Goal: Transaction & Acquisition: Purchase product/service

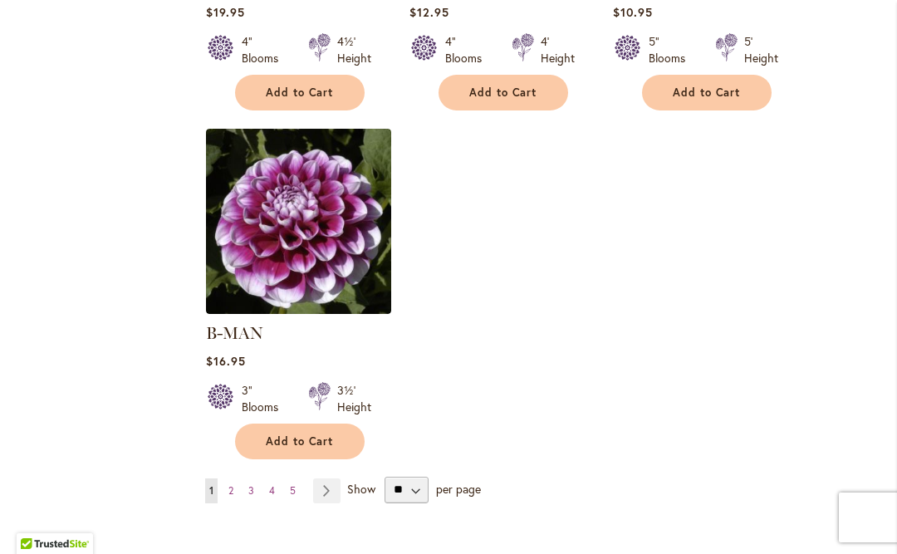
scroll to position [2136, 0]
click at [239, 247] on img at bounding box center [298, 220] width 185 height 185
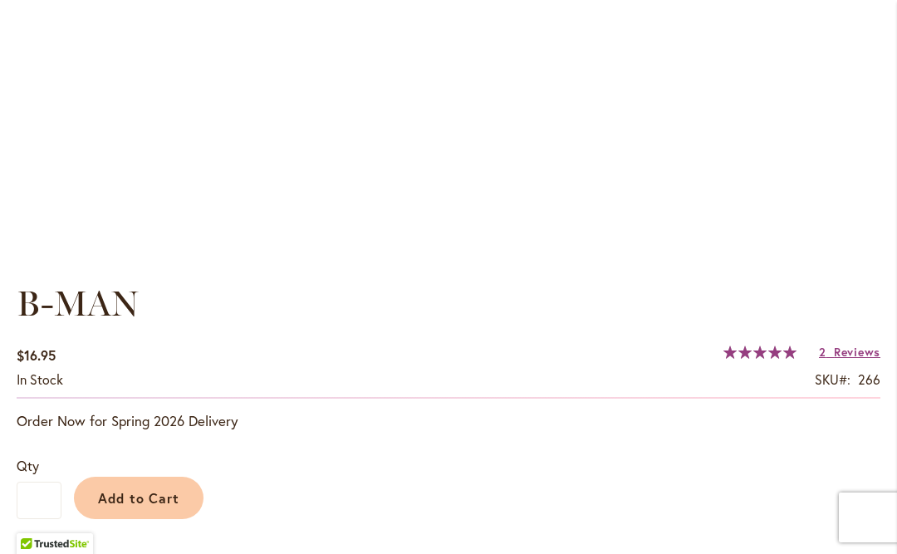
scroll to position [946, 0]
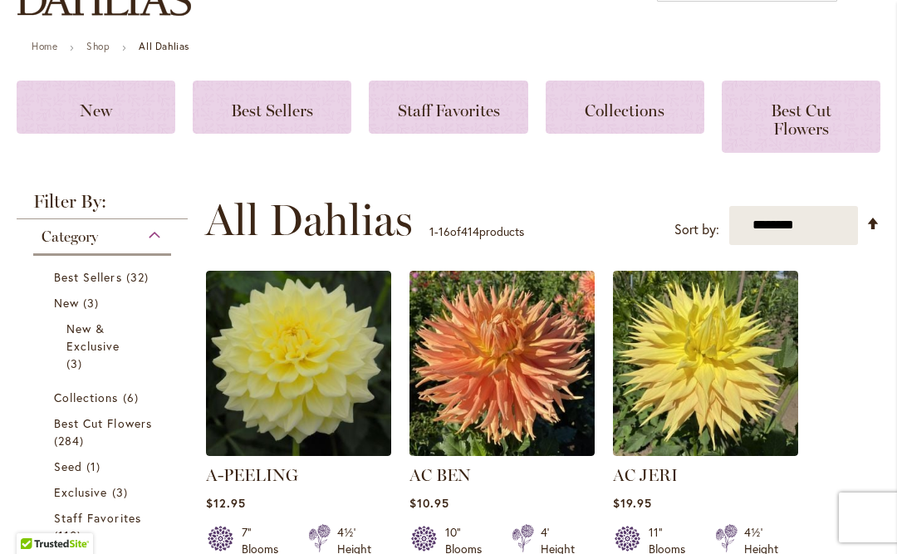
scroll to position [230, 0]
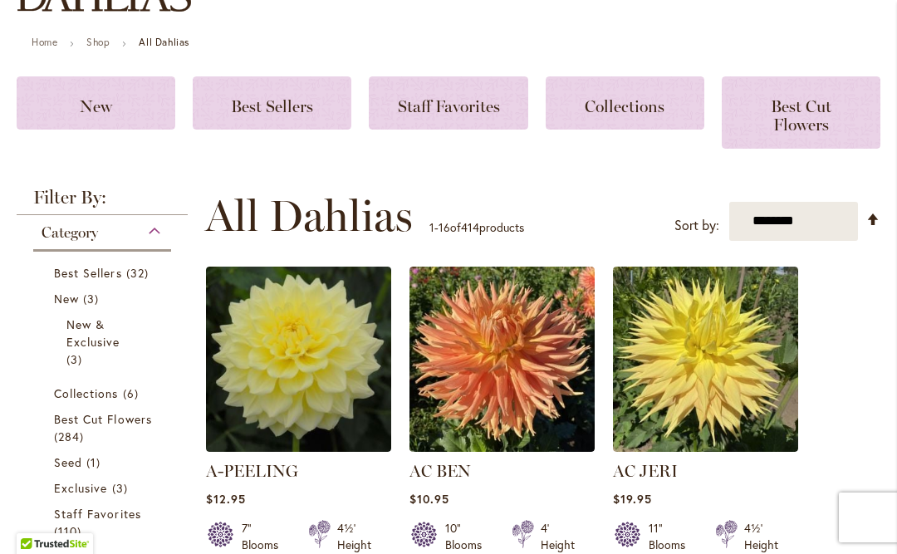
click at [820, 130] on span "Best Cut Flowers" at bounding box center [801, 115] width 61 height 38
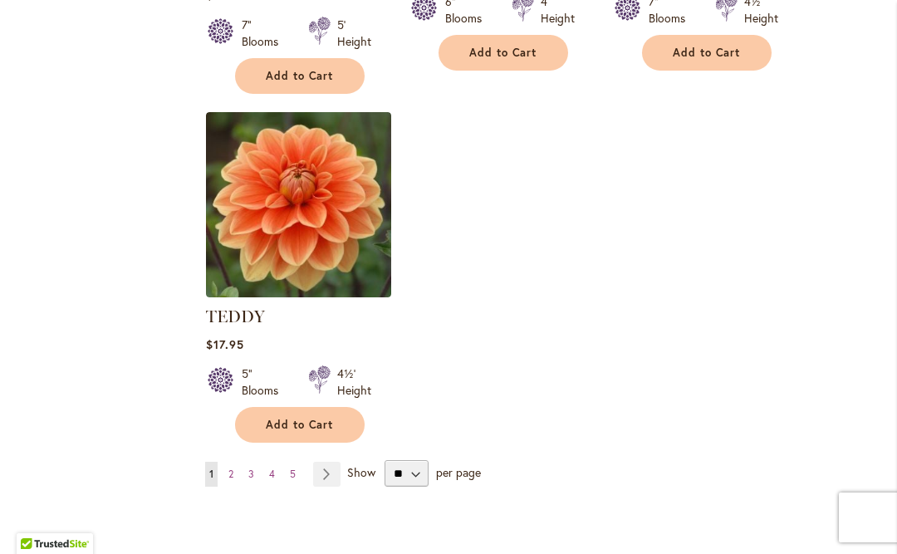
scroll to position [2060, 0]
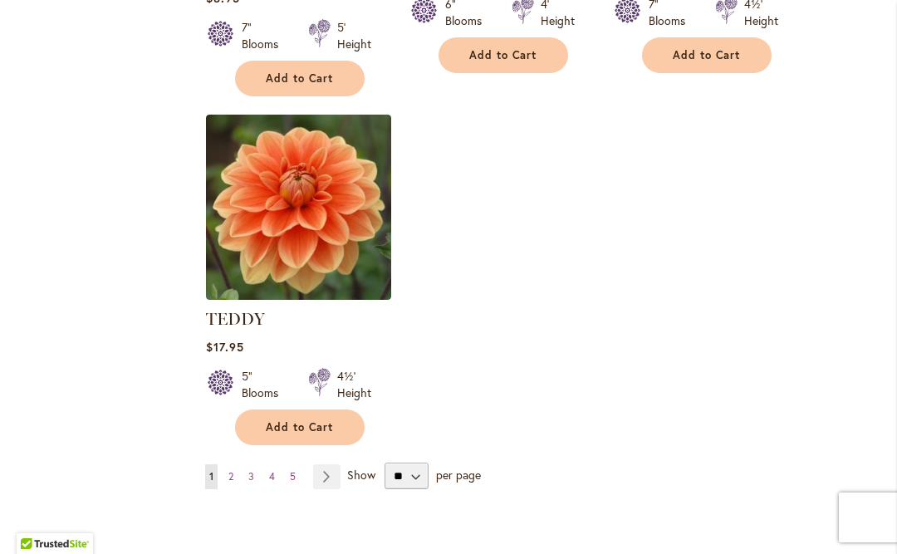
click at [326, 475] on link "Page Next" at bounding box center [326, 476] width 27 height 25
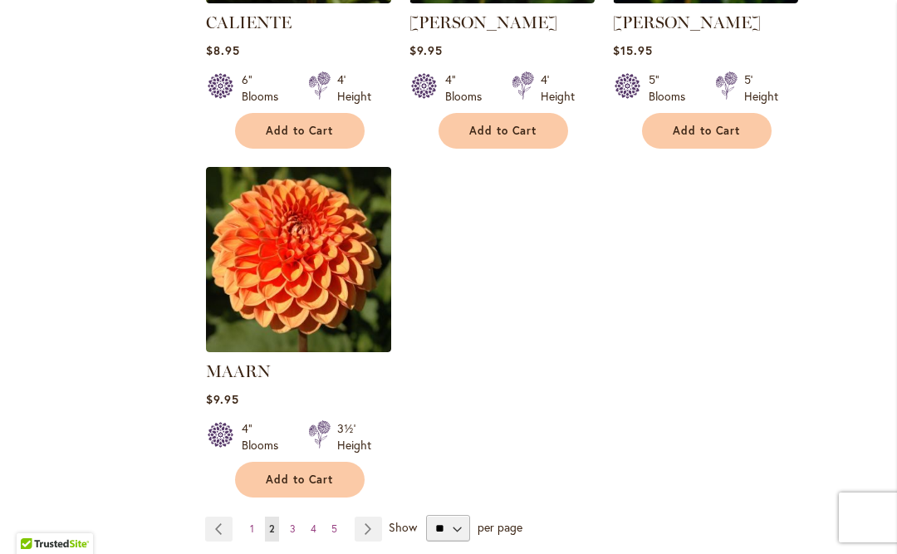
scroll to position [1985, 0]
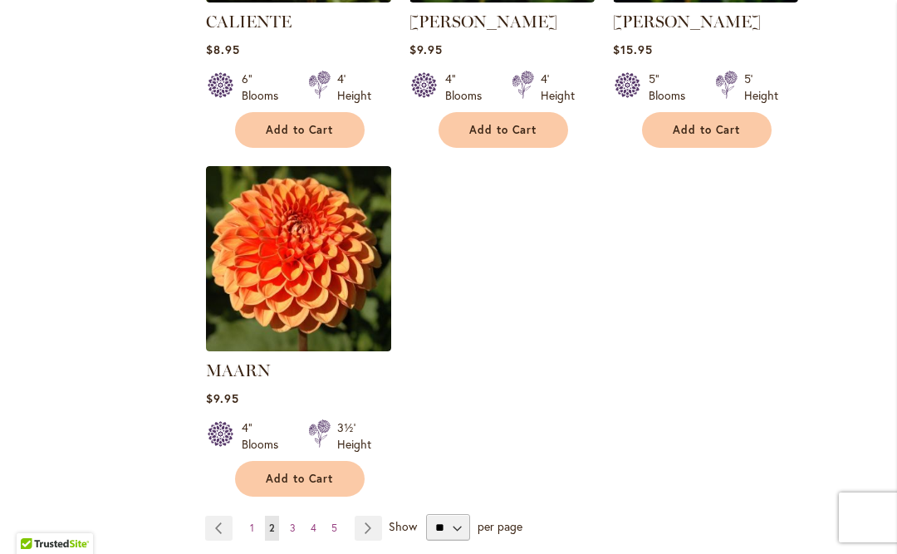
click at [366, 531] on link "Page Next" at bounding box center [368, 528] width 27 height 25
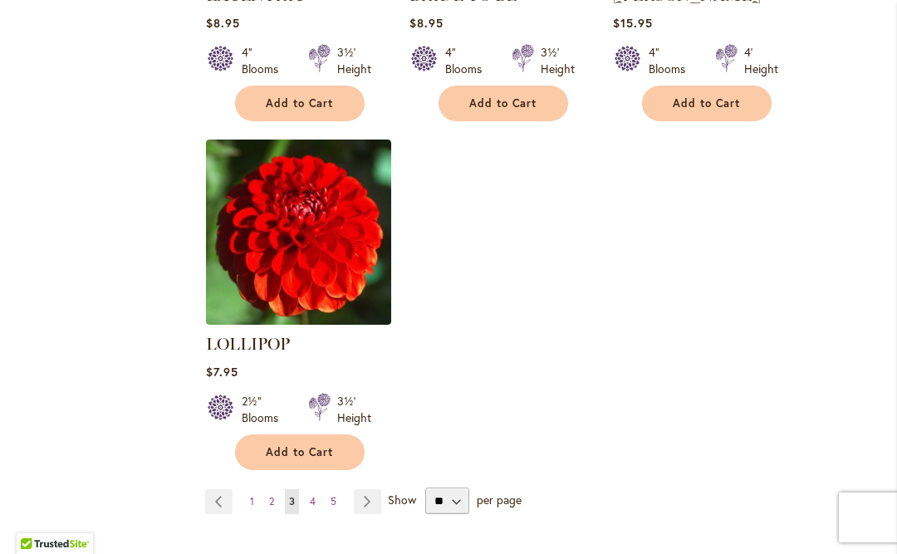
scroll to position [2060, 0]
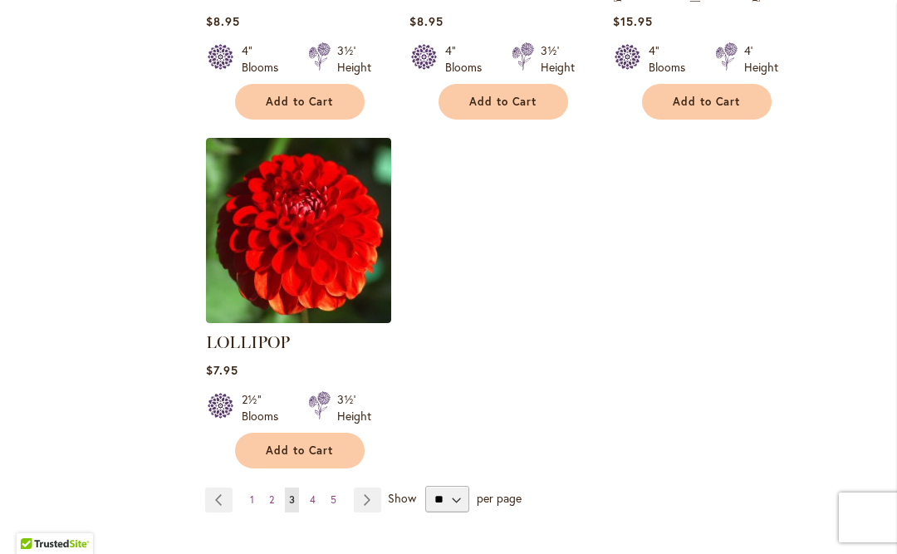
click at [369, 487] on link "Page Next" at bounding box center [367, 499] width 27 height 25
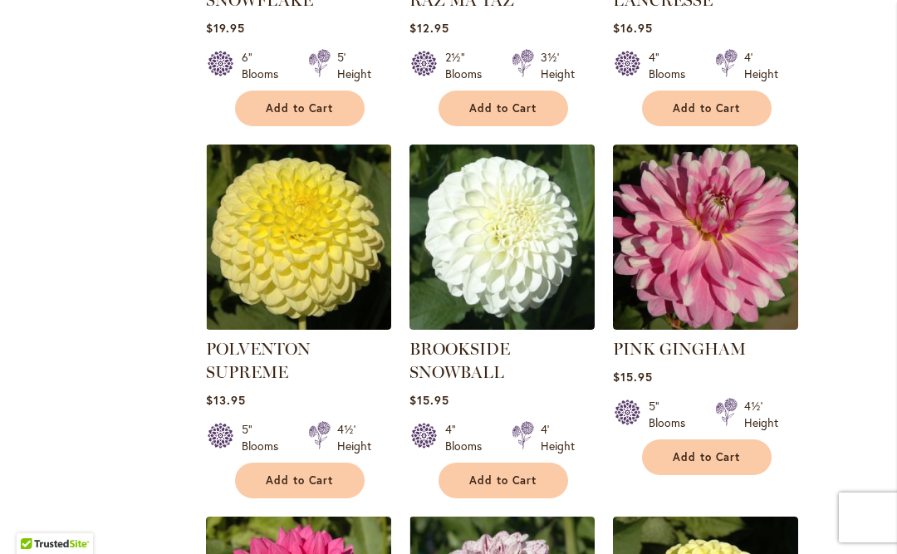
scroll to position [1311, 0]
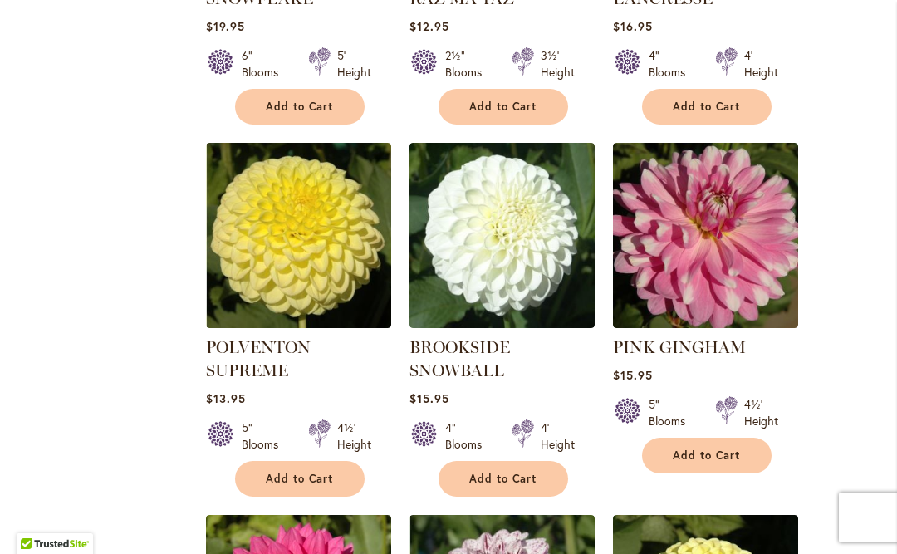
click at [727, 278] on img at bounding box center [705, 235] width 185 height 185
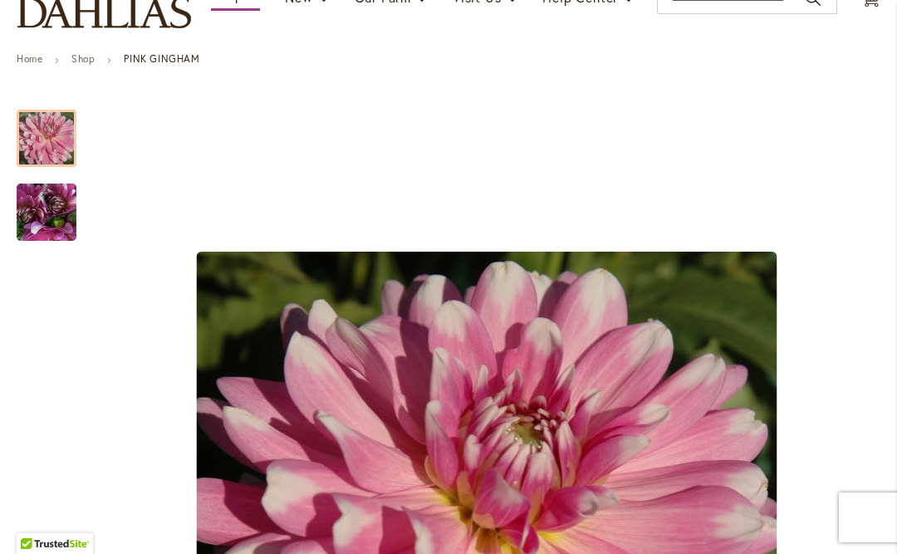
scroll to position [215, 0]
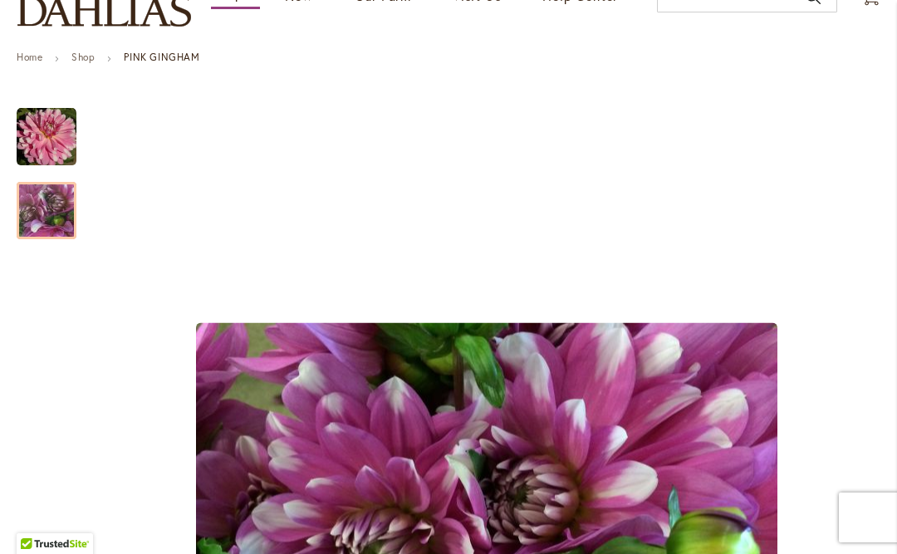
click at [38, 210] on img "PINK GINGHAM" at bounding box center [47, 211] width 120 height 90
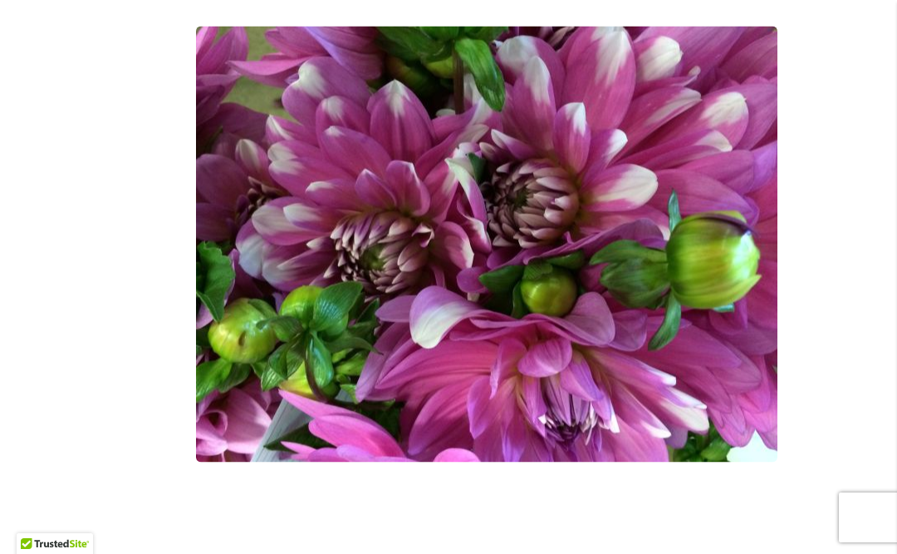
scroll to position [497, 0]
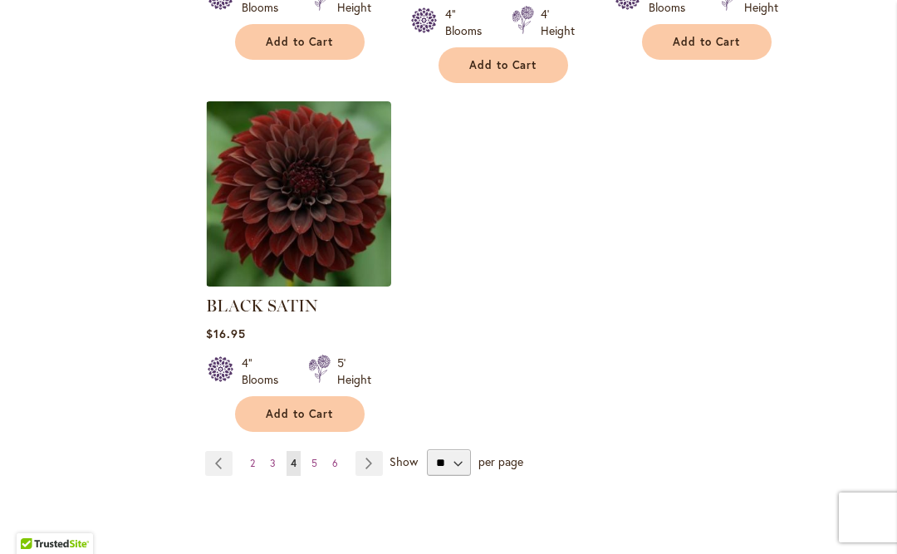
scroll to position [2109, 0]
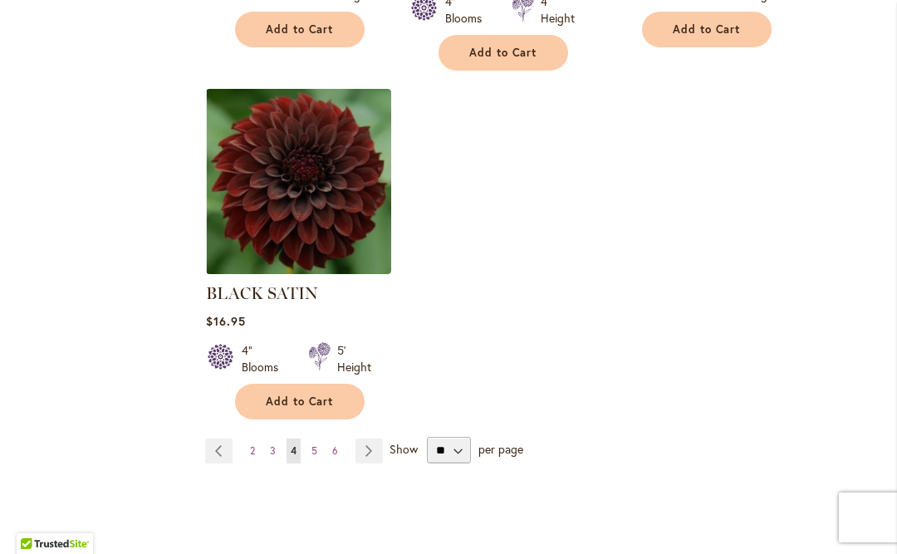
click at [382, 438] on link "Page Next" at bounding box center [368, 450] width 27 height 25
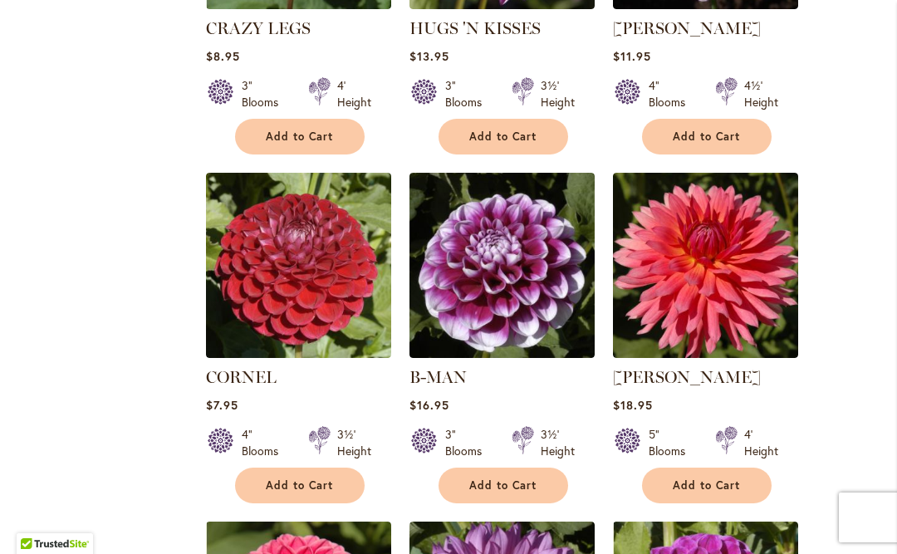
scroll to position [1259, 0]
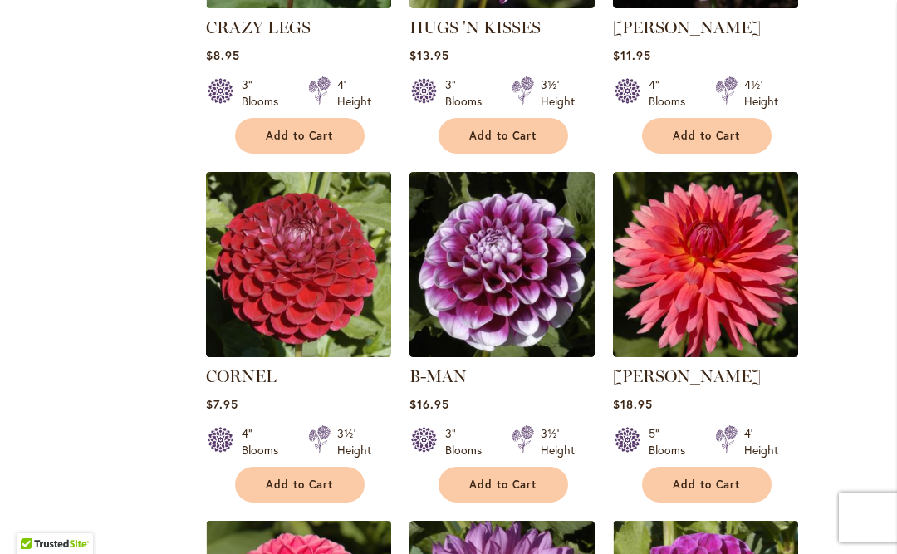
click at [549, 296] on img at bounding box center [501, 264] width 185 height 185
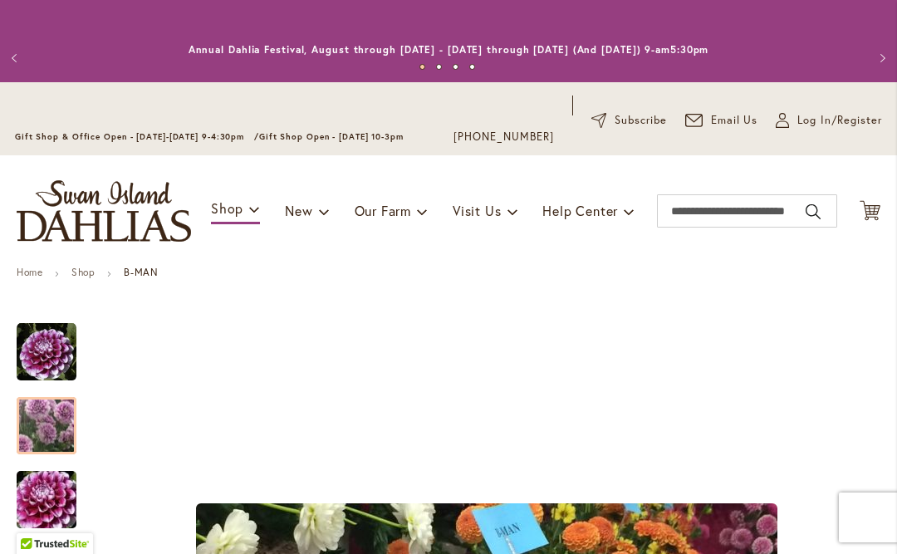
click at [57, 433] on img "B-MAN" at bounding box center [47, 426] width 120 height 104
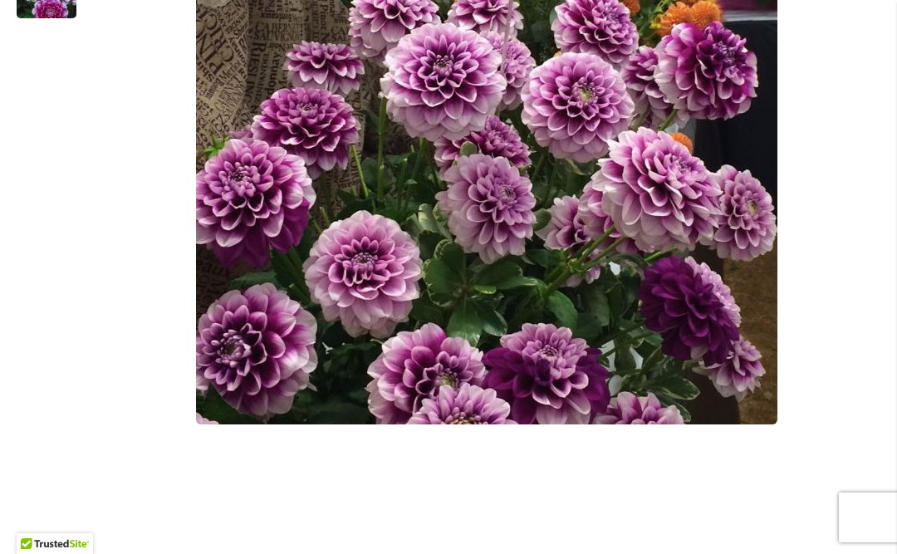
scroll to position [557, 0]
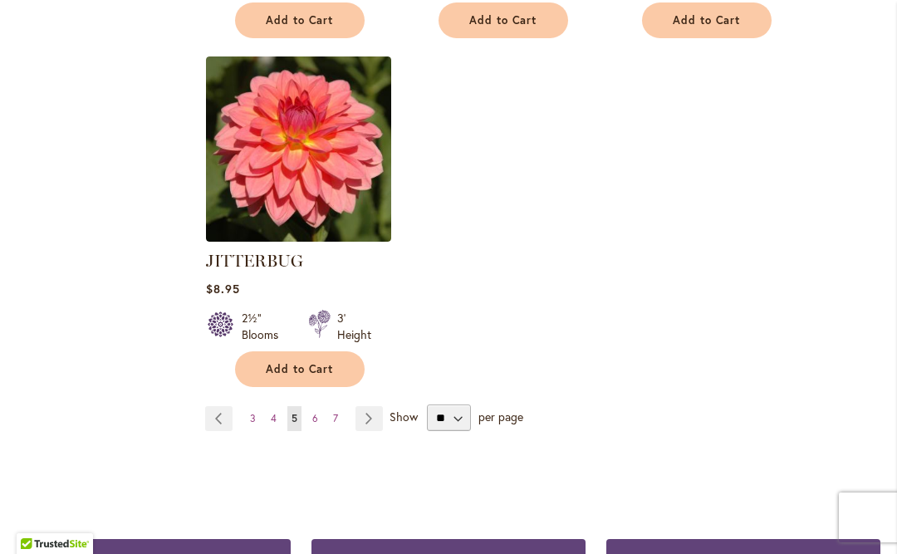
scroll to position [2073, 0]
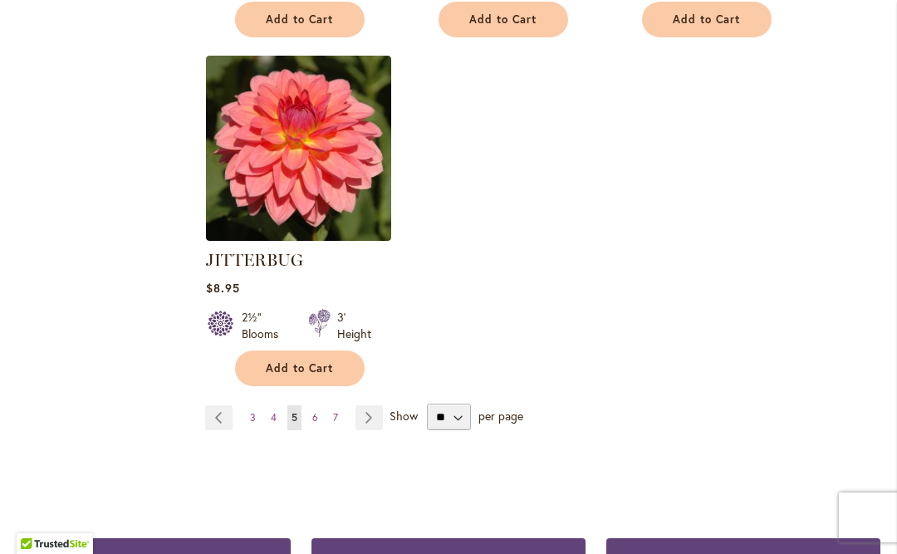
click at [375, 425] on link "Page Next" at bounding box center [368, 417] width 27 height 25
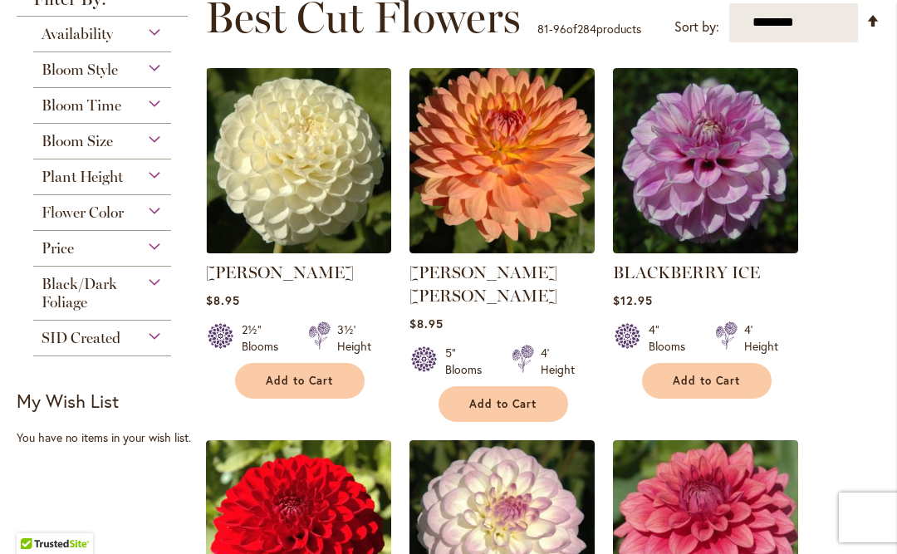
scroll to position [313, 0]
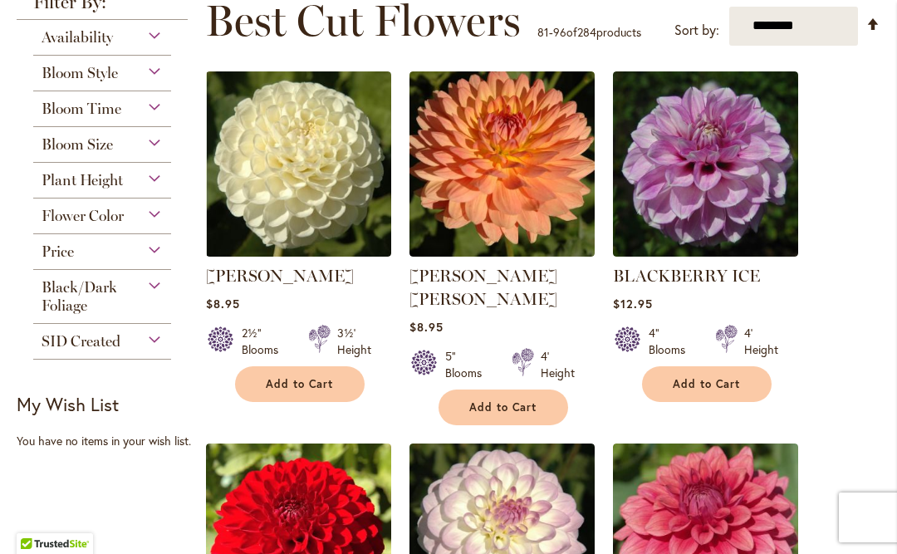
click at [740, 279] on link "BLACKBERRY ICE" at bounding box center [686, 276] width 147 height 20
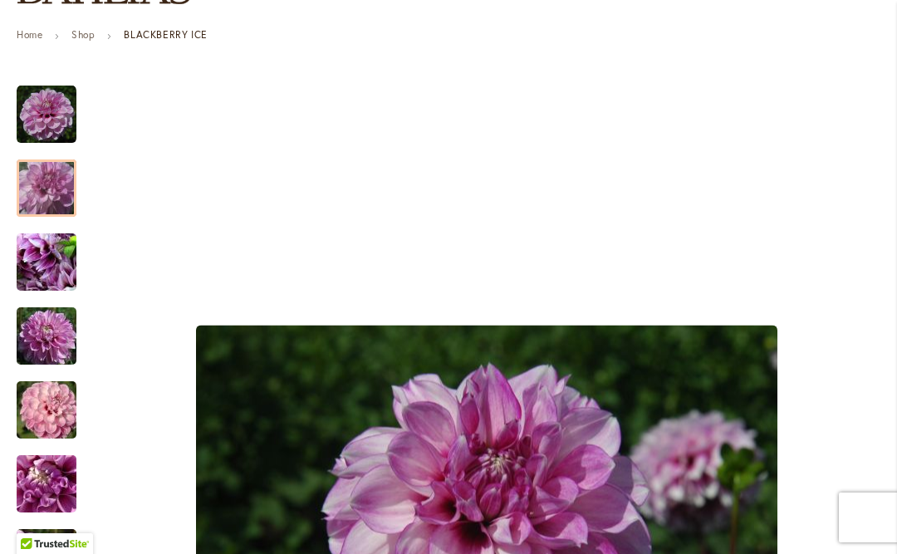
scroll to position [233, 0]
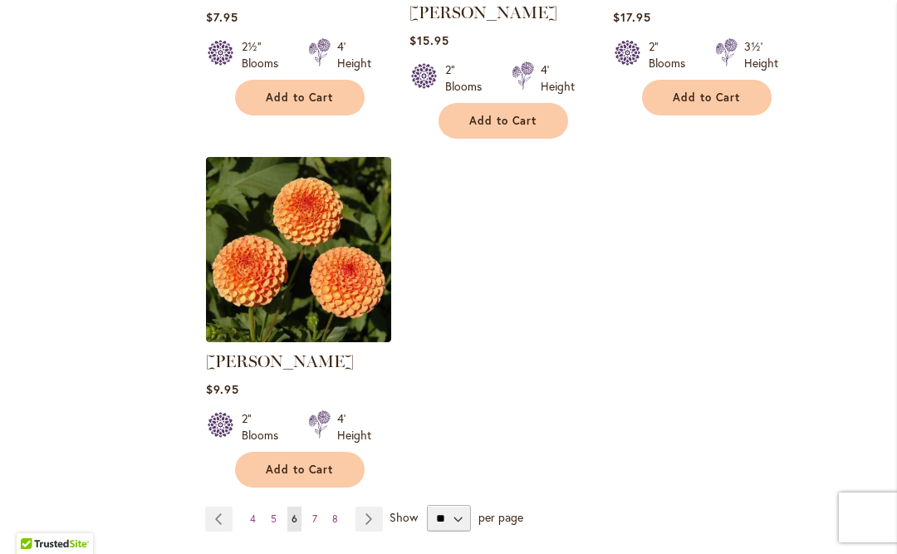
scroll to position [2107, 0]
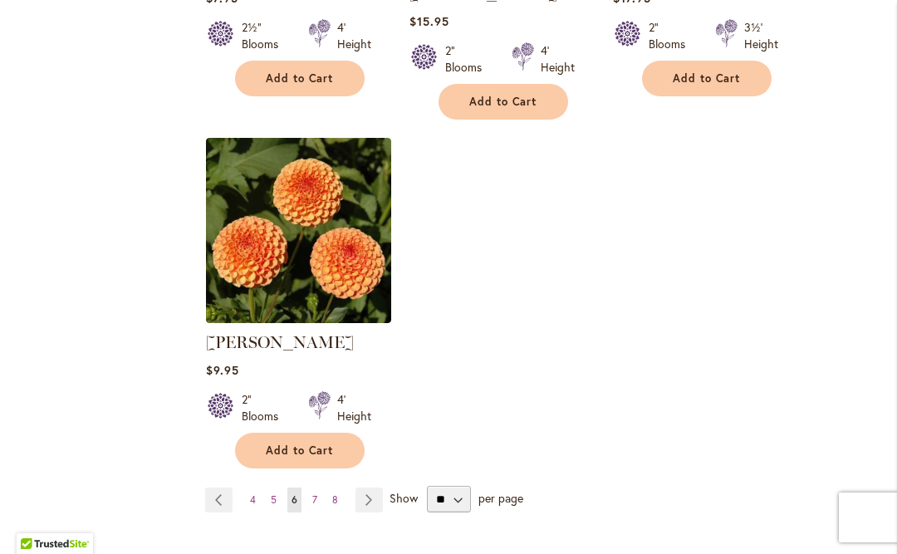
click at [373, 487] on link "Page Next" at bounding box center [368, 499] width 27 height 25
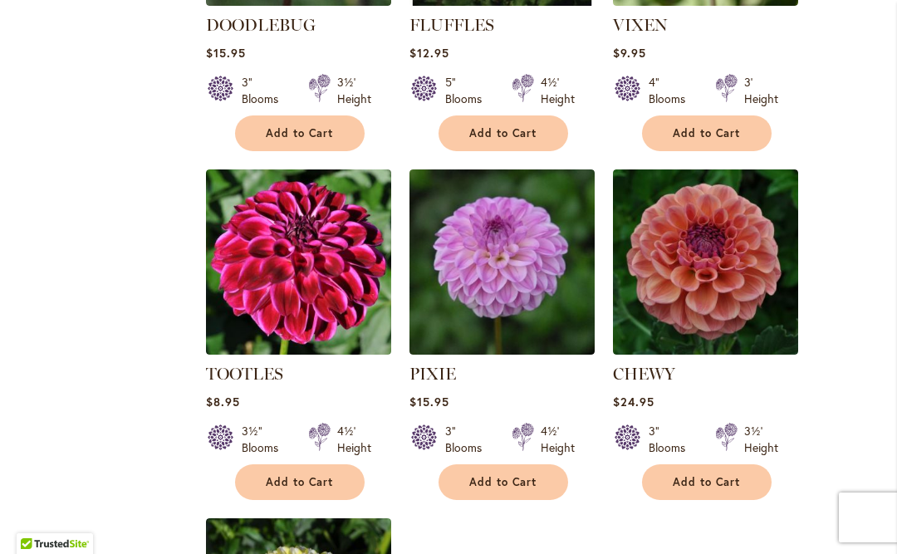
scroll to position [1657, 0]
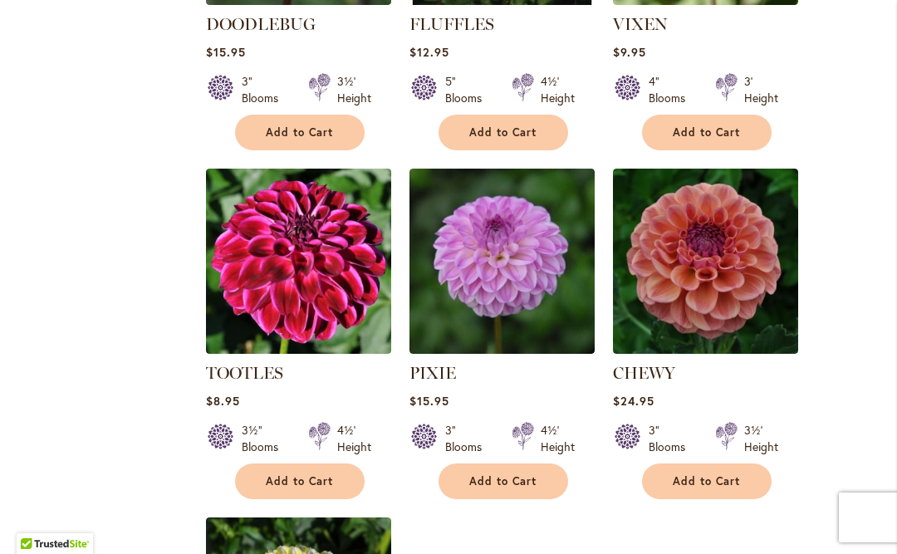
click at [753, 277] on img at bounding box center [705, 261] width 185 height 185
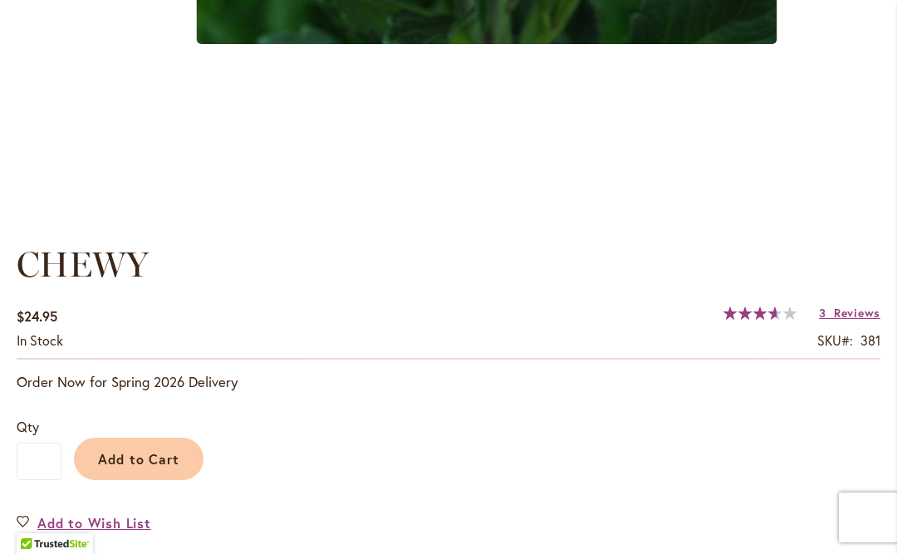
scroll to position [990, 0]
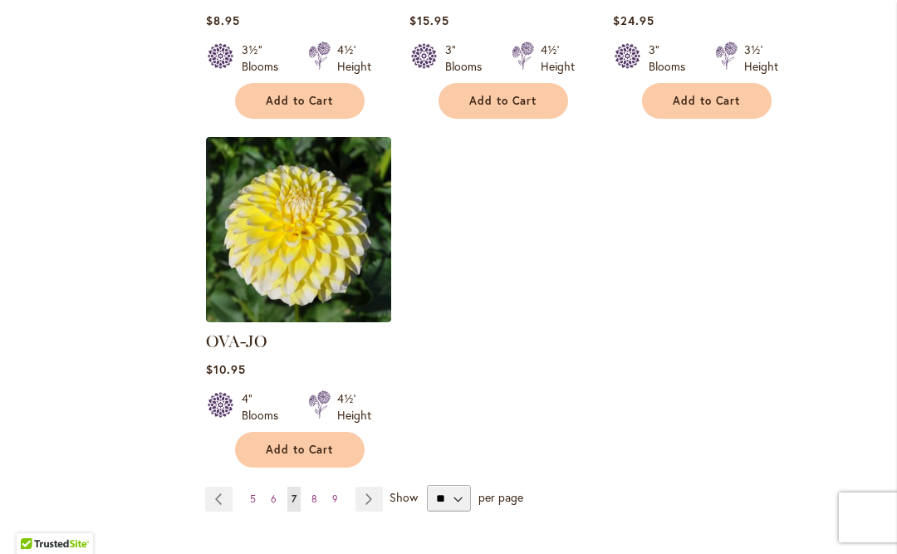
scroll to position [2062, 0]
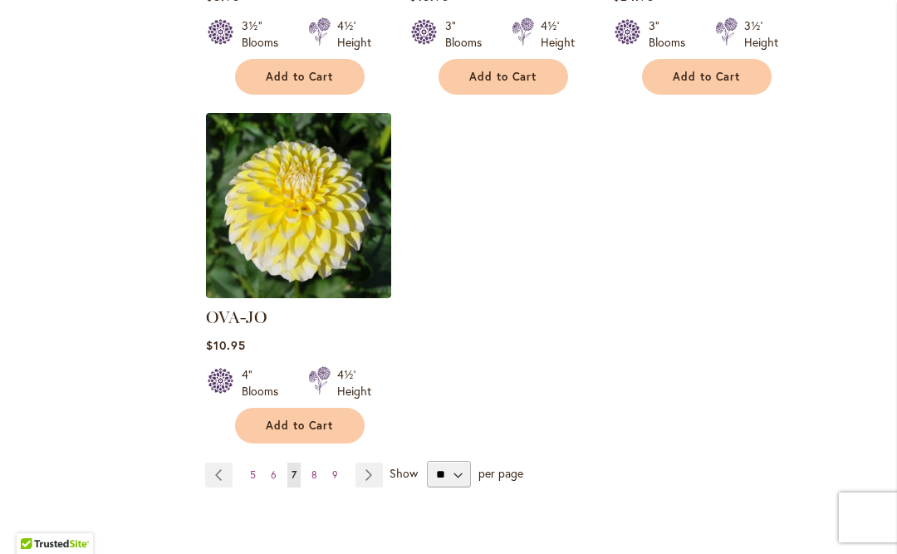
click at [370, 463] on link "Page Next" at bounding box center [368, 475] width 27 height 25
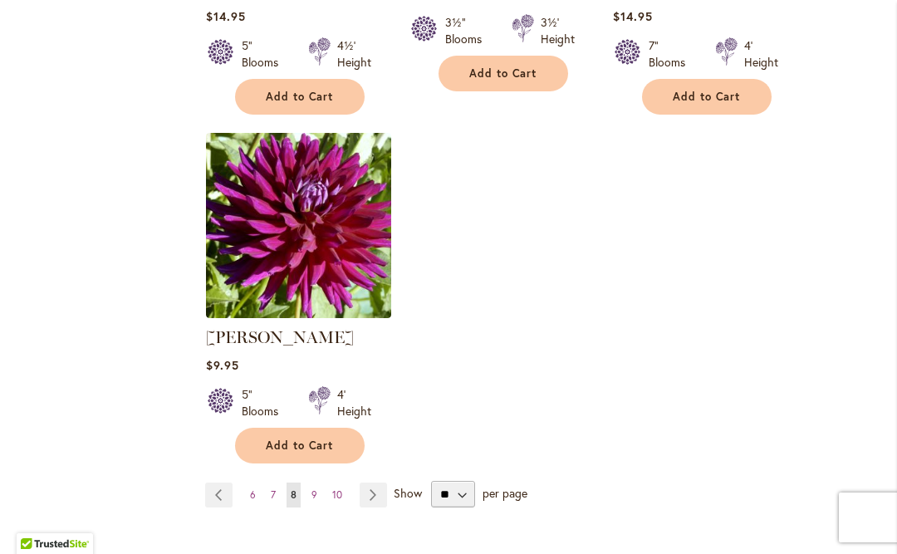
scroll to position [2028, 0]
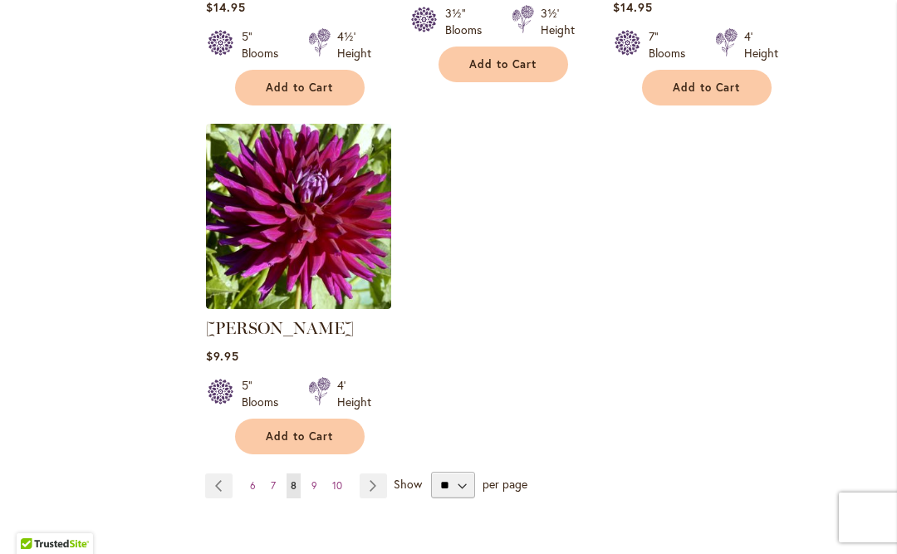
click at [367, 473] on link "Page Next" at bounding box center [373, 485] width 27 height 25
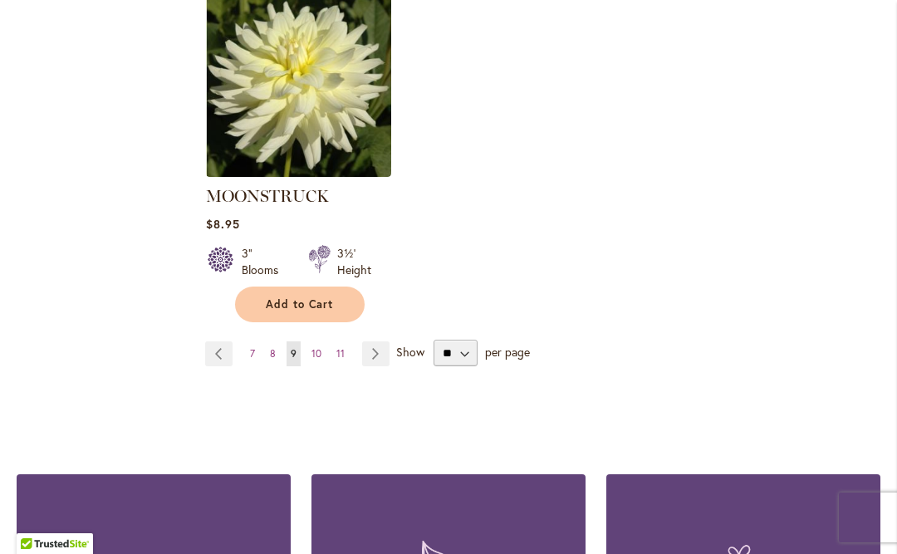
scroll to position [2208, 0]
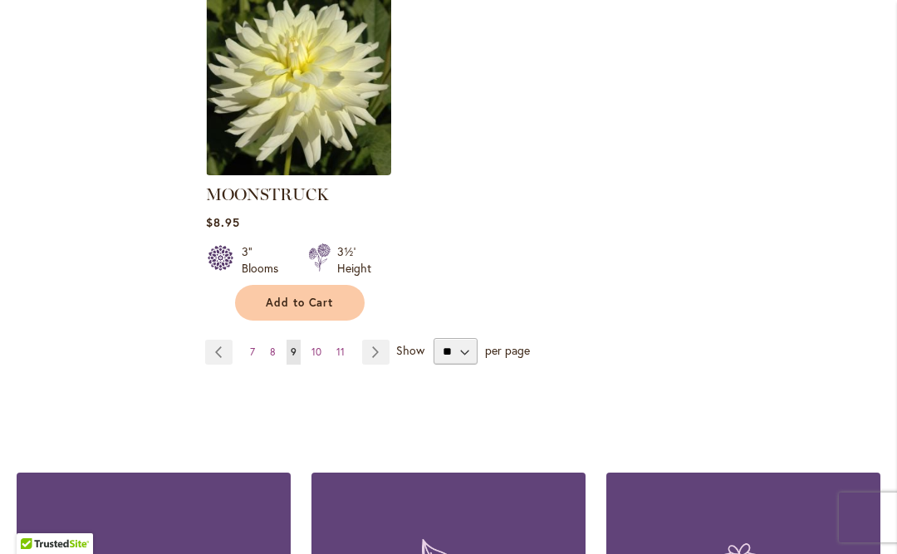
click at [374, 340] on link "Page Next" at bounding box center [375, 352] width 27 height 25
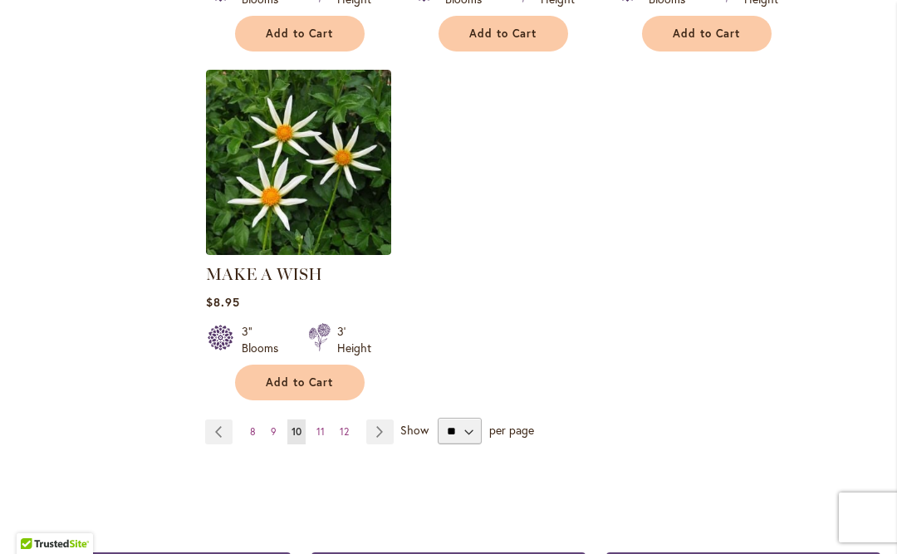
scroll to position [2106, 0]
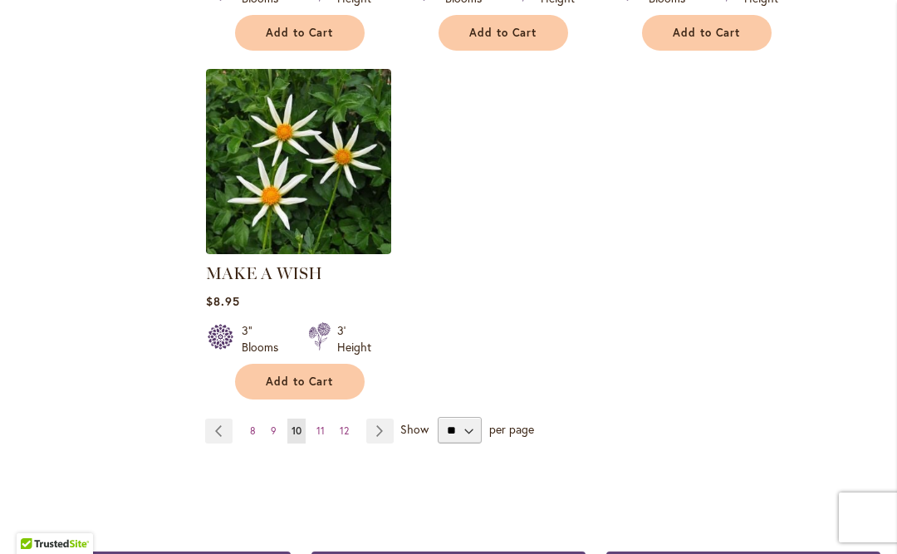
click at [384, 419] on link "Page Next" at bounding box center [379, 431] width 27 height 25
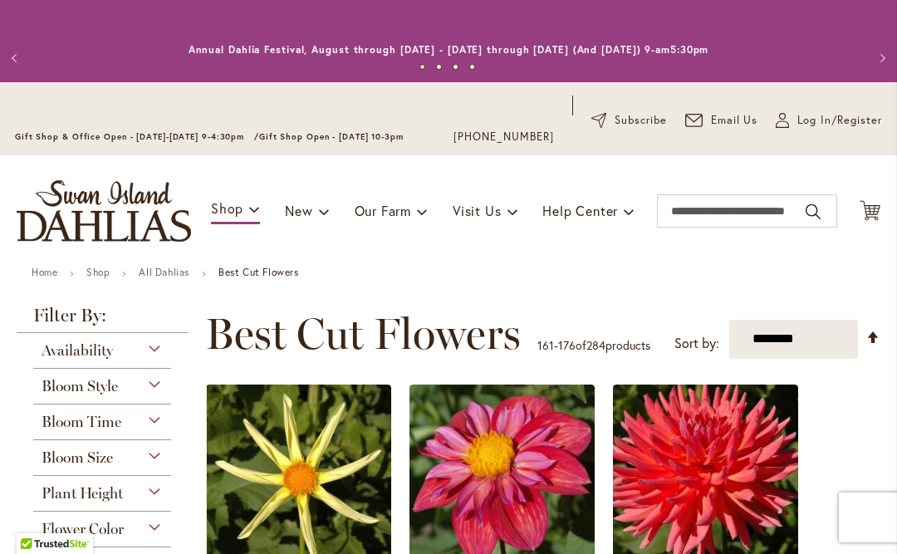
click at [71, 389] on span "Bloom Style" at bounding box center [80, 386] width 76 height 18
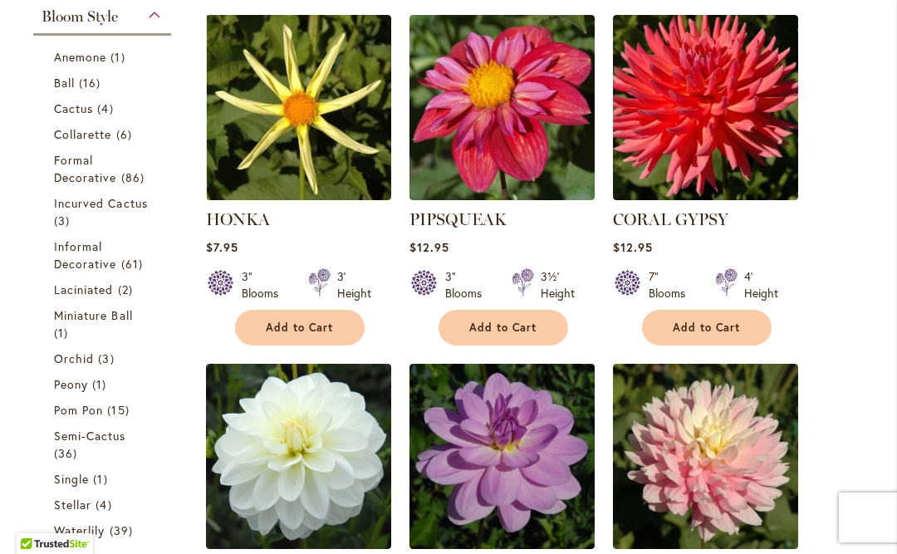
click at [69, 91] on link "Ball 16 items" at bounding box center [104, 82] width 100 height 17
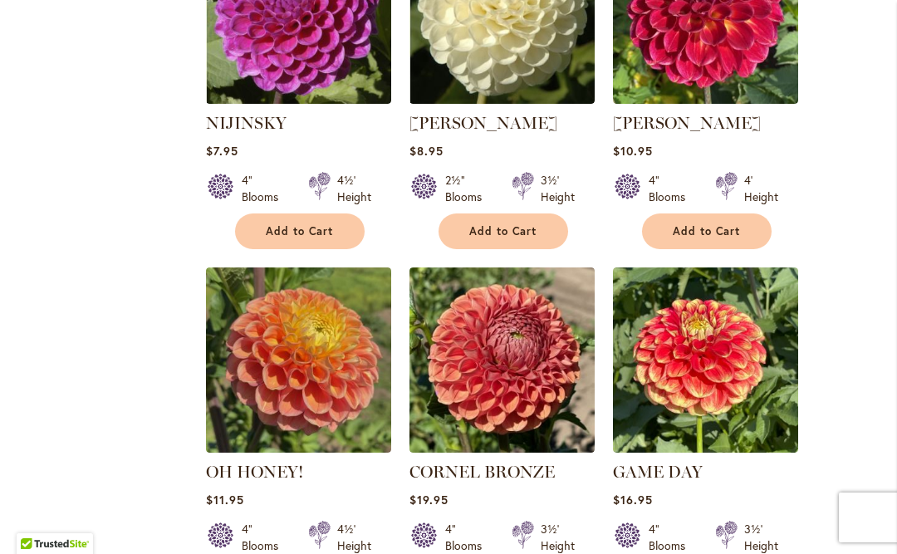
scroll to position [1214, 0]
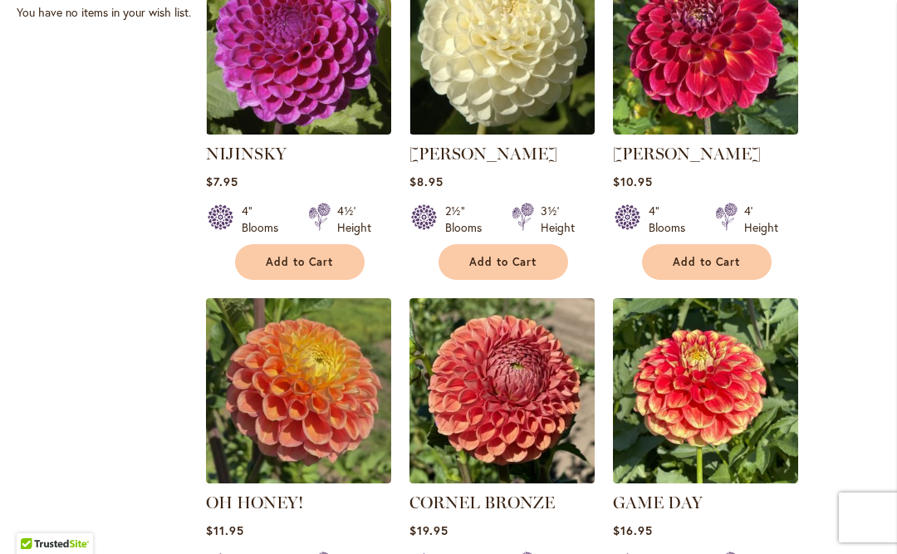
click at [242, 401] on img at bounding box center [298, 390] width 185 height 185
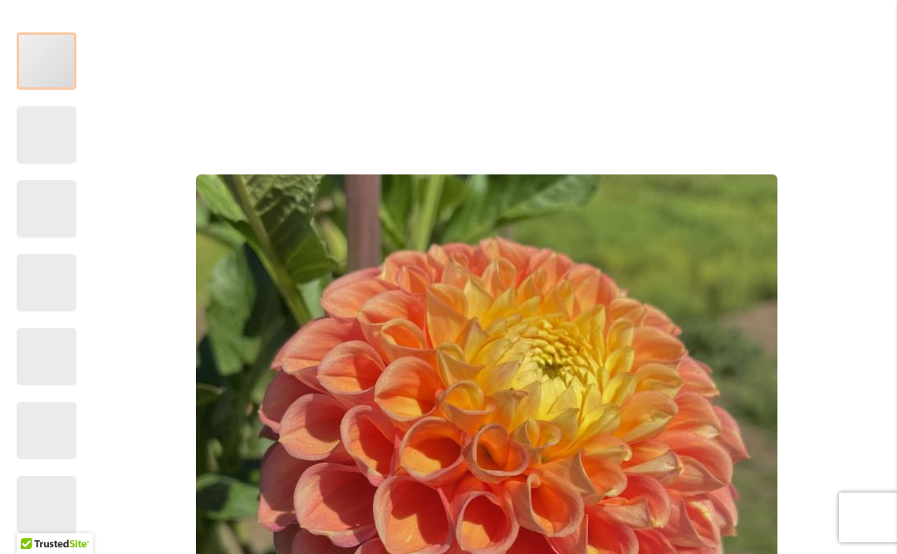
scroll to position [339, 0]
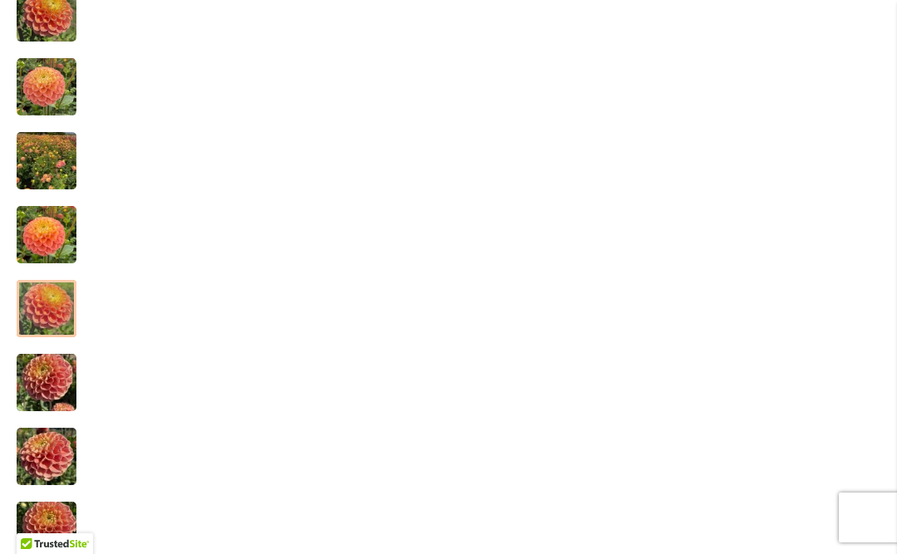
click at [44, 313] on img "Oh Honey!" at bounding box center [47, 309] width 60 height 80
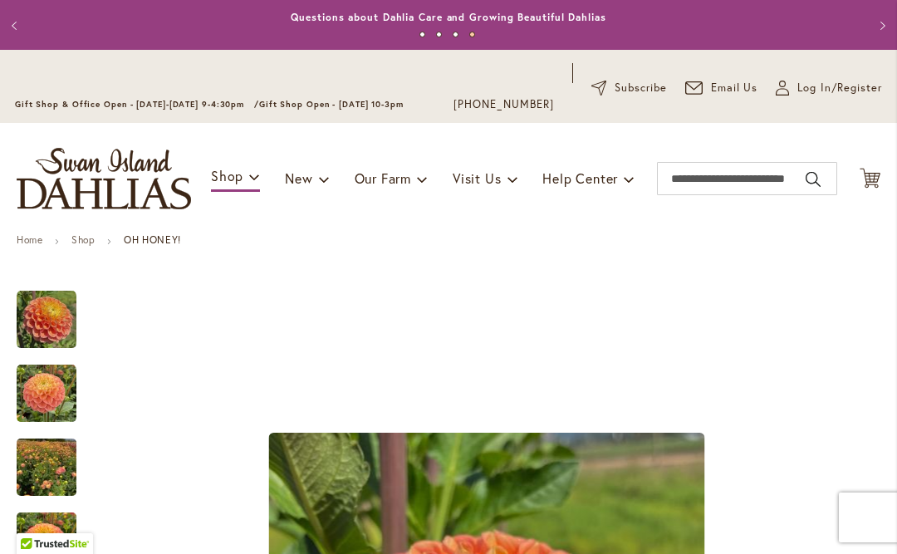
scroll to position [28, 0]
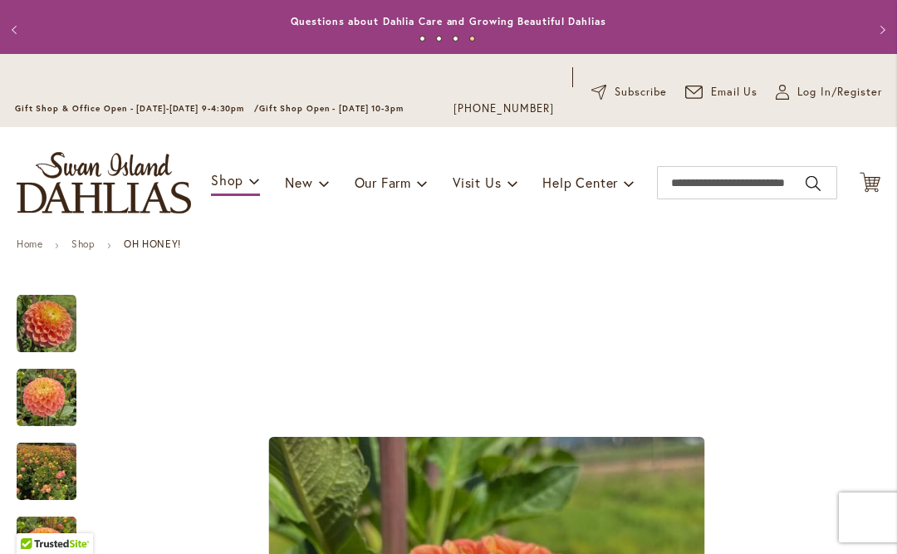
click at [815, 87] on span "Log In/Register" at bounding box center [839, 92] width 85 height 17
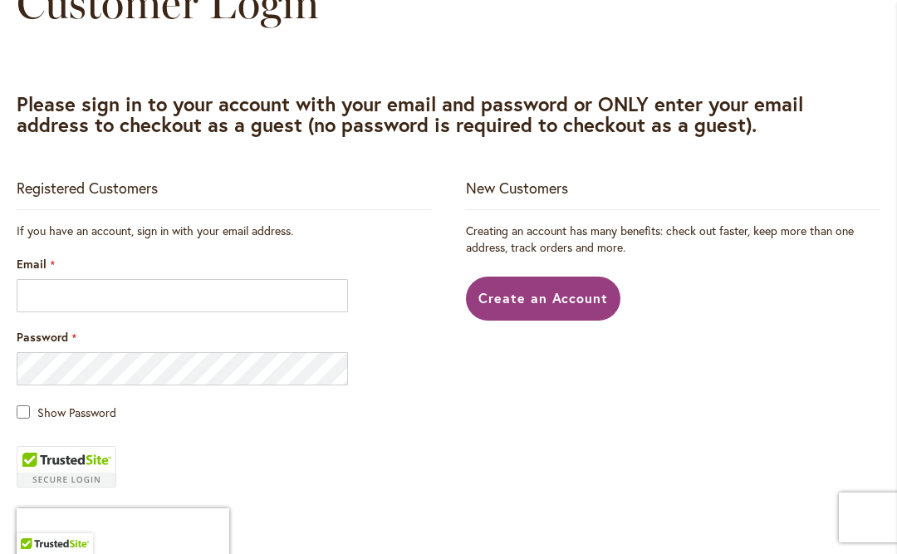
scroll to position [293, 0]
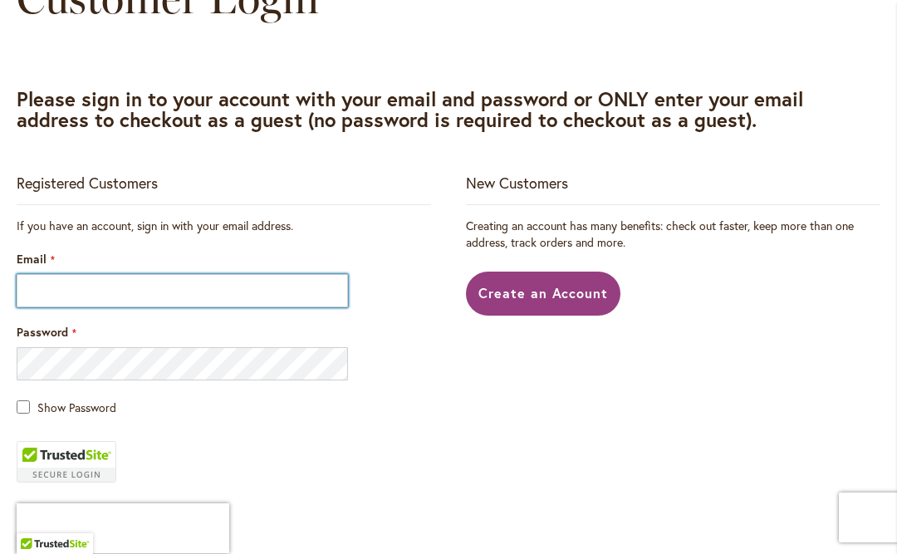
click at [51, 301] on input "Email" at bounding box center [182, 290] width 331 height 33
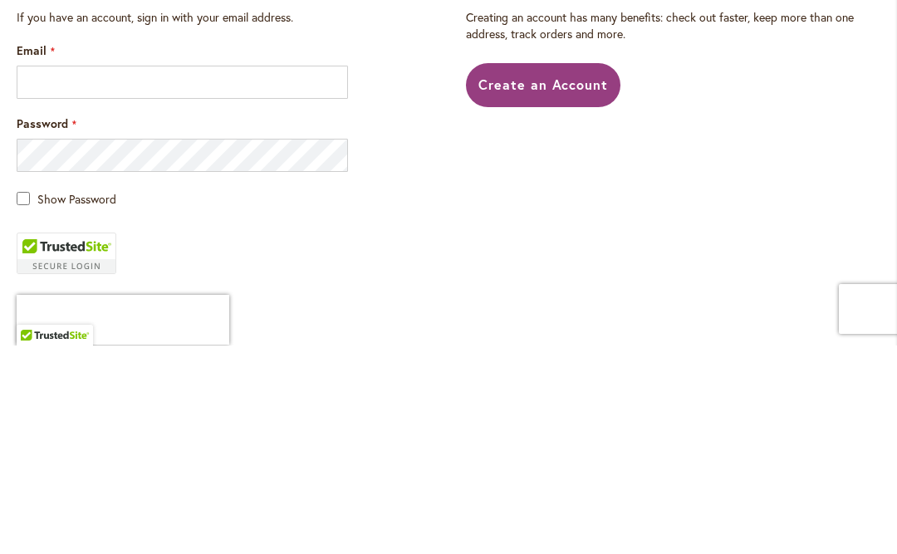
type input "**********"
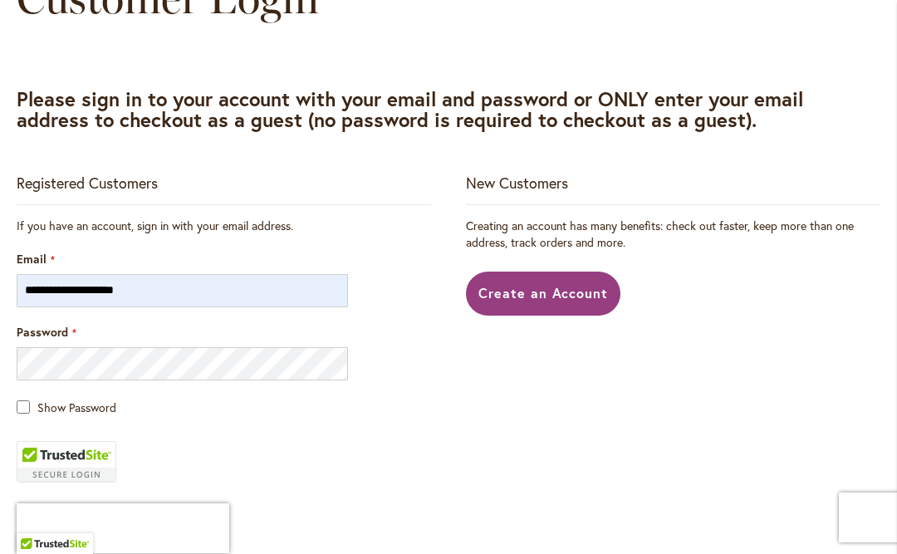
click at [549, 293] on span "Create an Account" at bounding box center [543, 292] width 130 height 17
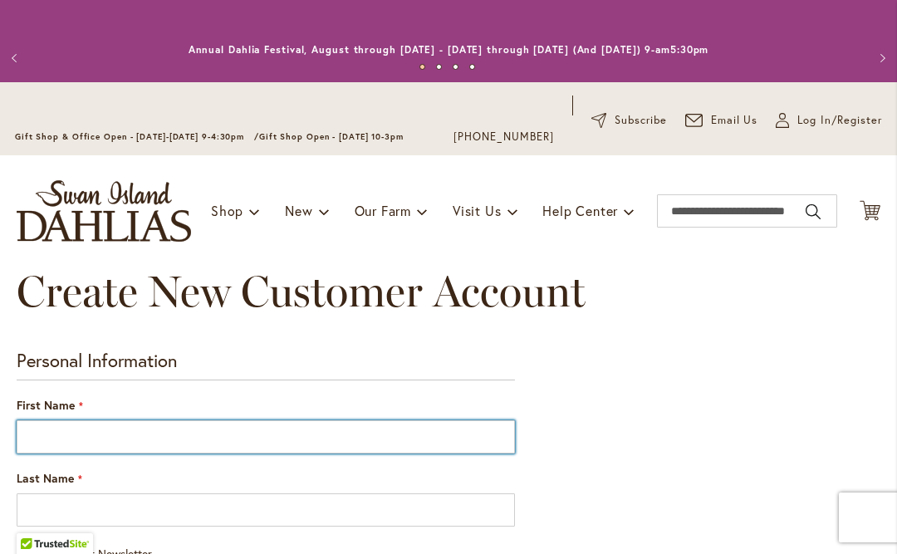
click at [61, 433] on input "First Name" at bounding box center [266, 436] width 498 height 33
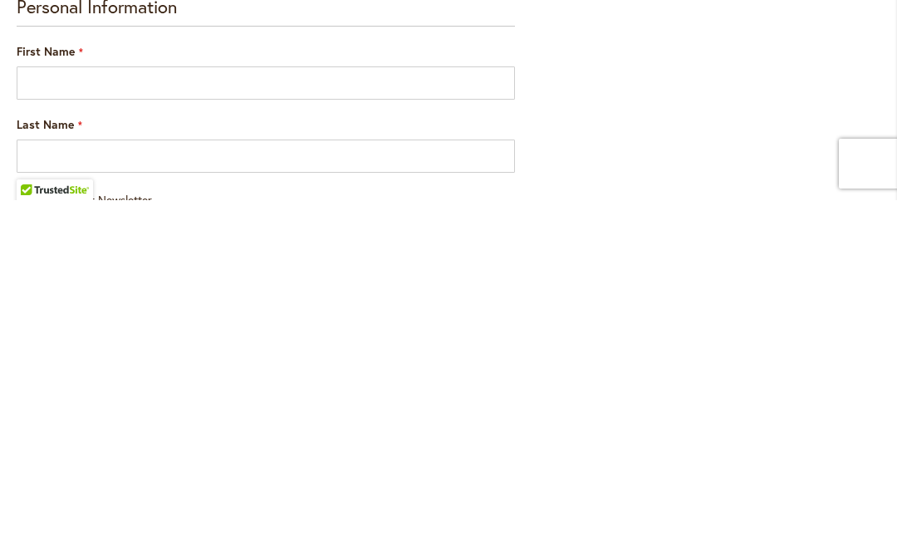
type input "*****"
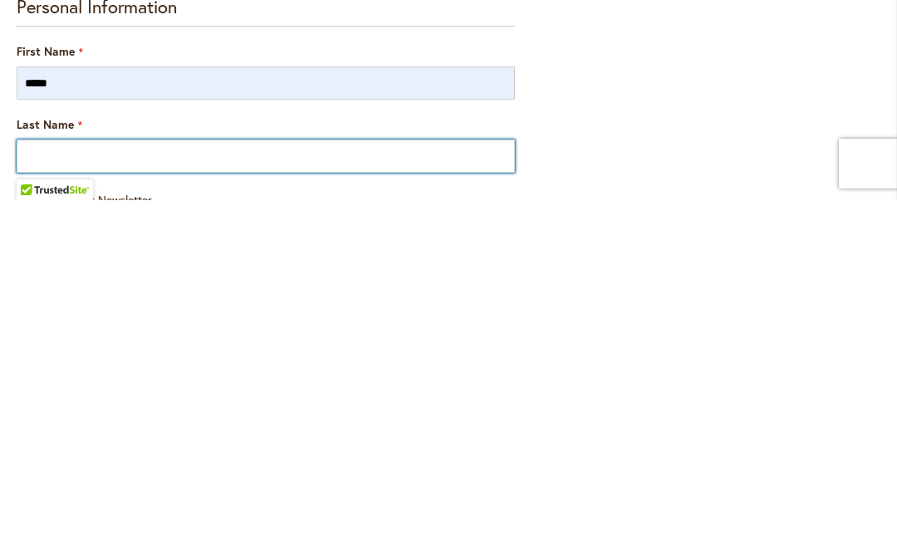
type input "*******"
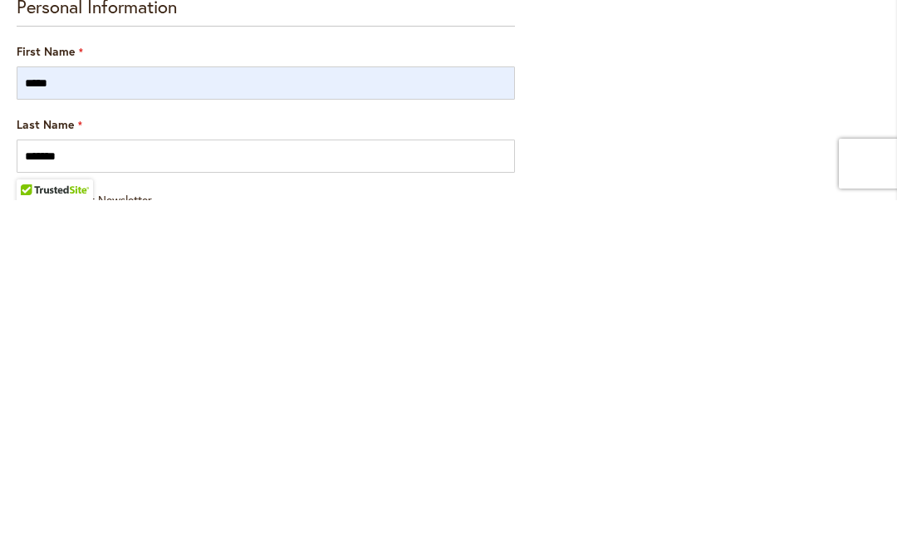
type input "**********"
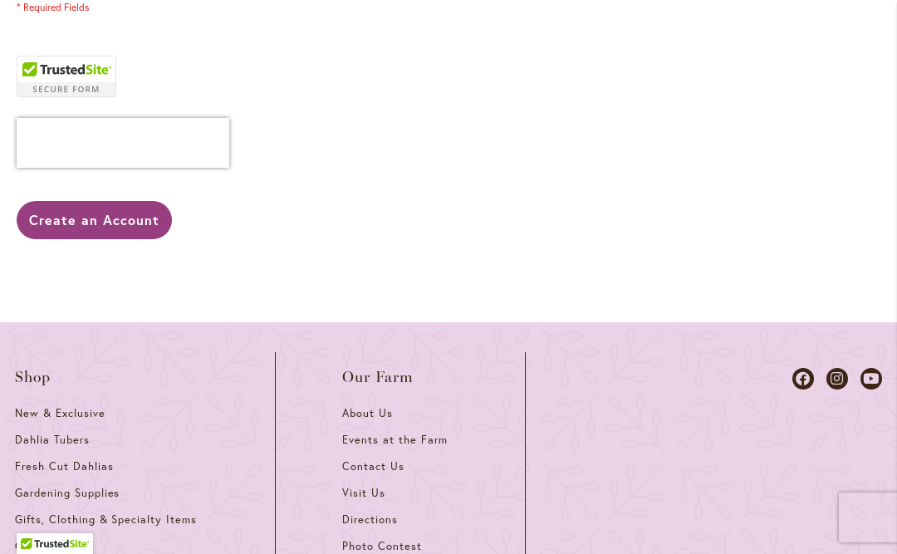
scroll to position [958, 0]
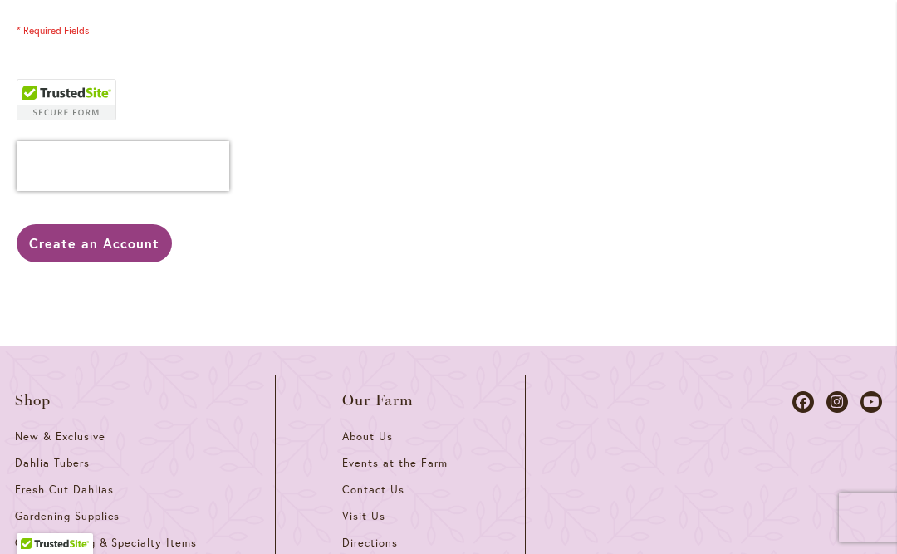
click at [66, 237] on span "Create an Account" at bounding box center [94, 242] width 130 height 17
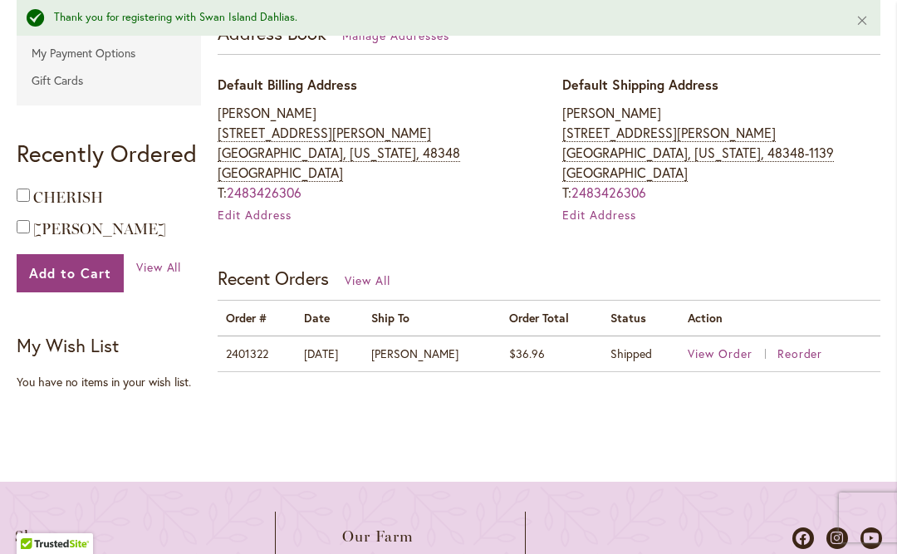
scroll to position [566, 0]
click at [725, 352] on span "View Order" at bounding box center [720, 354] width 65 height 16
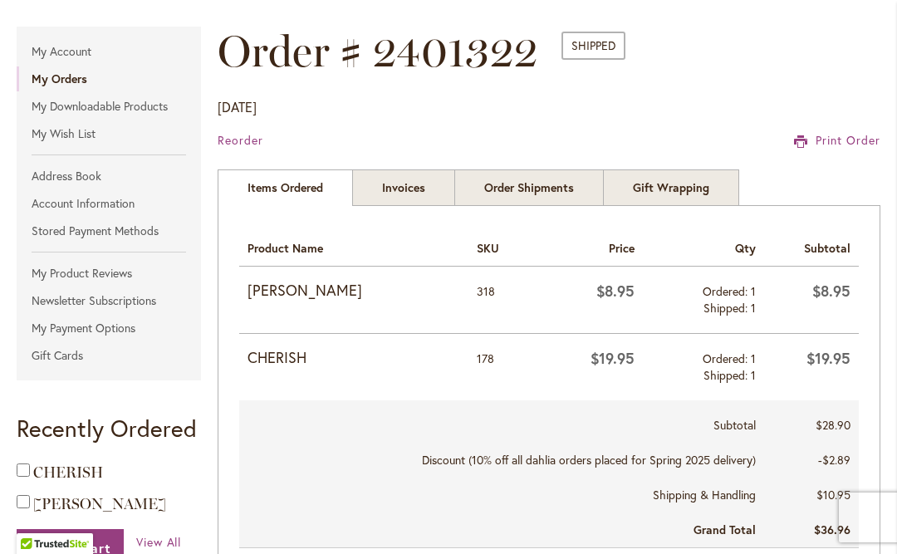
scroll to position [257, 0]
click at [270, 295] on strong "[PERSON_NAME]" at bounding box center [353, 290] width 213 height 22
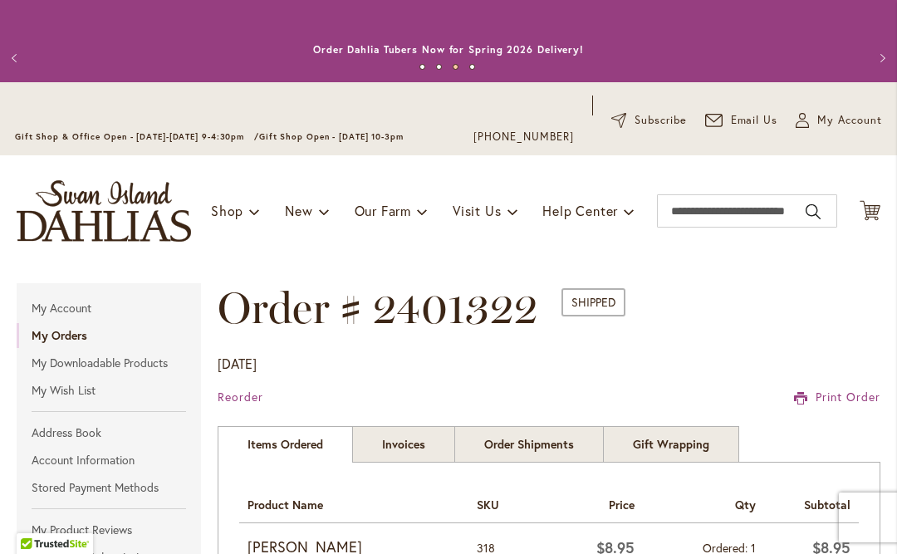
scroll to position [0, 0]
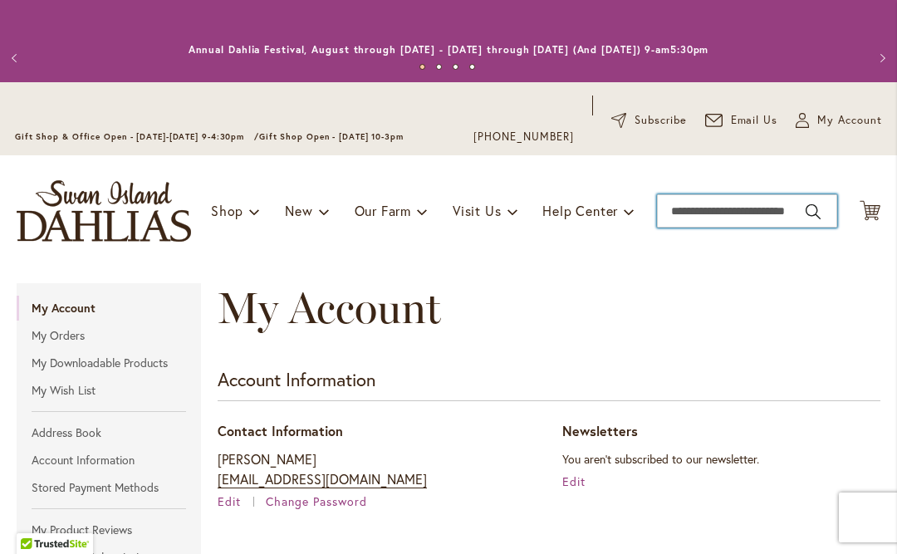
click at [772, 215] on input "Search" at bounding box center [747, 210] width 180 height 33
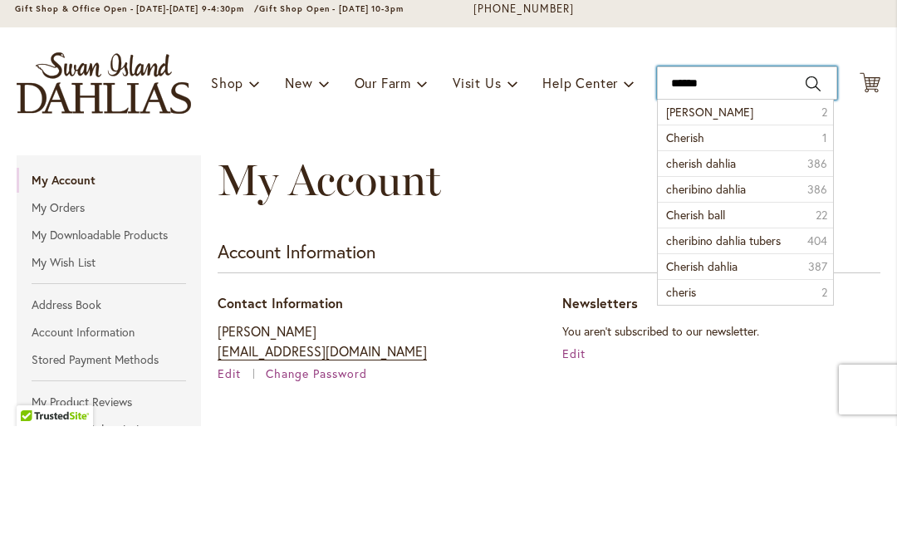
type input "*******"
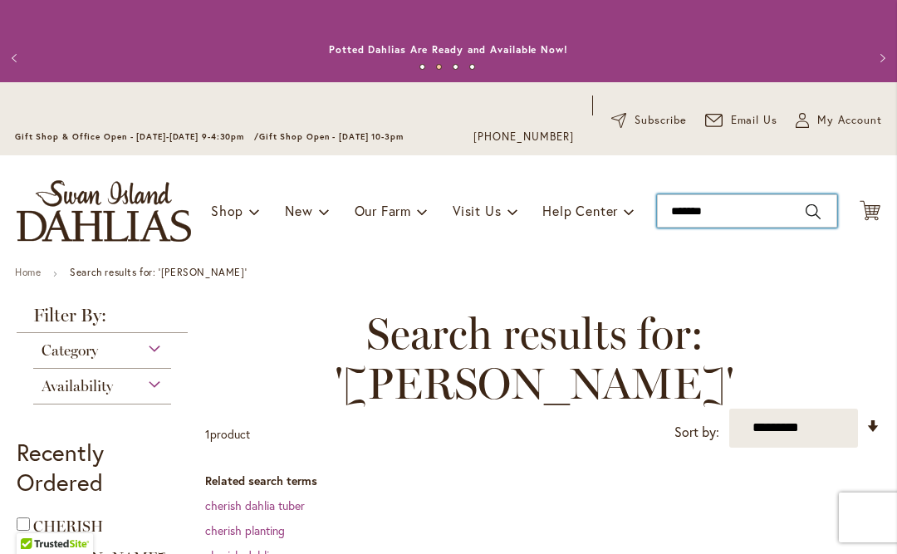
click at [808, 203] on input "*******" at bounding box center [747, 210] width 180 height 33
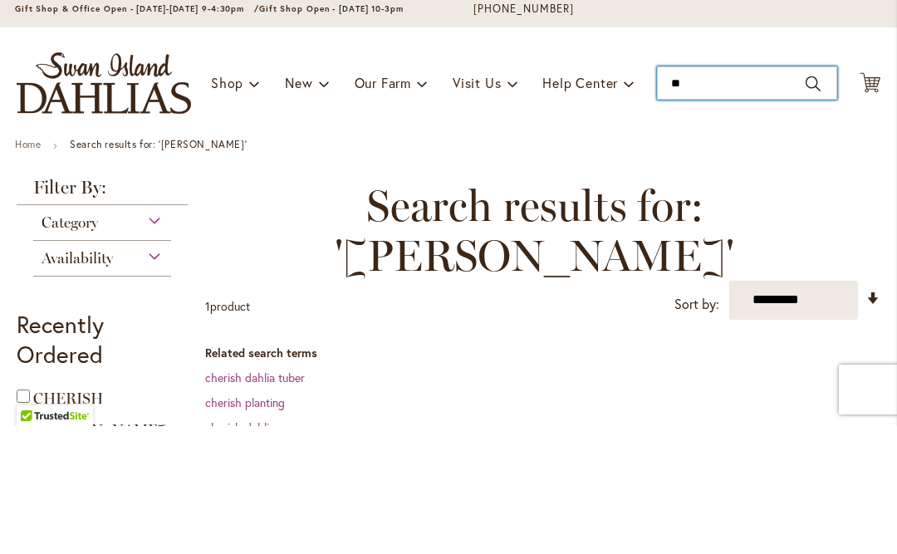
type input "*"
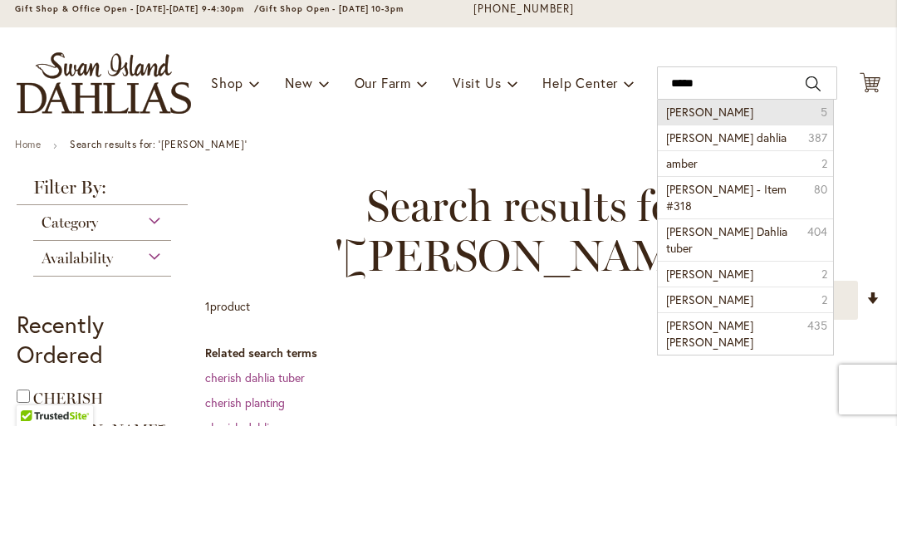
click at [788, 228] on li "Amber Queen 5" at bounding box center [745, 240] width 174 height 25
type input "**********"
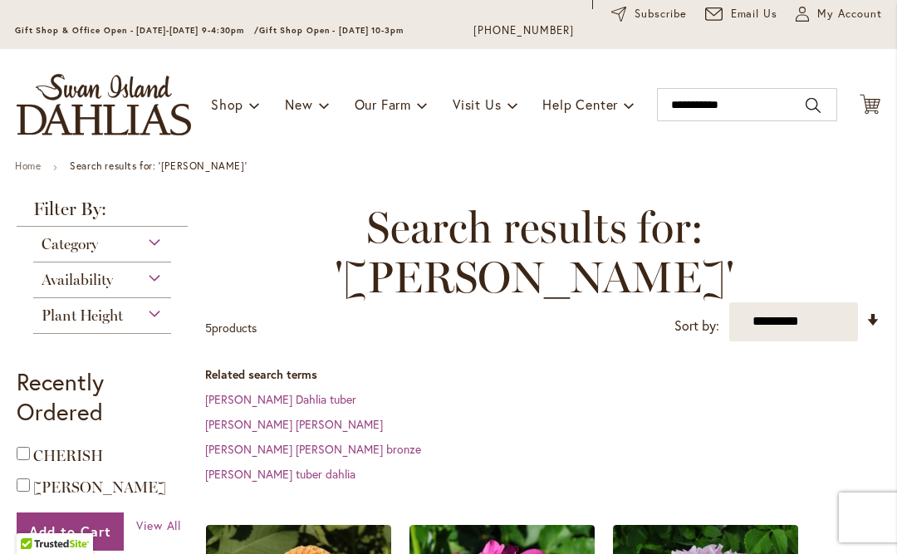
scroll to position [68, 0]
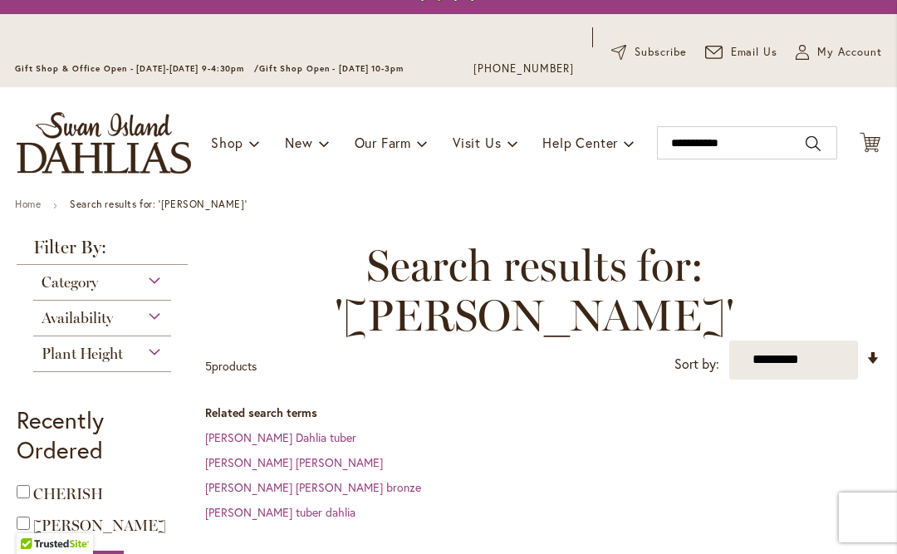
click at [71, 291] on span "Category" at bounding box center [70, 282] width 56 height 18
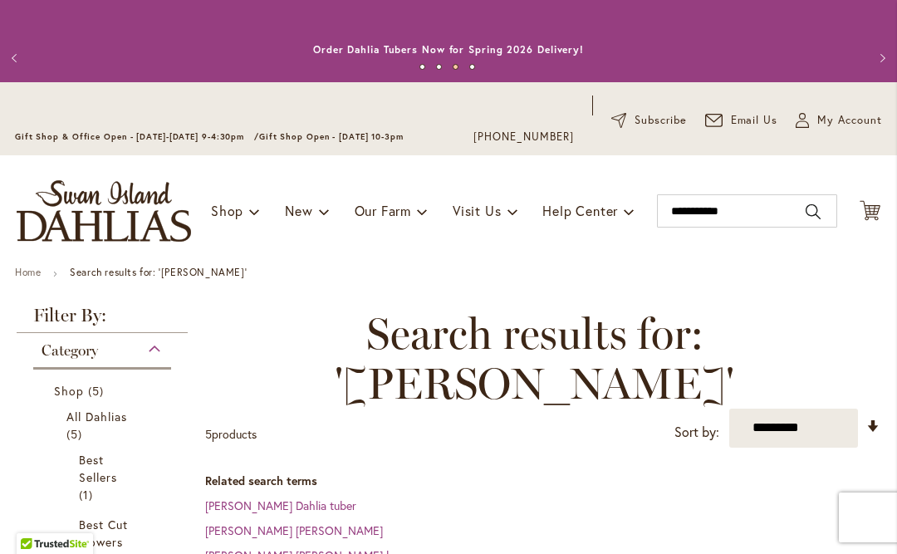
scroll to position [0, 0]
click at [782, 208] on input "**********" at bounding box center [747, 210] width 180 height 33
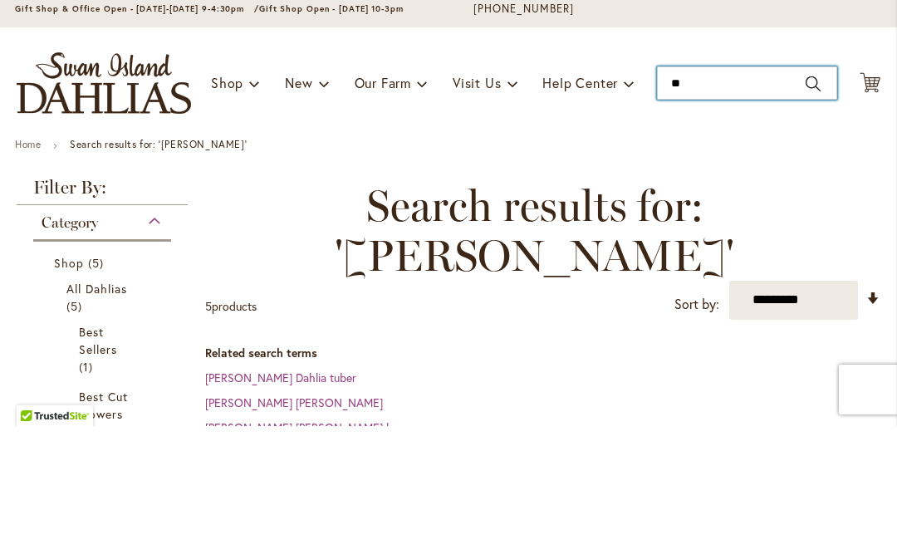
type input "*"
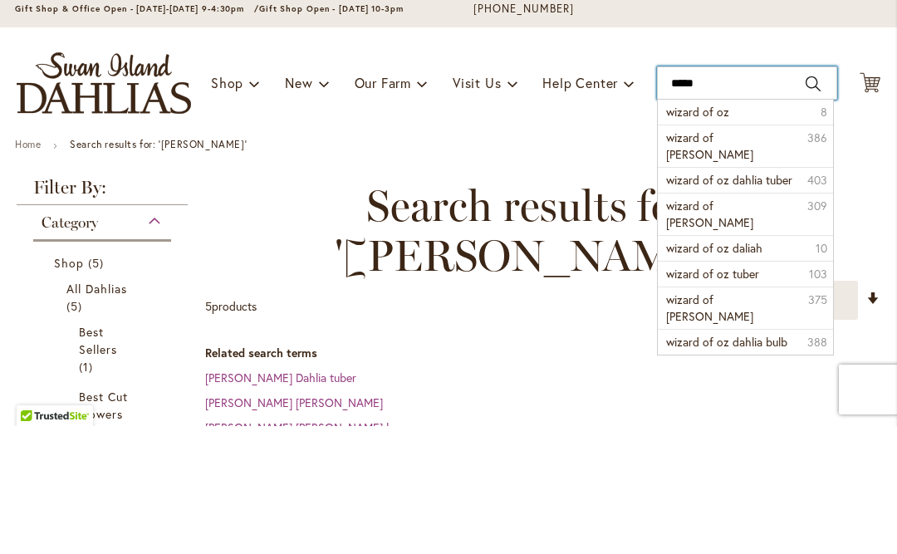
type input "******"
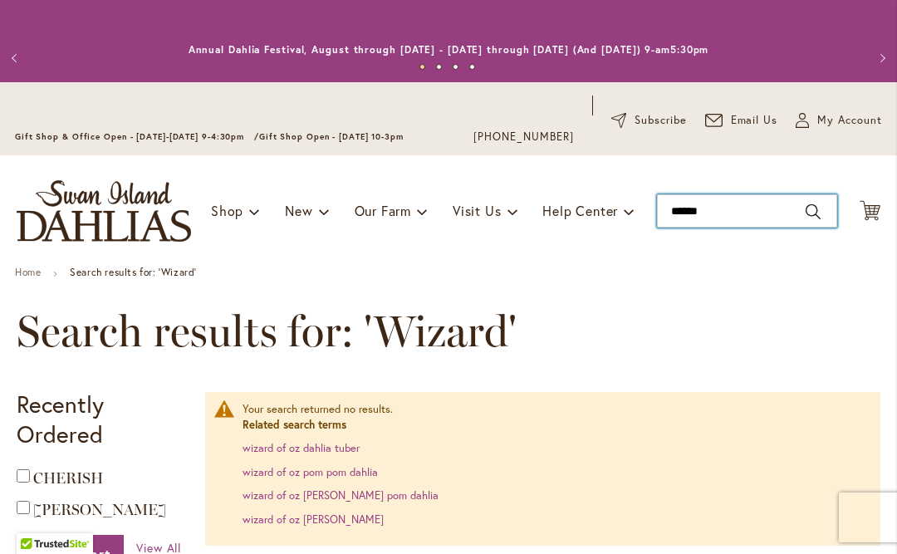
click at [759, 211] on input "******" at bounding box center [747, 210] width 180 height 33
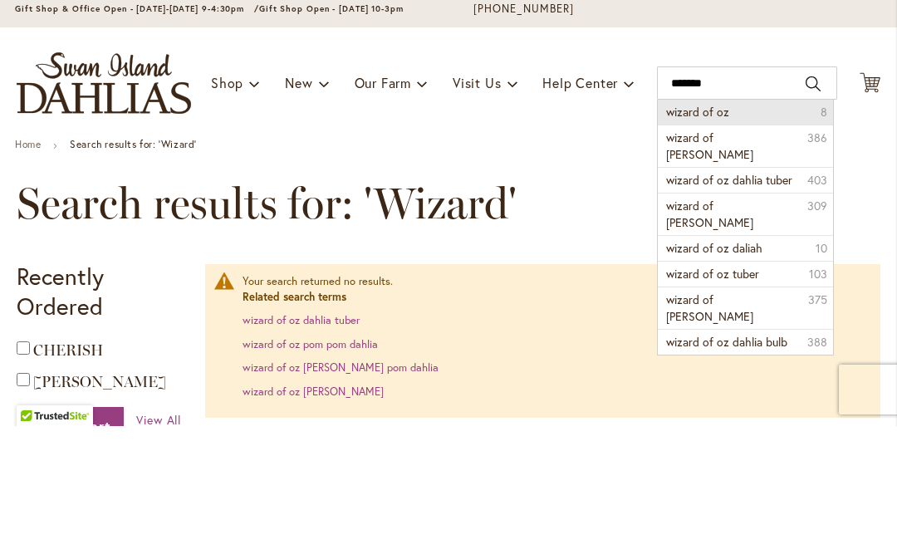
click at [788, 228] on li "wizard of oz 8" at bounding box center [745, 240] width 174 height 25
type input "**********"
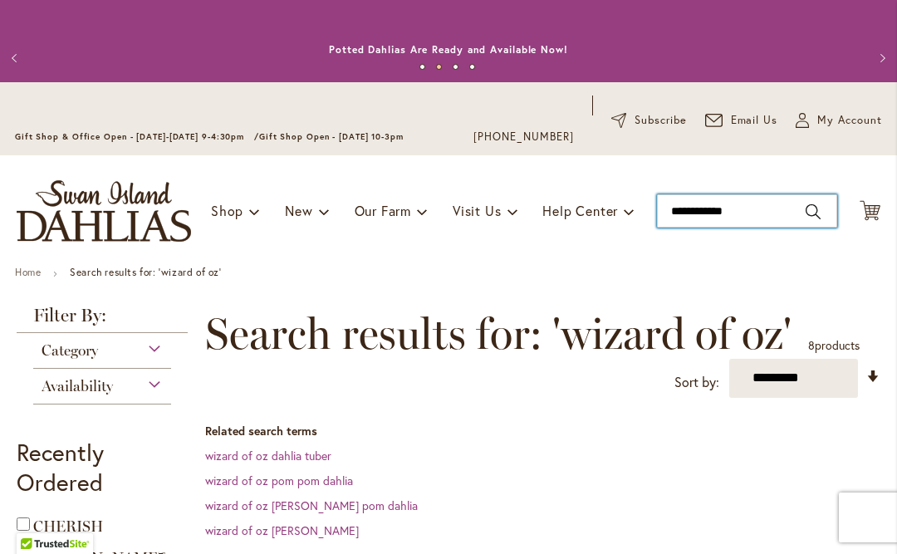
click at [779, 211] on input "**********" at bounding box center [747, 210] width 180 height 33
click at [238, 480] on link "wizard of oz pom pom dahlia" at bounding box center [279, 480] width 148 height 16
type input "**********"
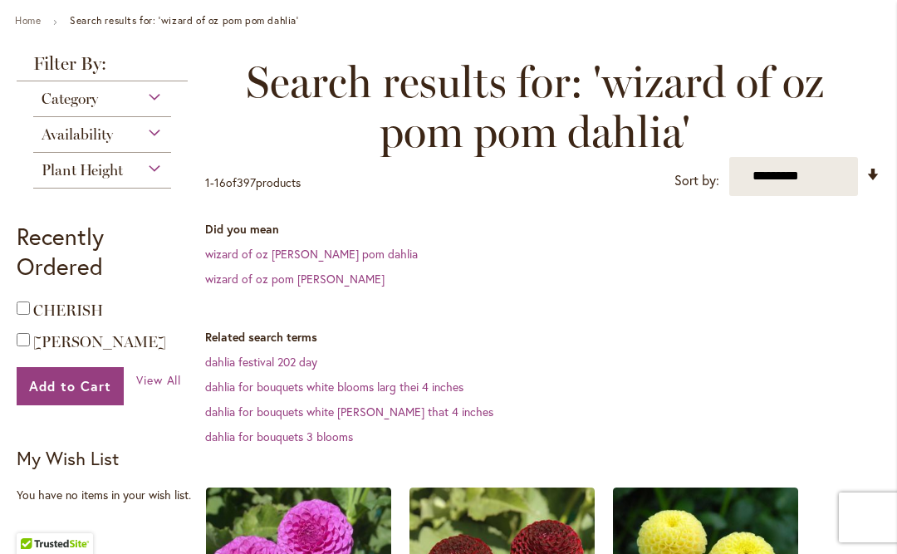
scroll to position [258, 0]
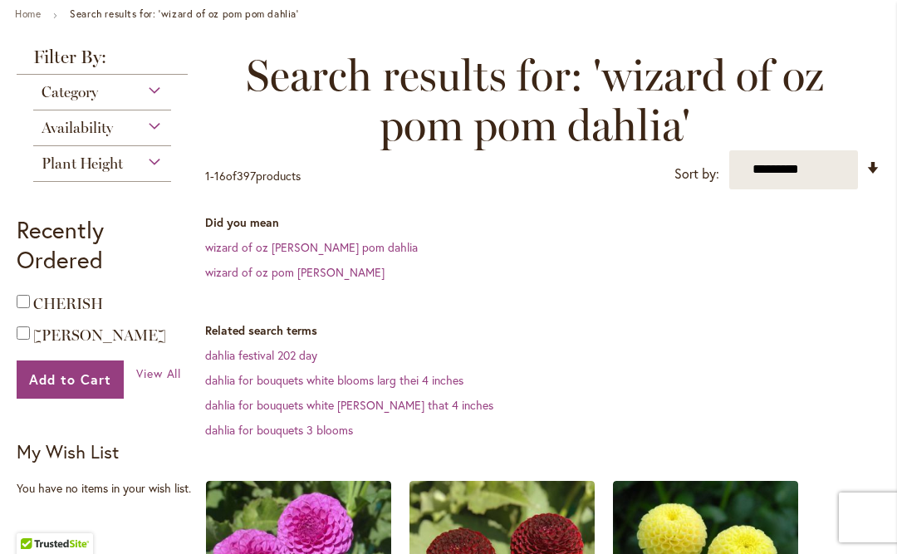
click at [230, 252] on link "wizard of oz [PERSON_NAME] pom dahlia" at bounding box center [311, 247] width 213 height 16
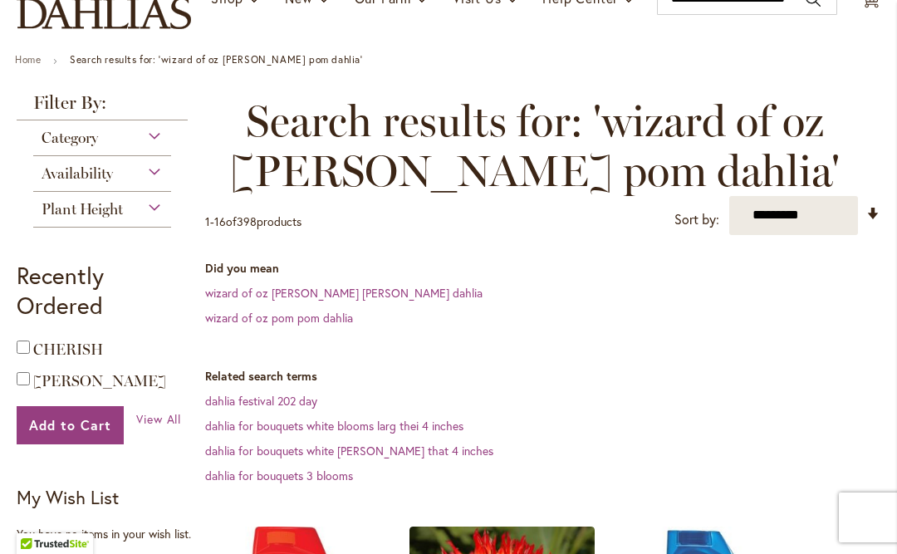
scroll to position [236, 0]
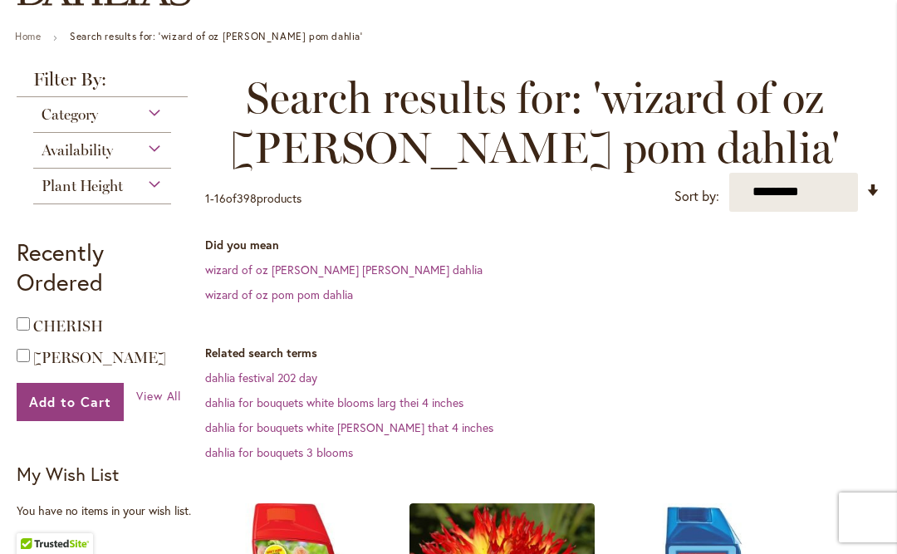
click at [234, 300] on link "wizard of oz pom pom dahlia" at bounding box center [279, 294] width 148 height 16
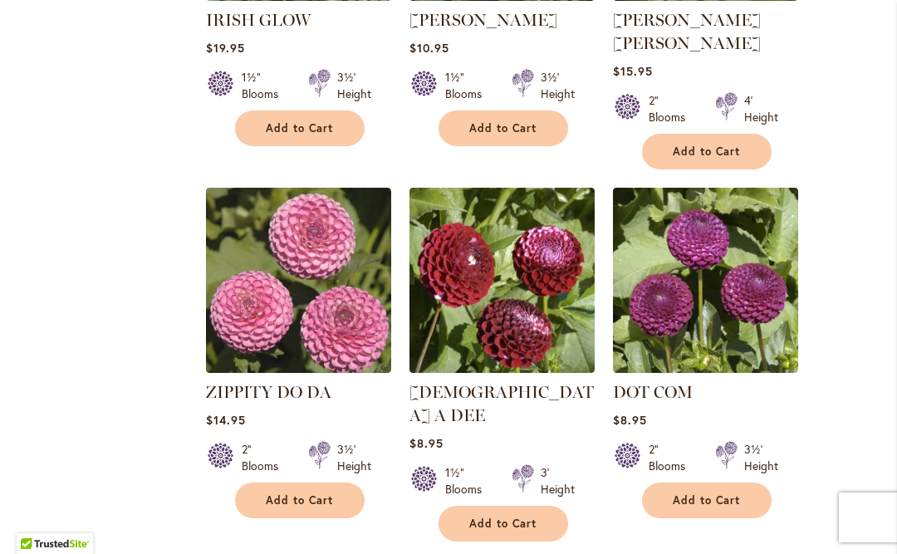
scroll to position [2001, 0]
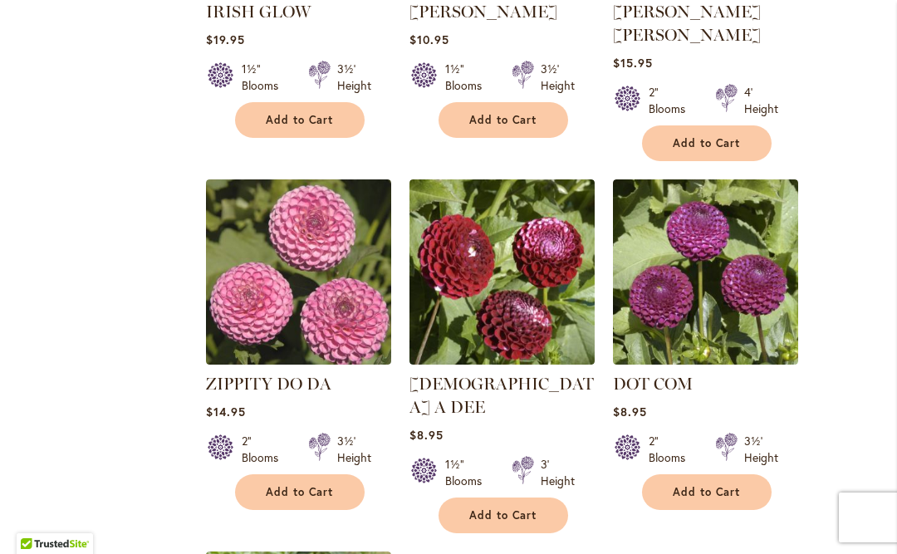
click at [239, 282] on img at bounding box center [298, 271] width 185 height 185
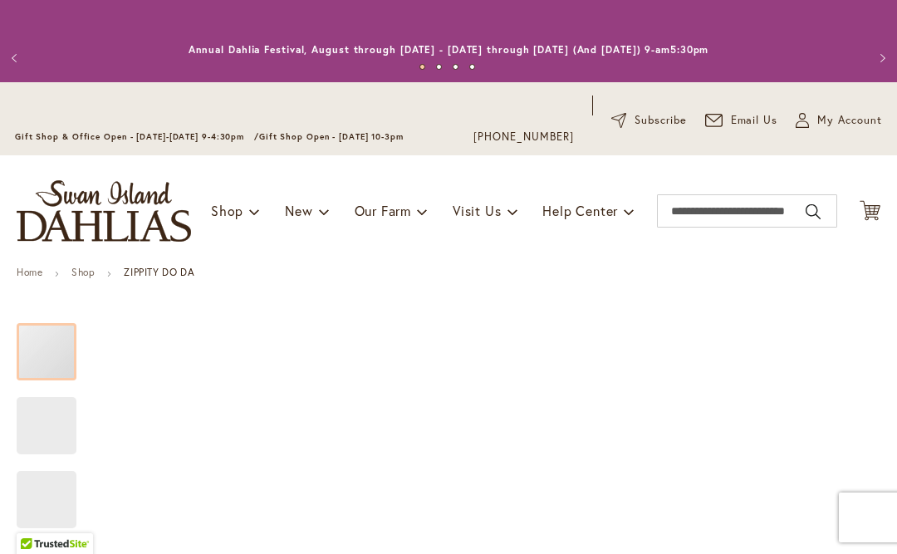
type input "*****"
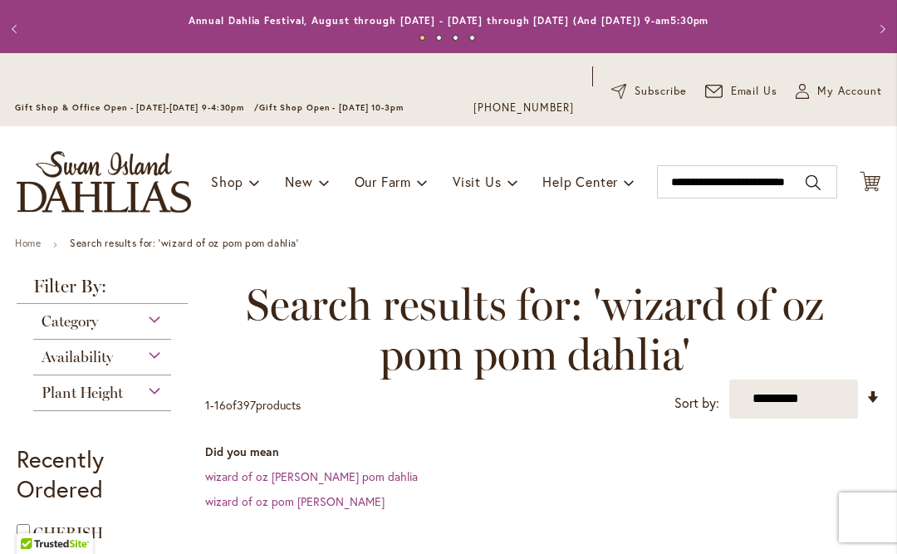
scroll to position [36, 0]
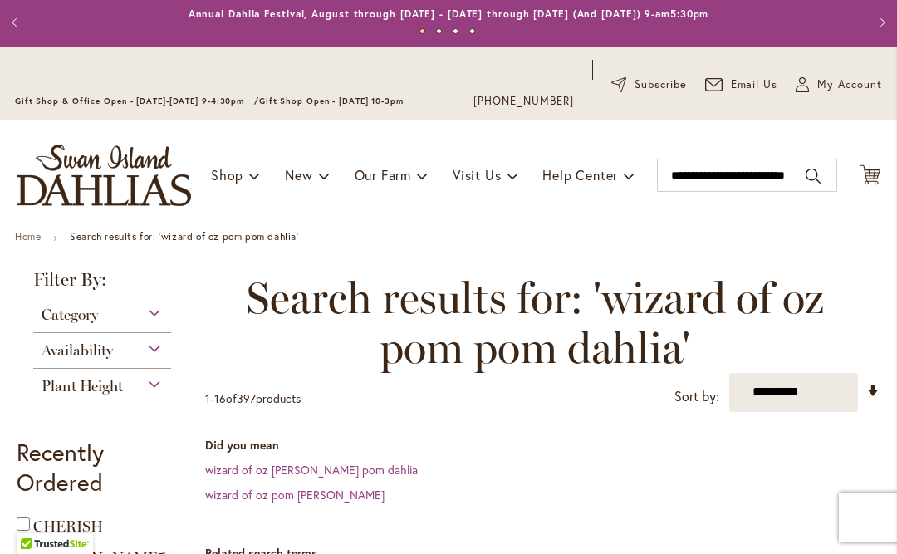
click at [66, 324] on span "Category" at bounding box center [70, 315] width 56 height 18
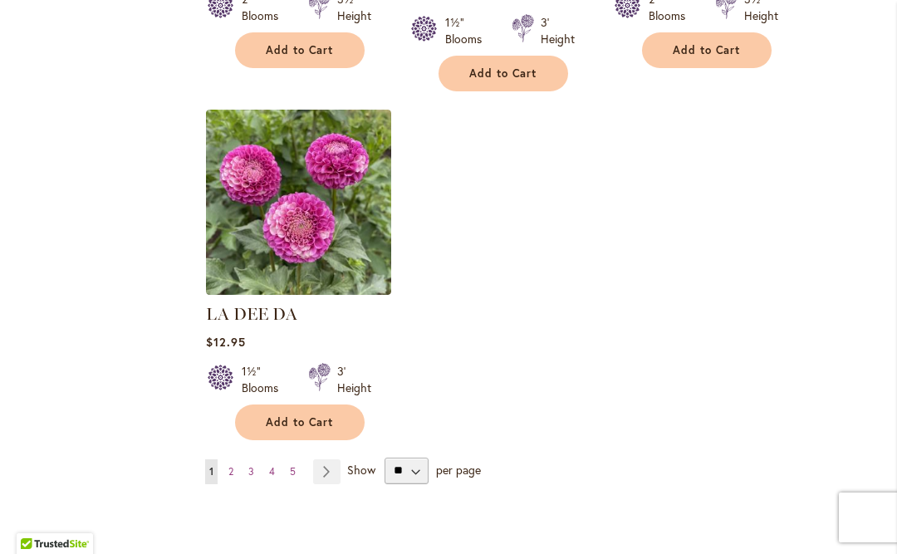
scroll to position [2444, 0]
click at [324, 458] on link "Page Next" at bounding box center [326, 470] width 27 height 25
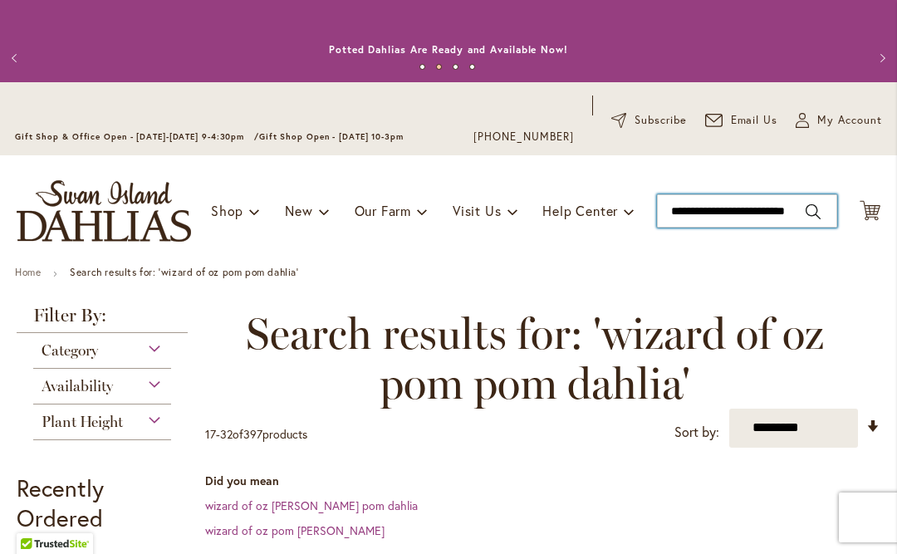
click at [802, 206] on input "**********" at bounding box center [747, 210] width 180 height 33
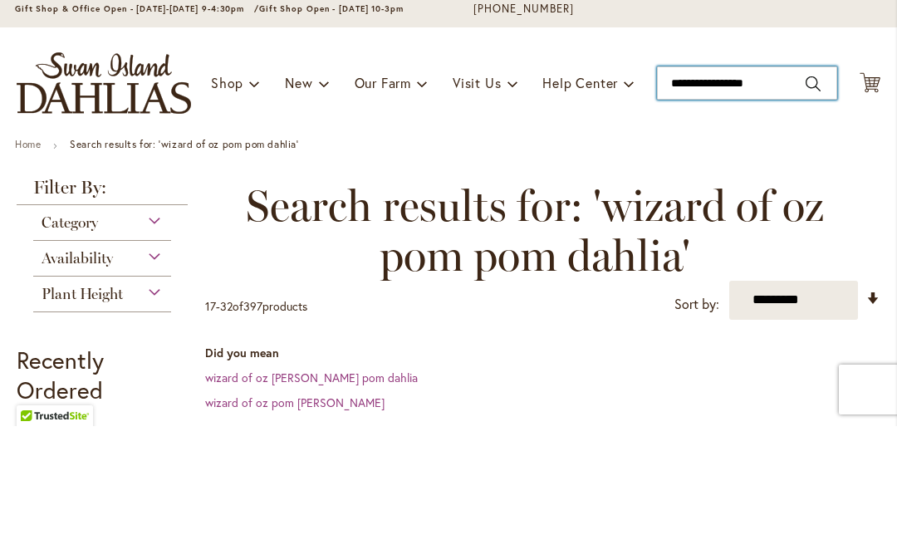
click at [791, 194] on input "**********" at bounding box center [747, 210] width 180 height 33
type input "*"
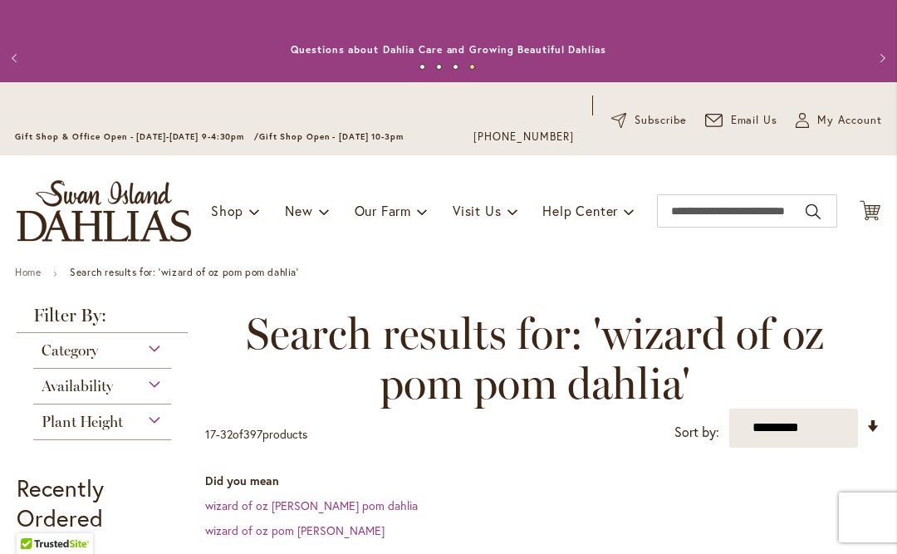
click at [66, 356] on span "Category" at bounding box center [70, 350] width 56 height 18
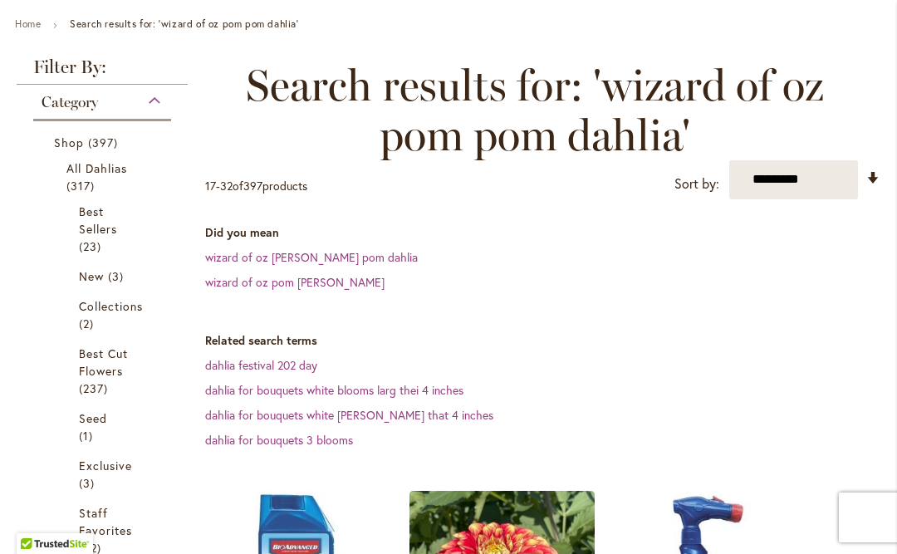
scroll to position [243, 0]
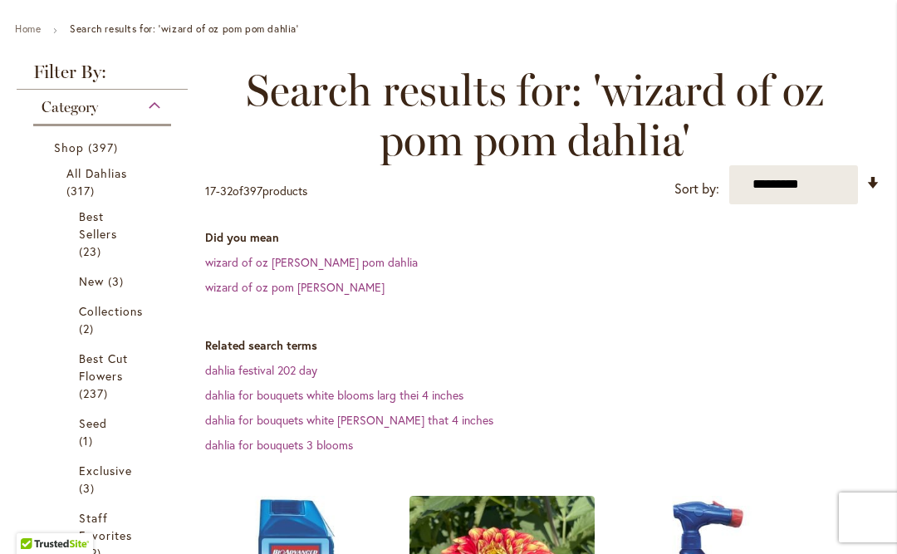
click at [70, 188] on span "317 items" at bounding box center [82, 190] width 32 height 17
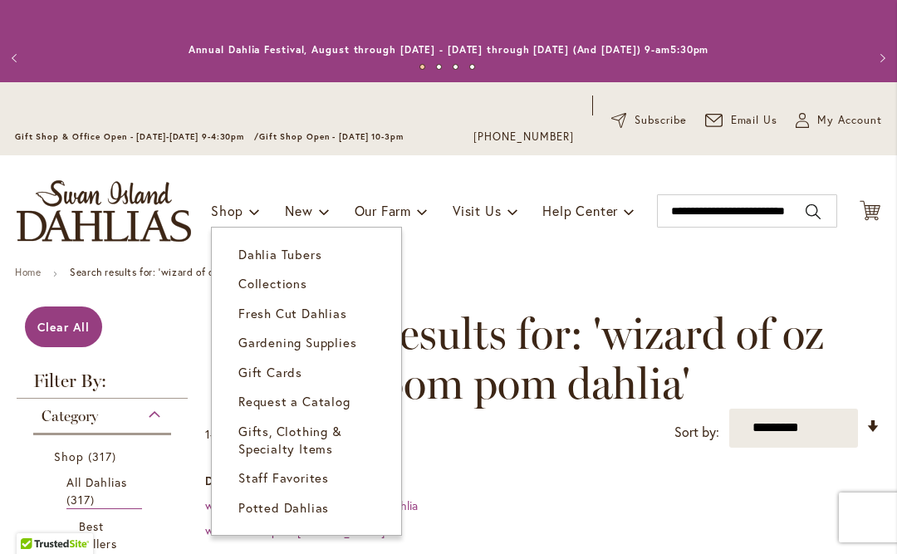
click at [244, 262] on link "Dahlia Tubers" at bounding box center [306, 254] width 189 height 29
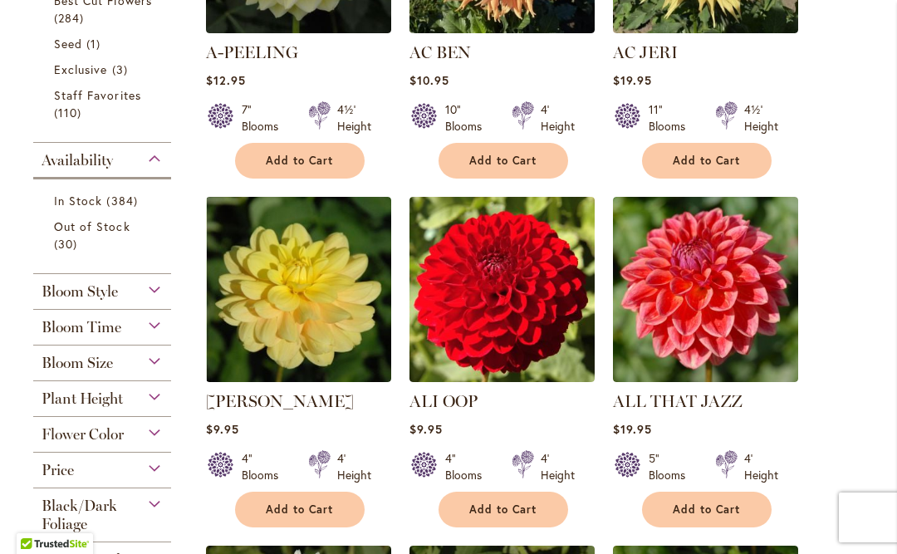
scroll to position [673, 0]
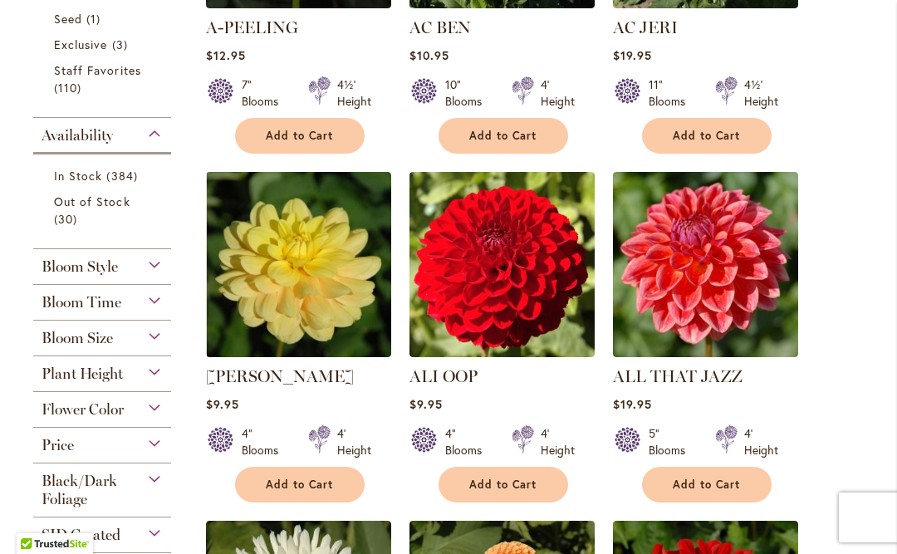
click at [61, 272] on span "Bloom Style" at bounding box center [80, 266] width 76 height 18
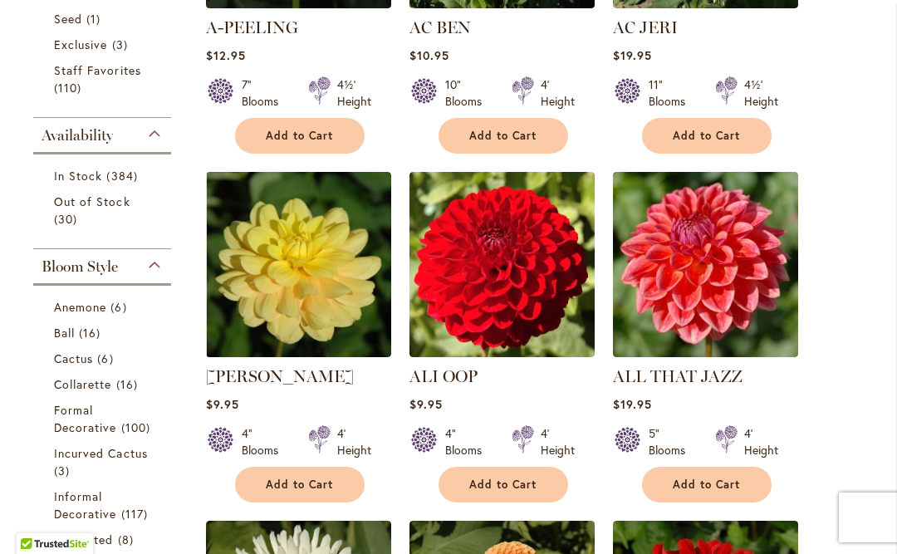
scroll to position [923, 0]
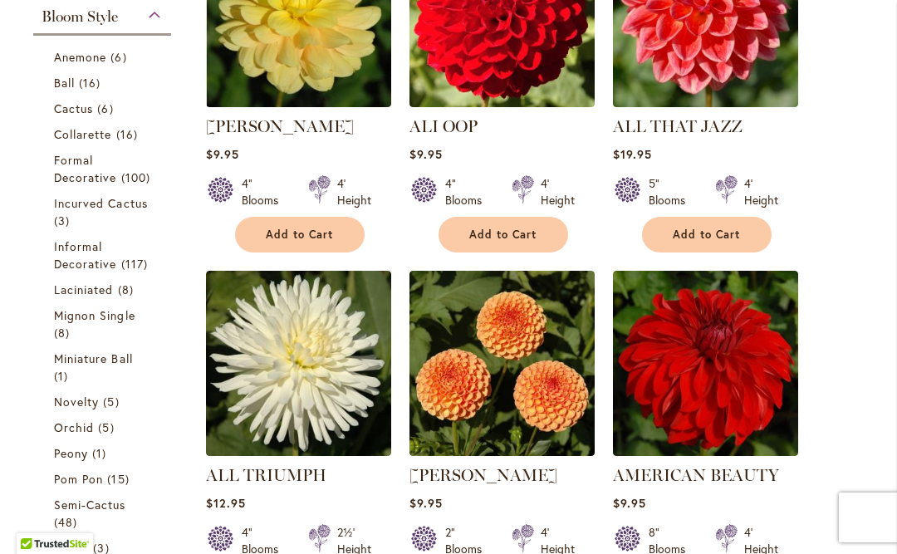
click at [79, 91] on link "Ball 16 items" at bounding box center [104, 82] width 100 height 17
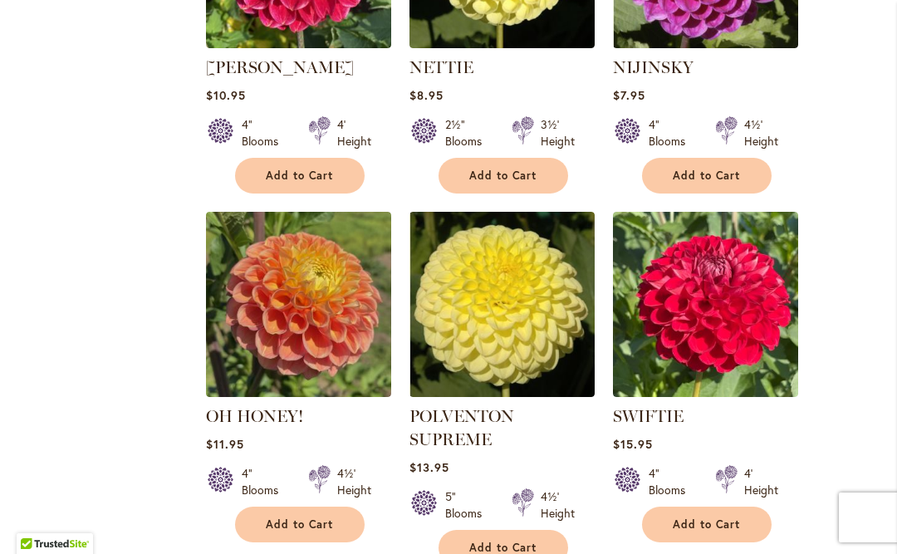
scroll to position [1656, 0]
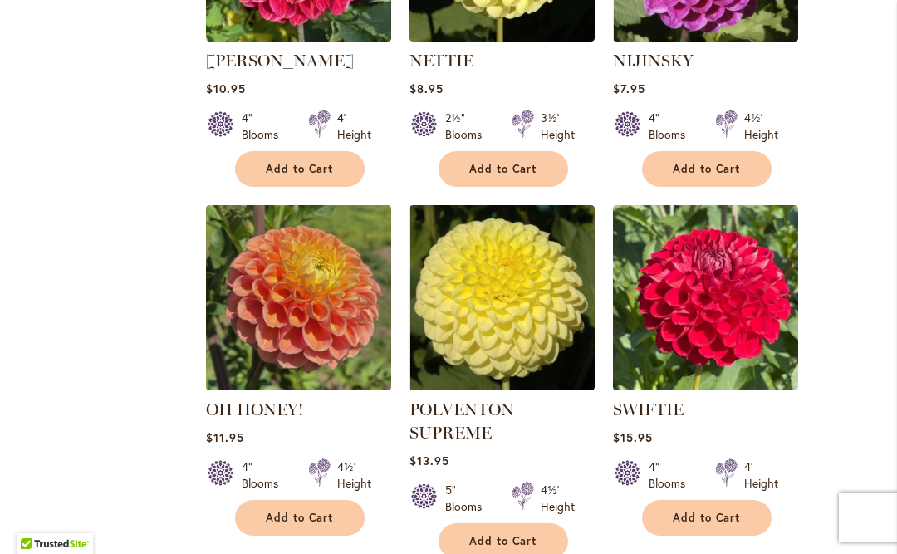
click at [242, 331] on img at bounding box center [298, 297] width 185 height 185
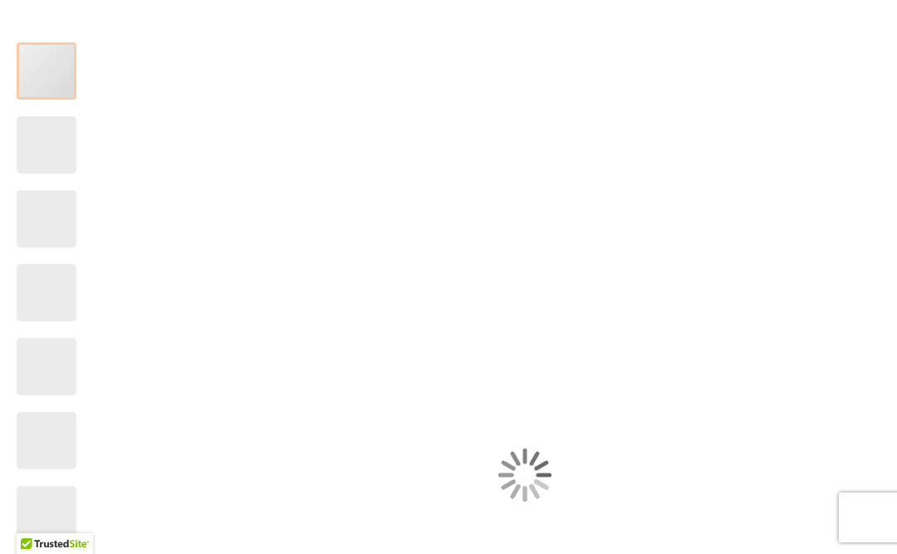
type input "*****"
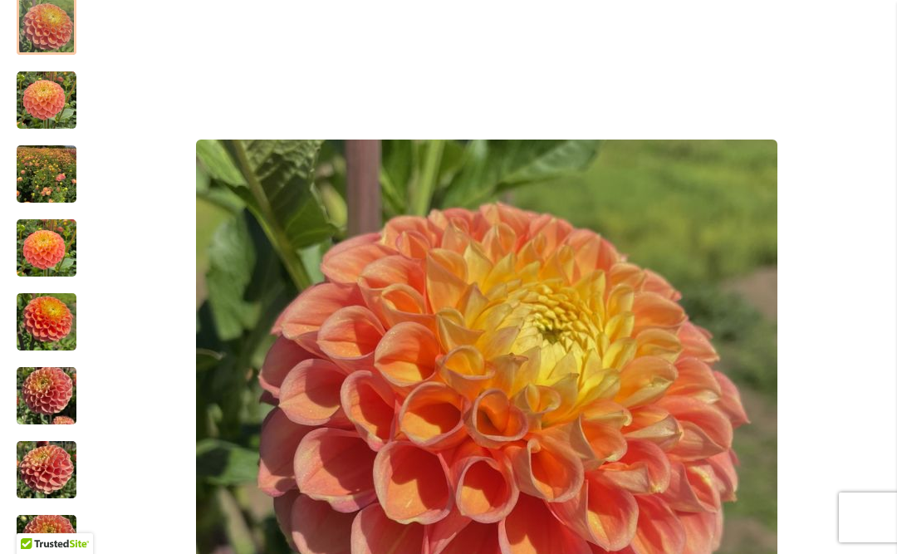
scroll to position [337, 0]
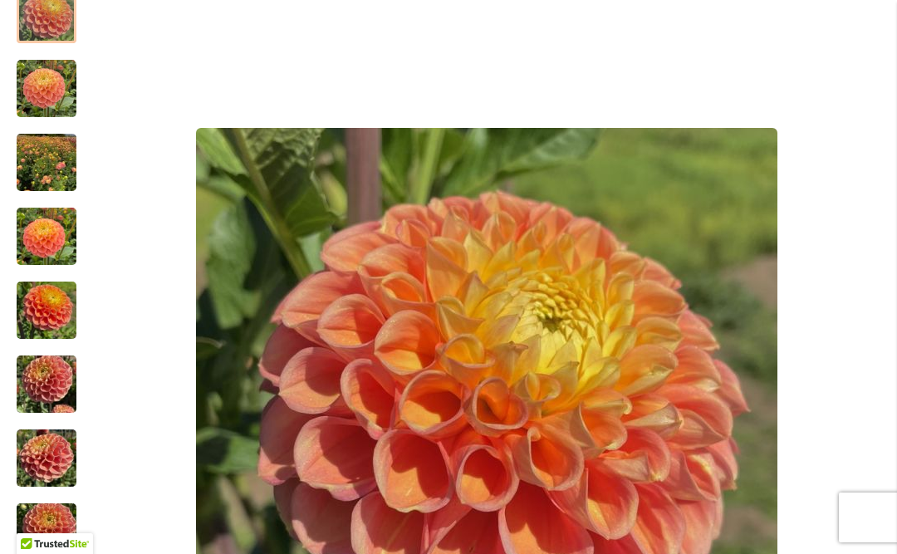
click at [54, 371] on img "Oh Honey!" at bounding box center [47, 385] width 60 height 80
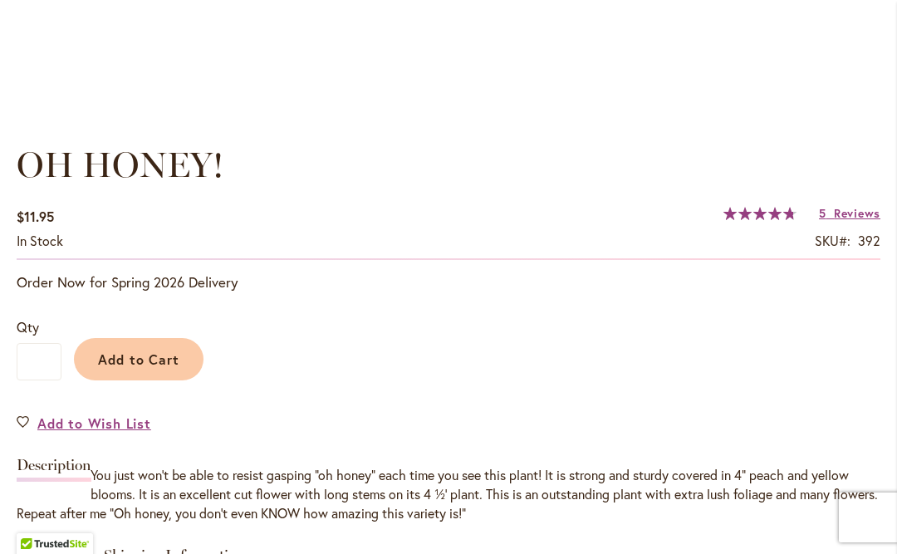
scroll to position [1129, 0]
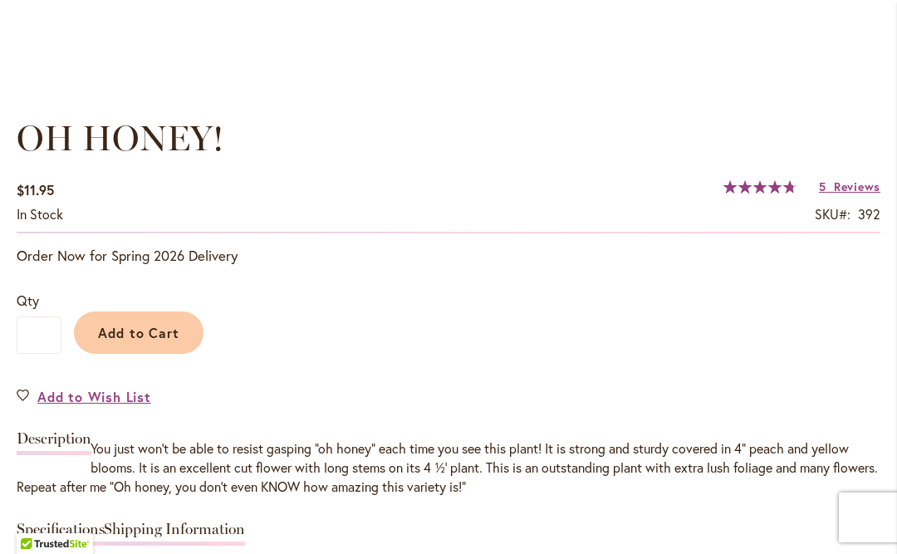
click at [39, 392] on span "Add to Wish List" at bounding box center [94, 396] width 114 height 19
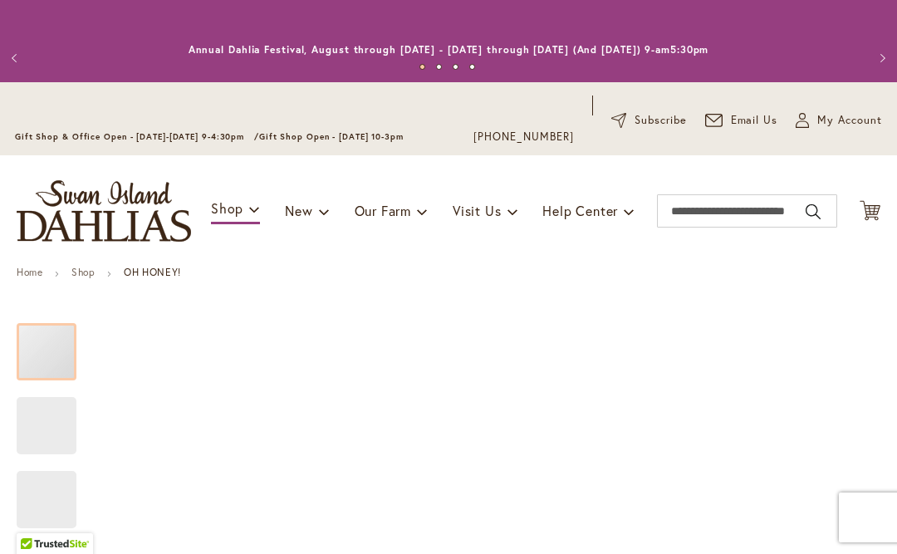
type input "*****"
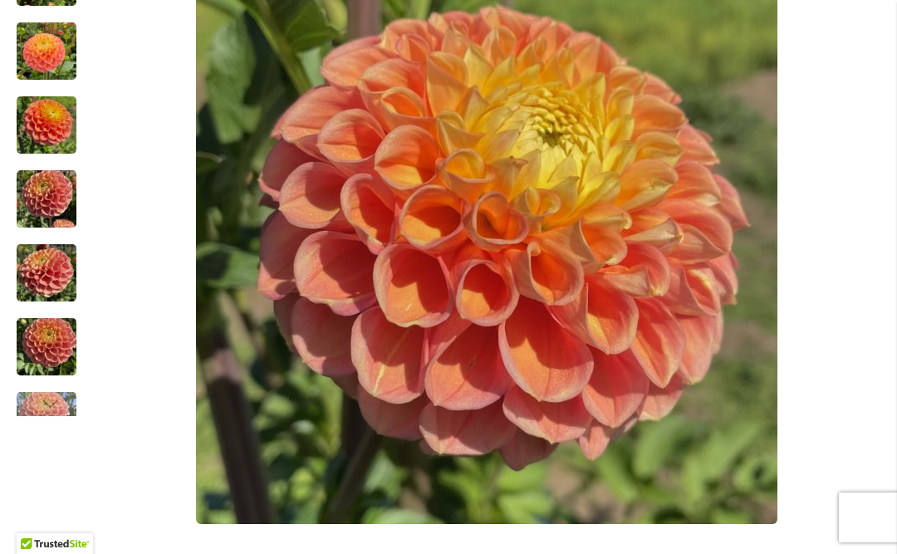
scroll to position [526, 0]
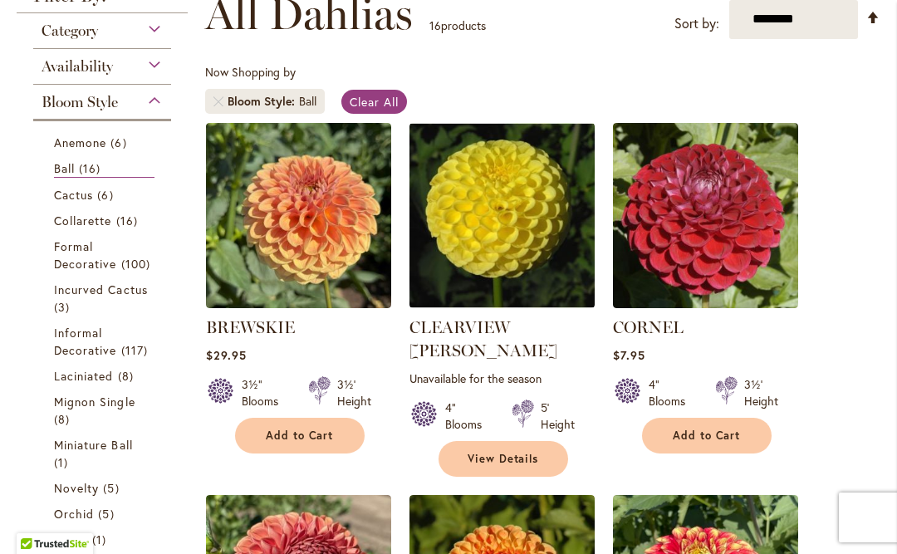
scroll to position [321, 0]
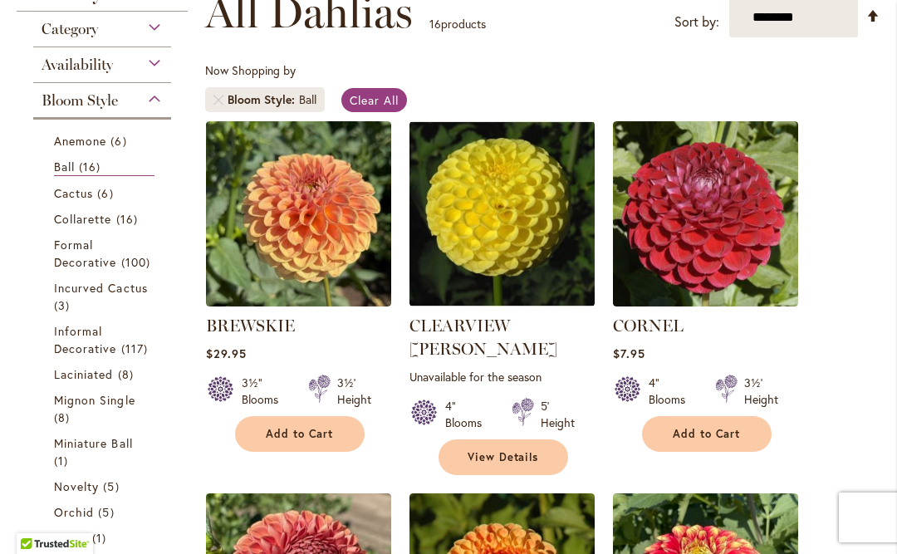
click at [249, 285] on img at bounding box center [298, 213] width 185 height 185
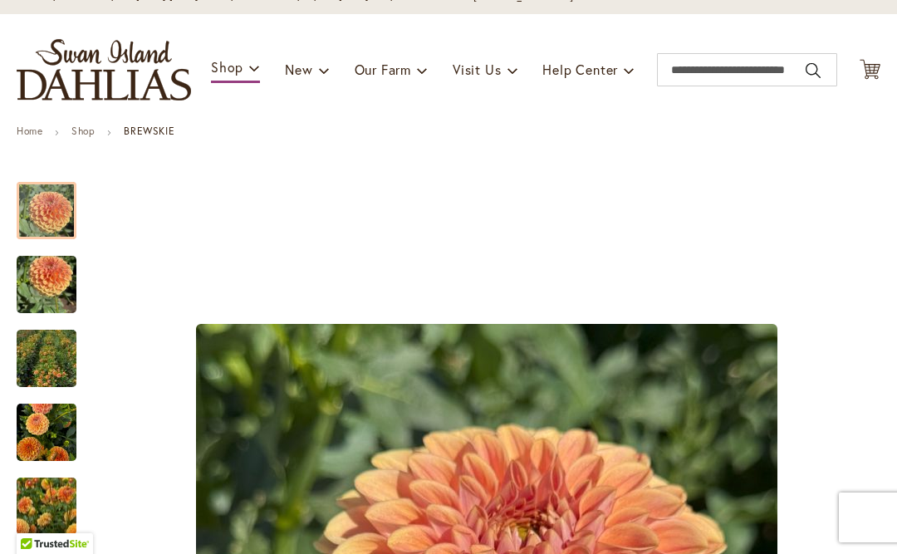
type input "*****"
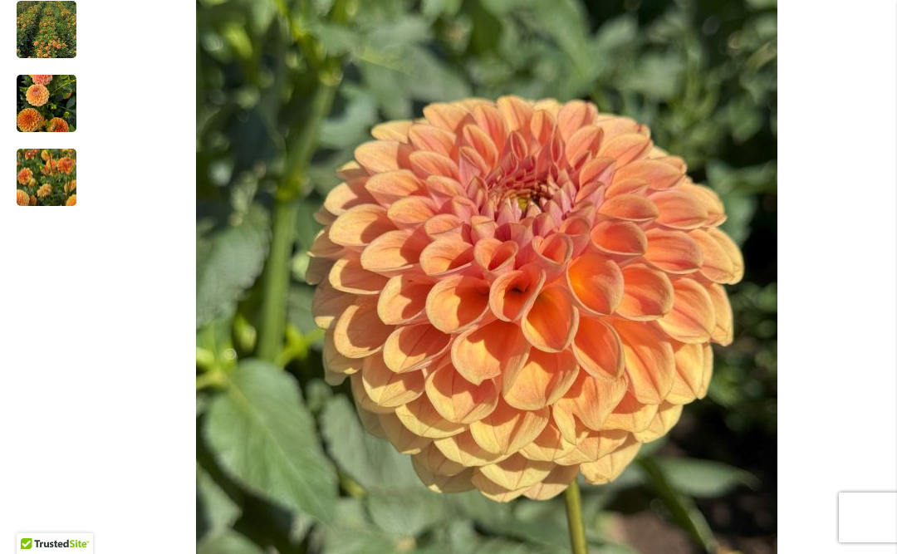
scroll to position [465, 0]
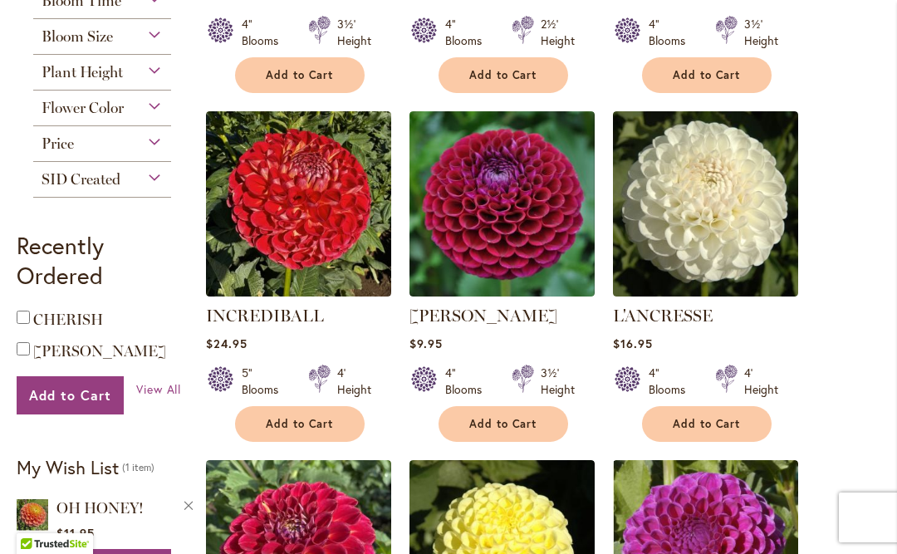
scroll to position [1051, 0]
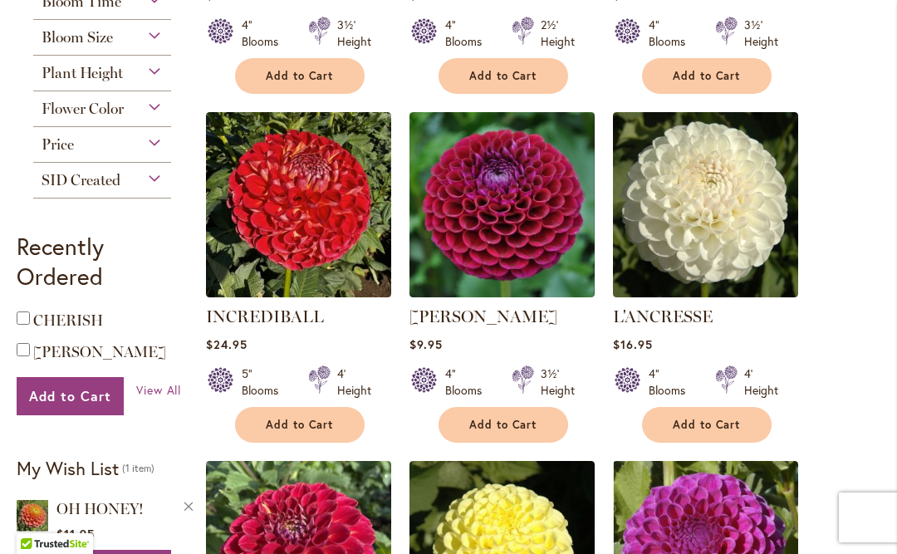
click at [422, 306] on link "[PERSON_NAME]" at bounding box center [483, 316] width 148 height 20
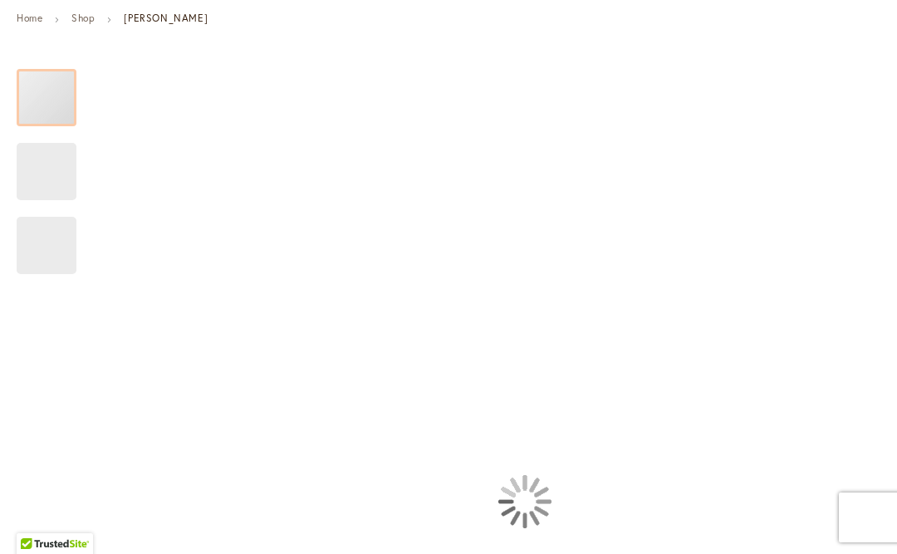
type input "*****"
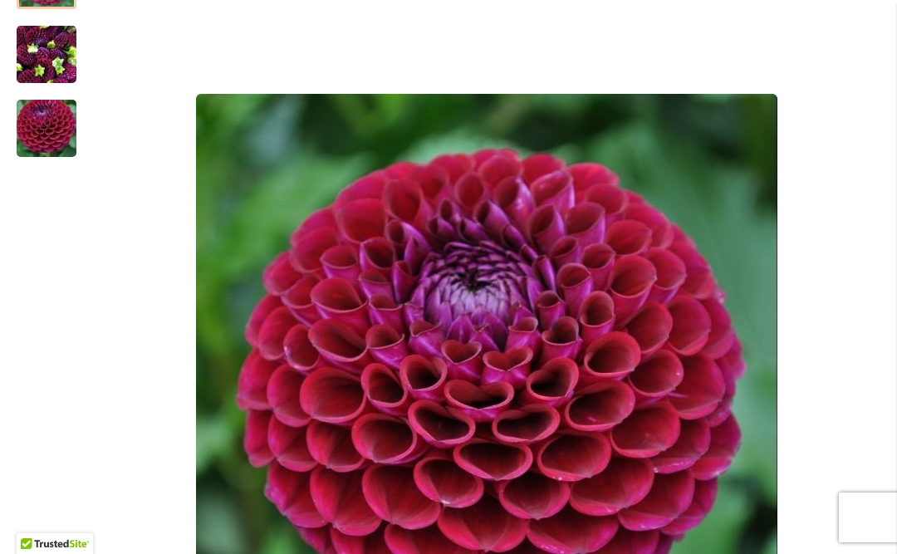
scroll to position [373, 0]
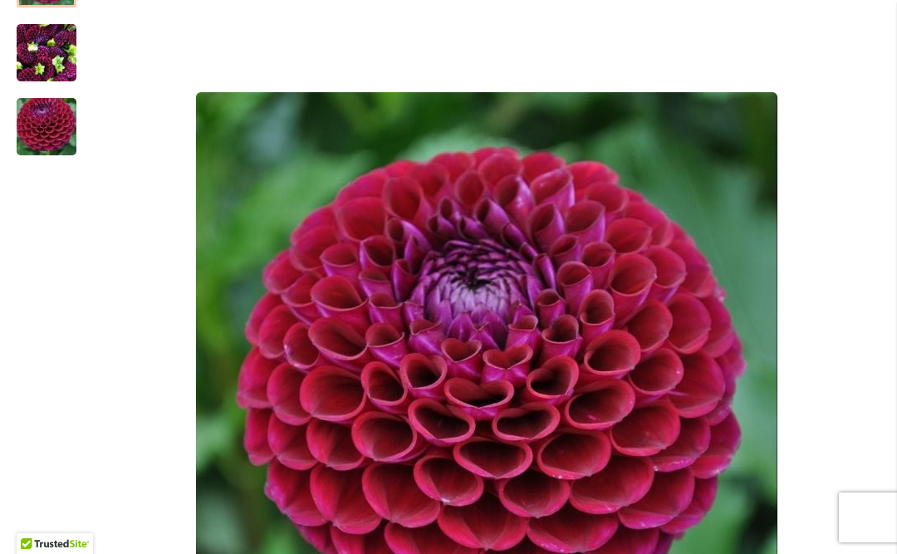
click at [46, 71] on img "IVANETTI" at bounding box center [47, 53] width 60 height 80
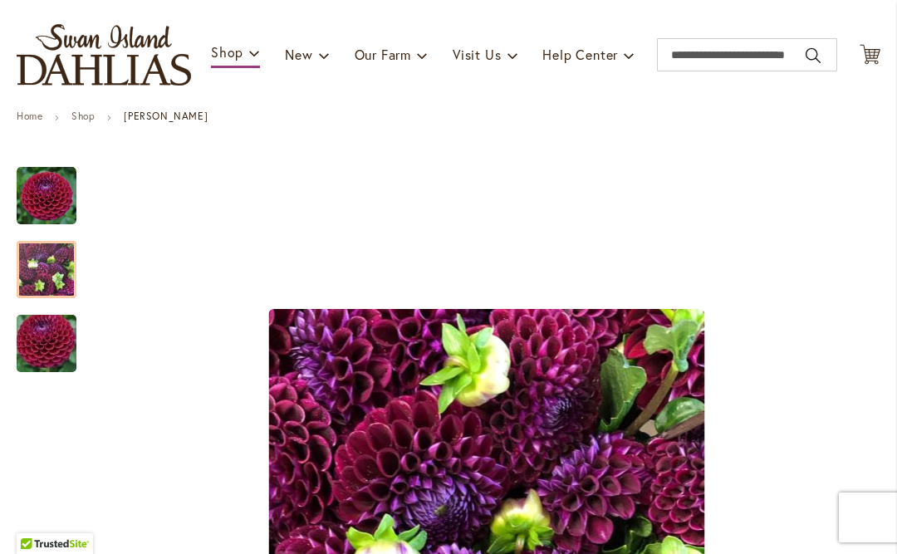
scroll to position [159, 0]
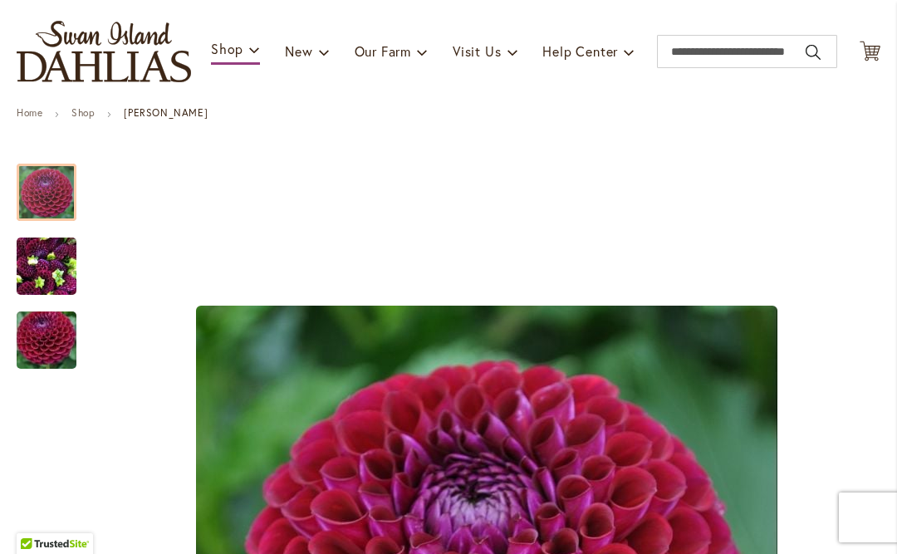
click at [47, 201] on img "Ivanetti" at bounding box center [47, 193] width 60 height 60
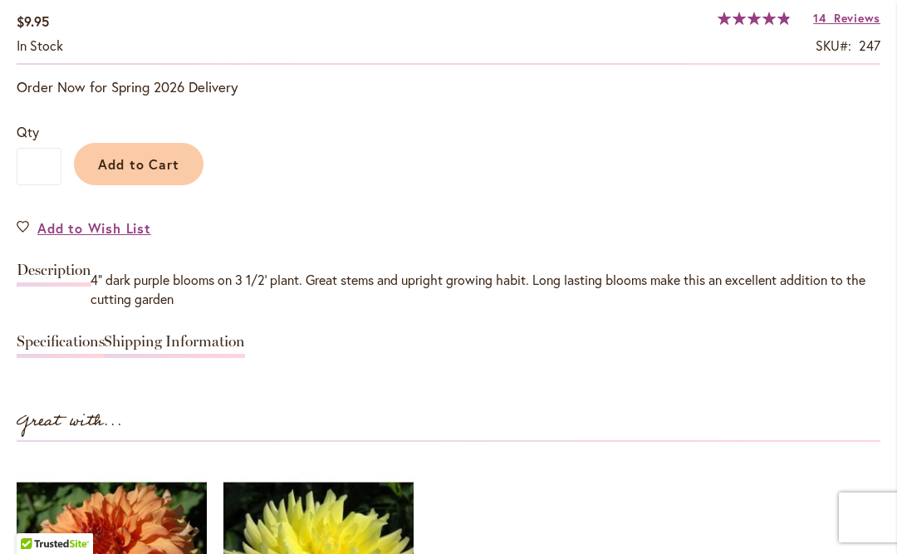
scroll to position [1251, 0]
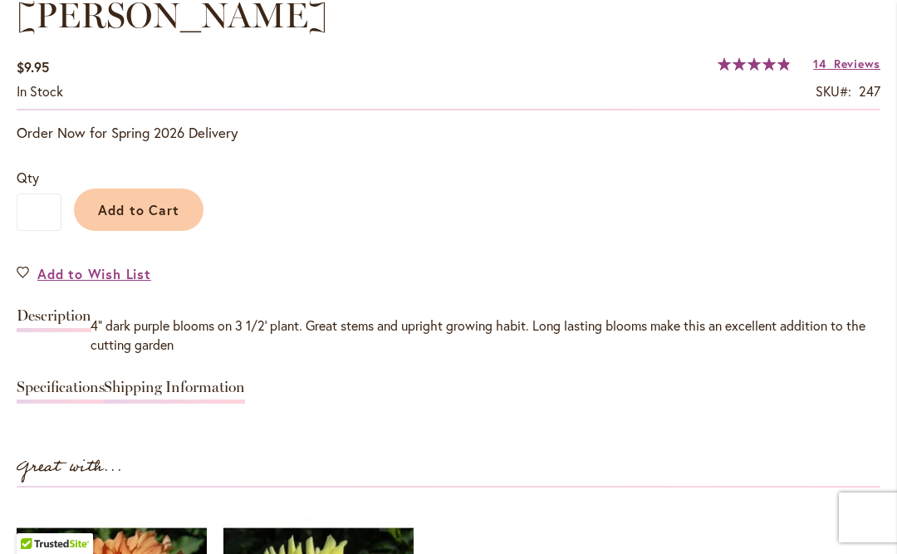
click at [26, 277] on link "Add to Wish List" at bounding box center [84, 273] width 135 height 19
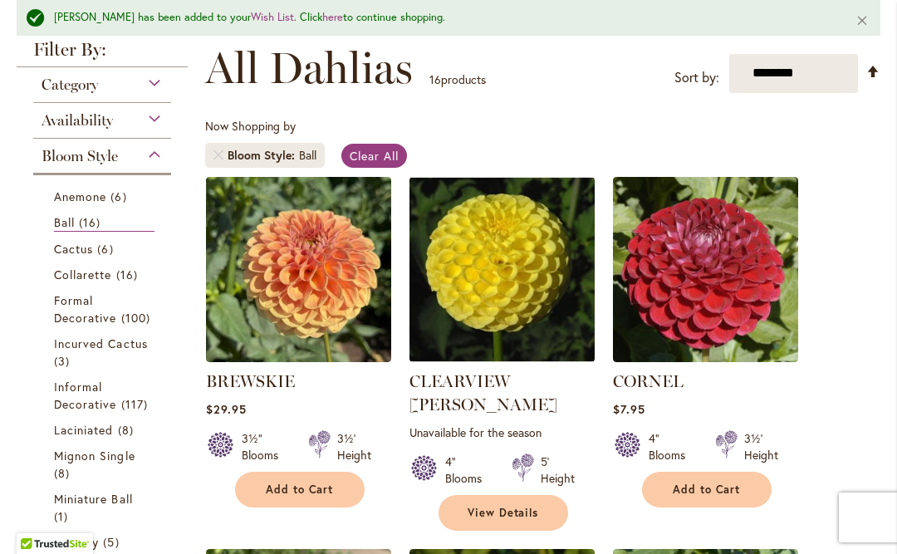
scroll to position [313, 0]
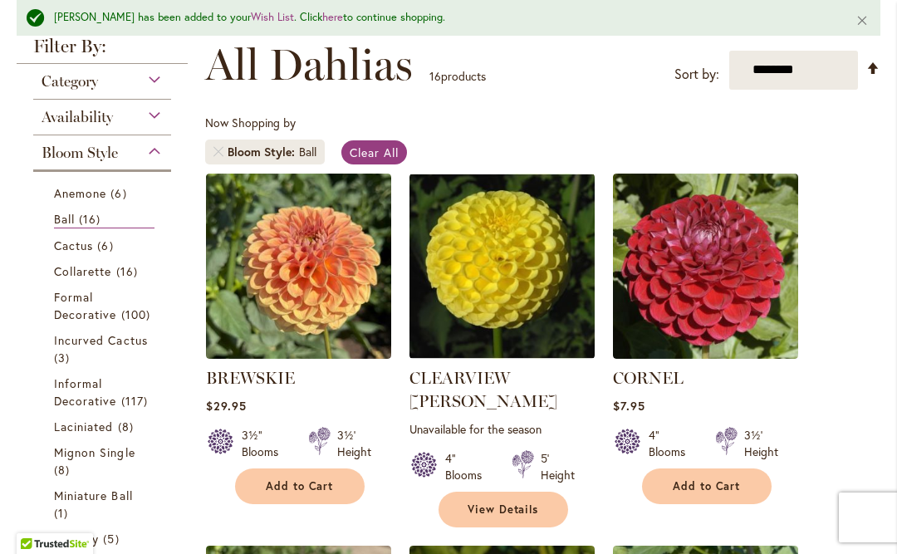
click at [70, 195] on span "Anemone" at bounding box center [80, 193] width 52 height 16
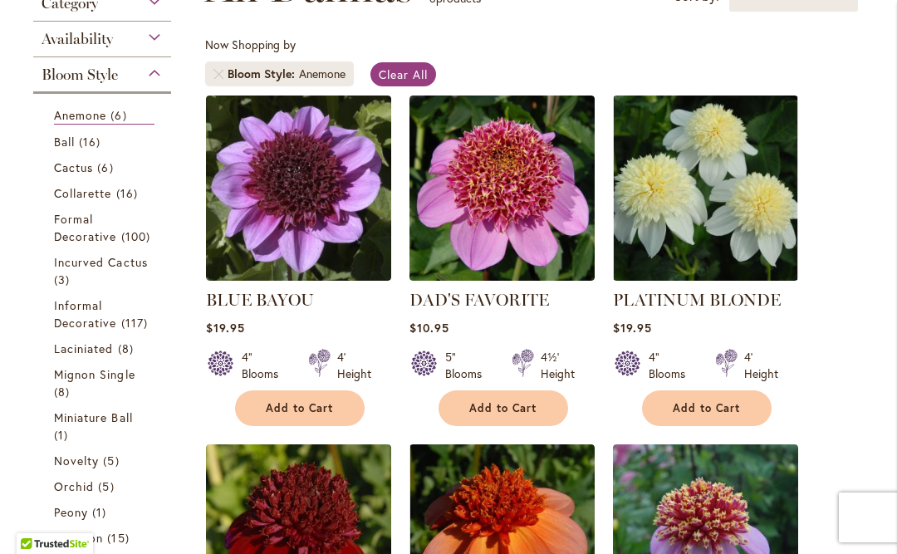
scroll to position [338, 0]
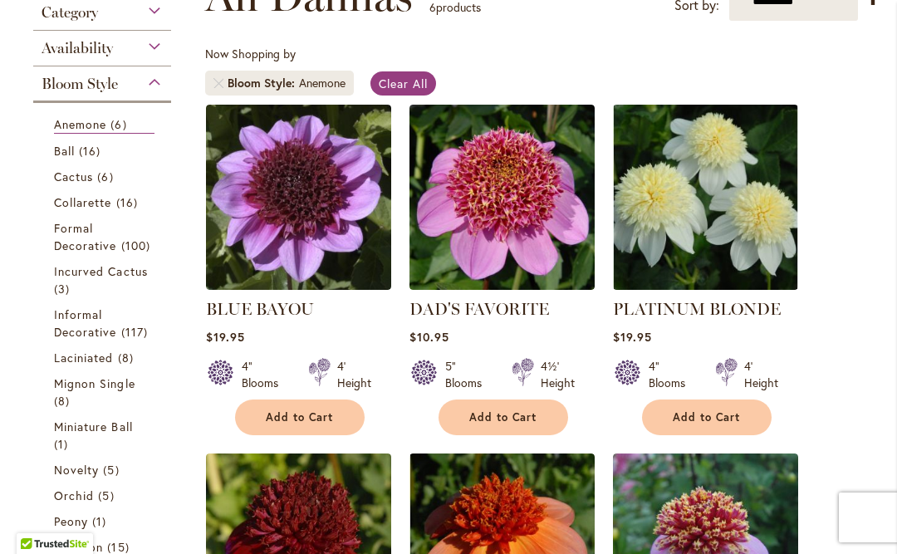
click at [66, 249] on span "Formal Decorative" at bounding box center [85, 236] width 63 height 33
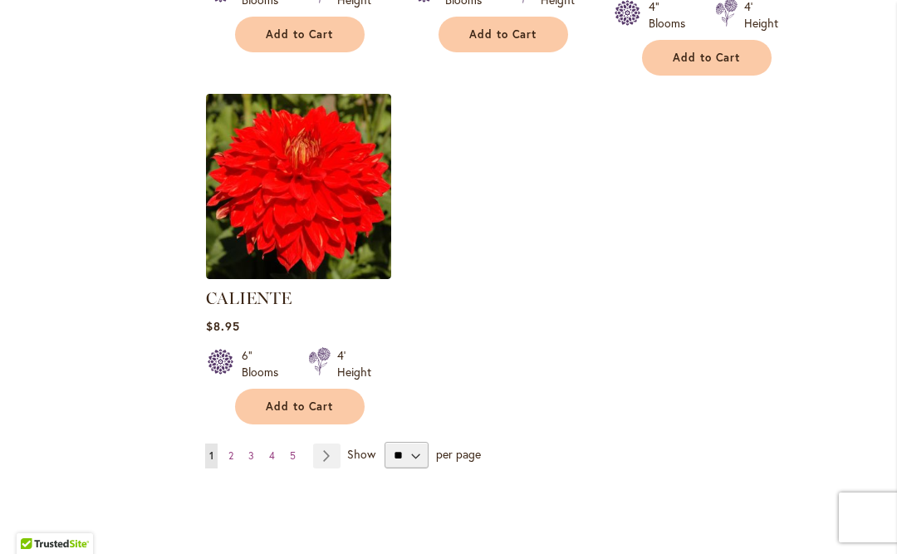
scroll to position [2122, 0]
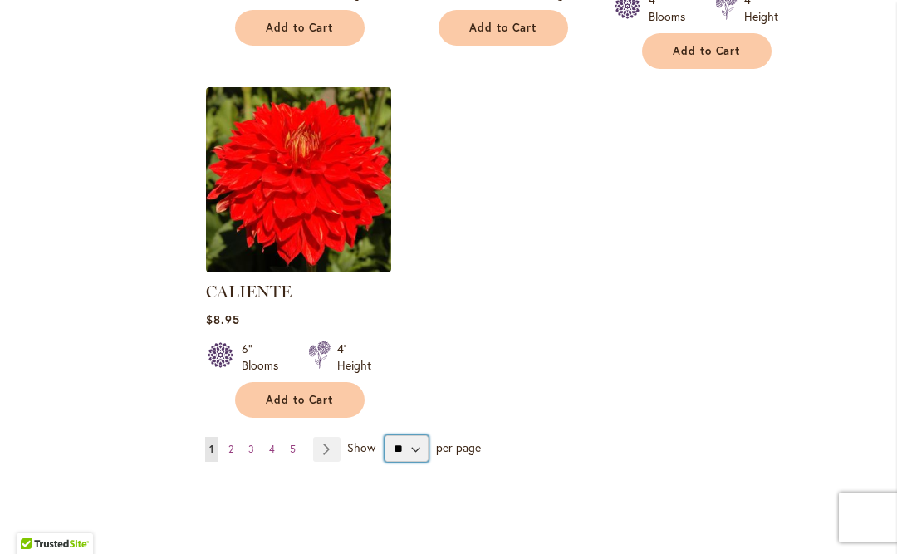
click at [413, 453] on select "** ** ** **" at bounding box center [406, 448] width 44 height 27
select select "**"
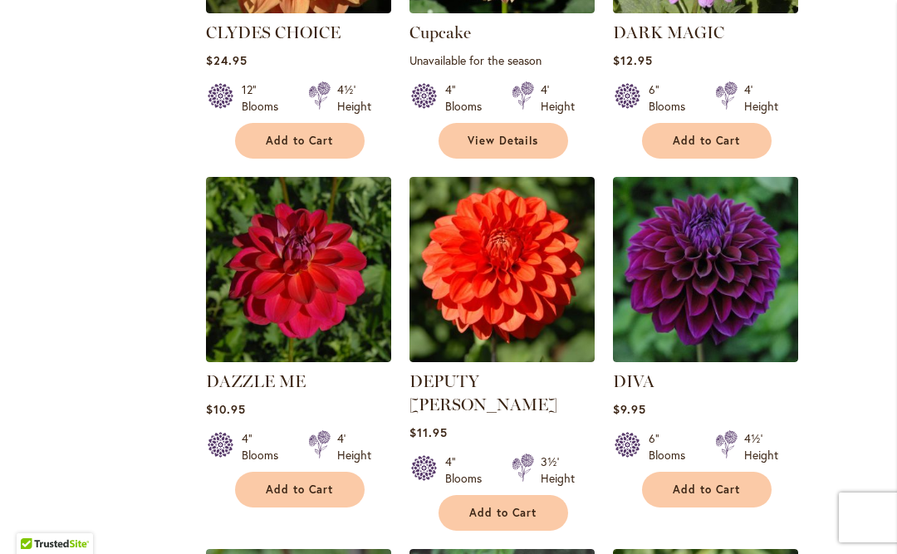
scroll to position [3073, 0]
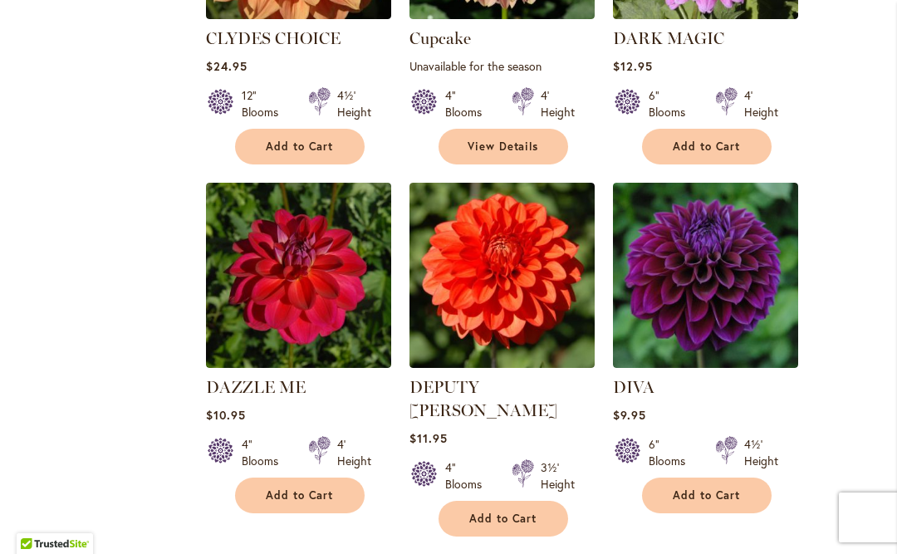
click at [742, 332] on img at bounding box center [705, 275] width 185 height 185
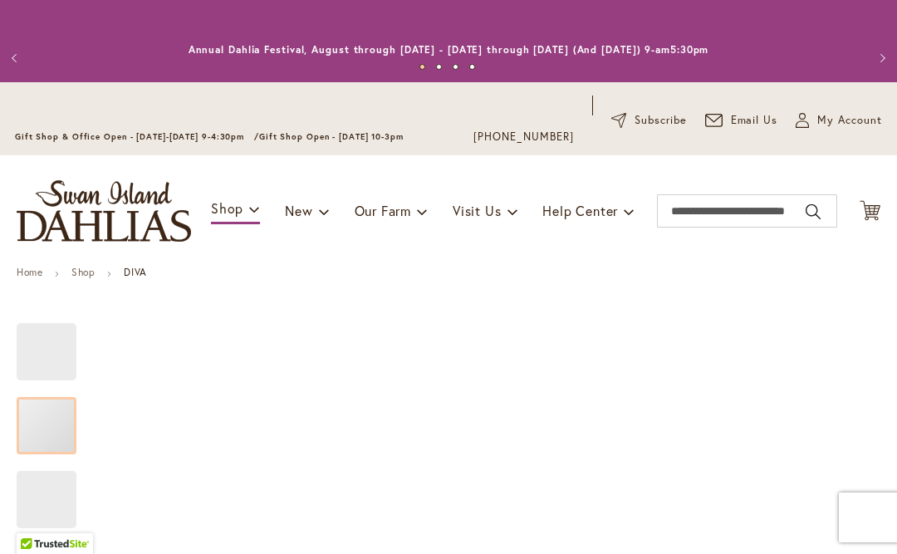
type input "*****"
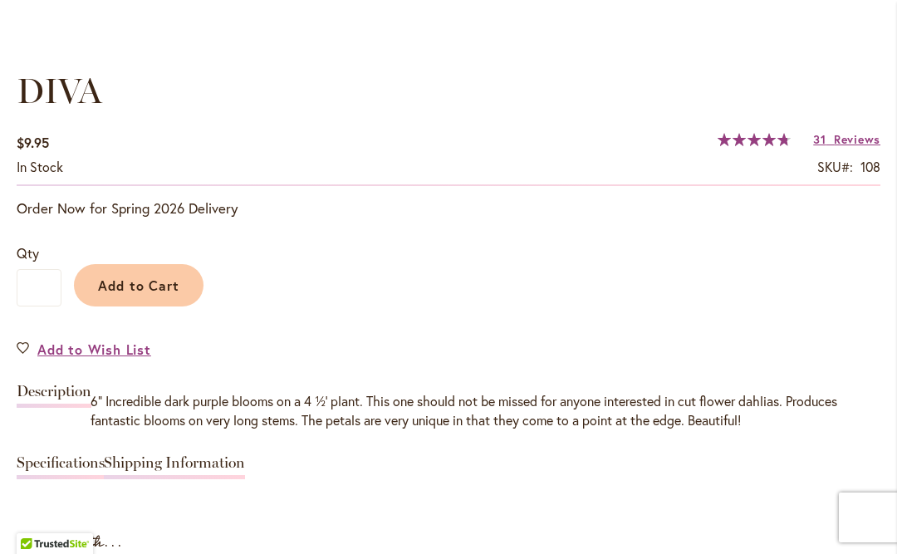
scroll to position [1177, 0]
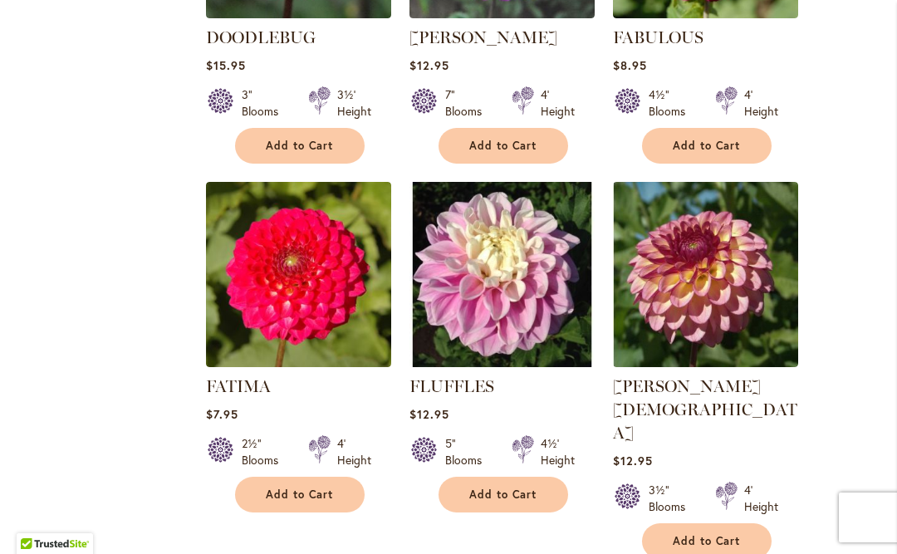
scroll to position [3794, 0]
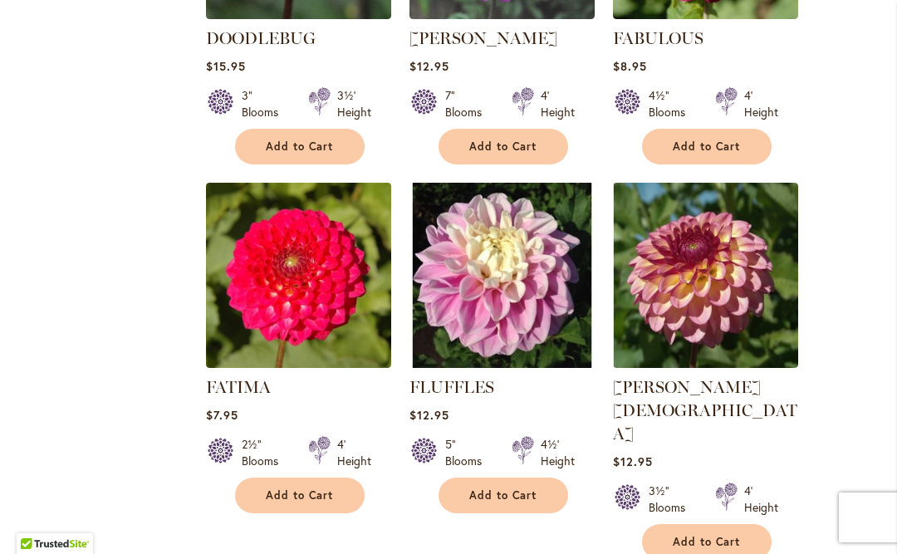
click at [772, 318] on img at bounding box center [705, 275] width 185 height 185
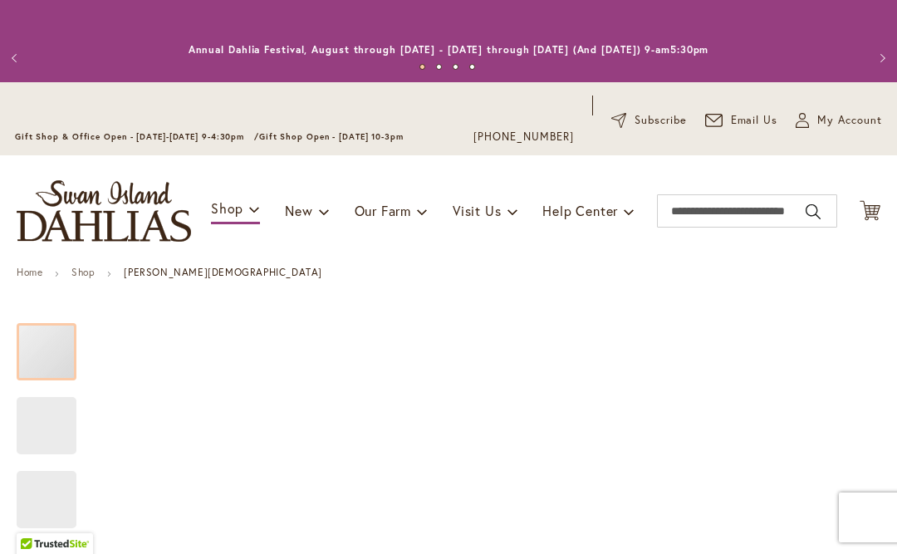
type input "*****"
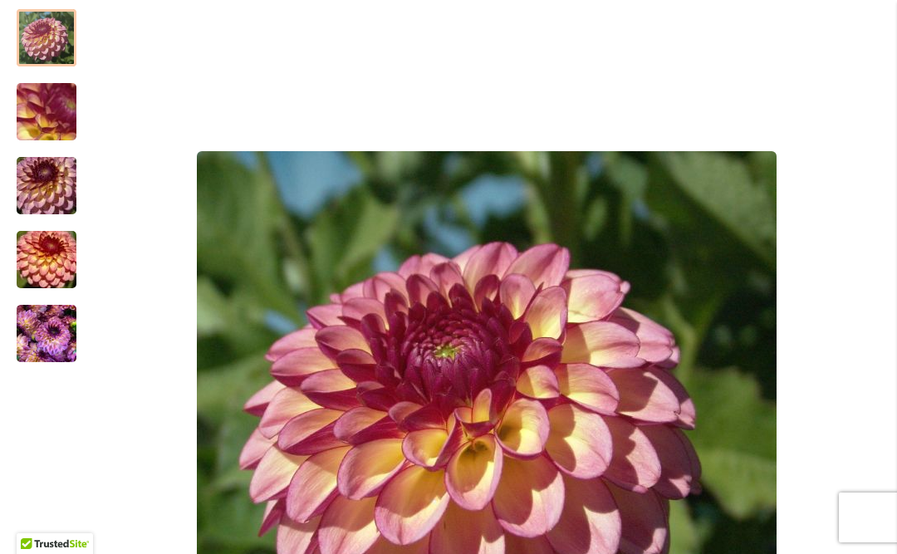
scroll to position [315, 0]
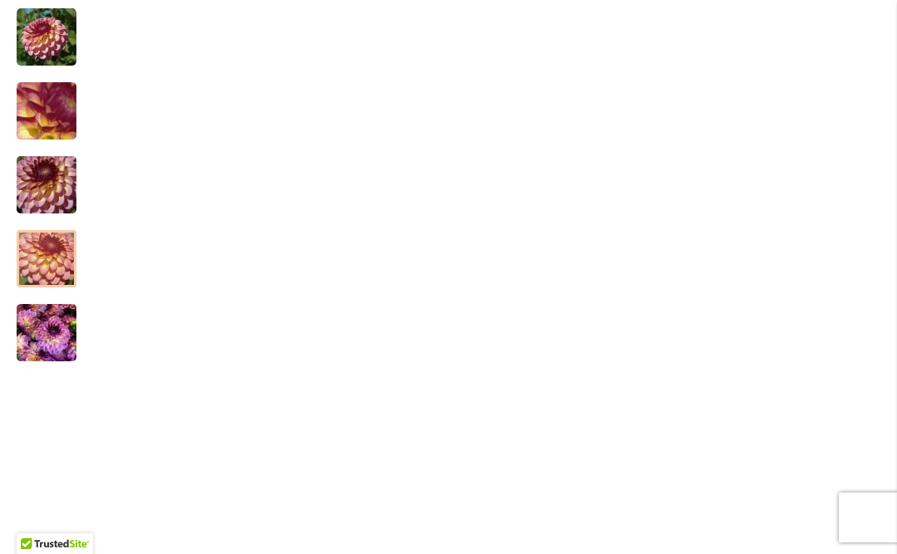
click at [43, 263] on img "Foxy Lady" at bounding box center [47, 259] width 120 height 80
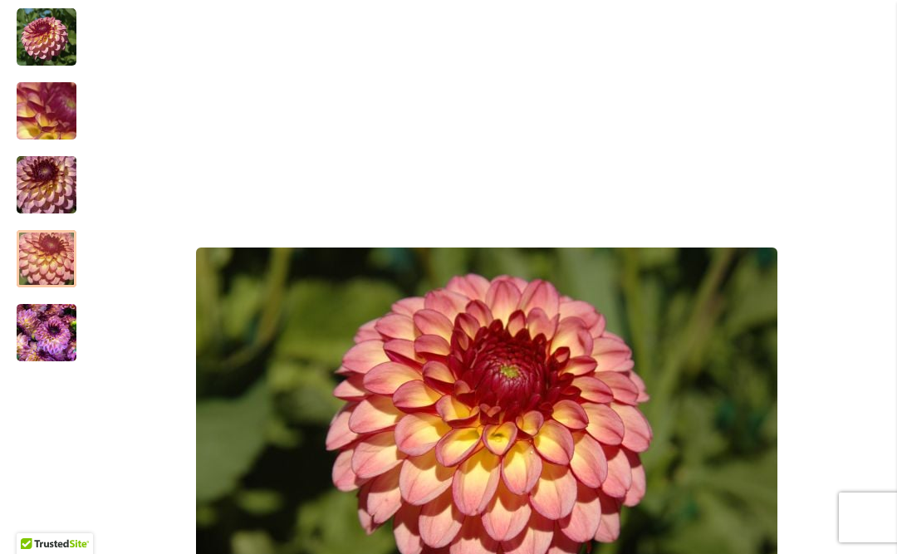
click at [42, 185] on img "Foxy Lady" at bounding box center [47, 185] width 120 height 80
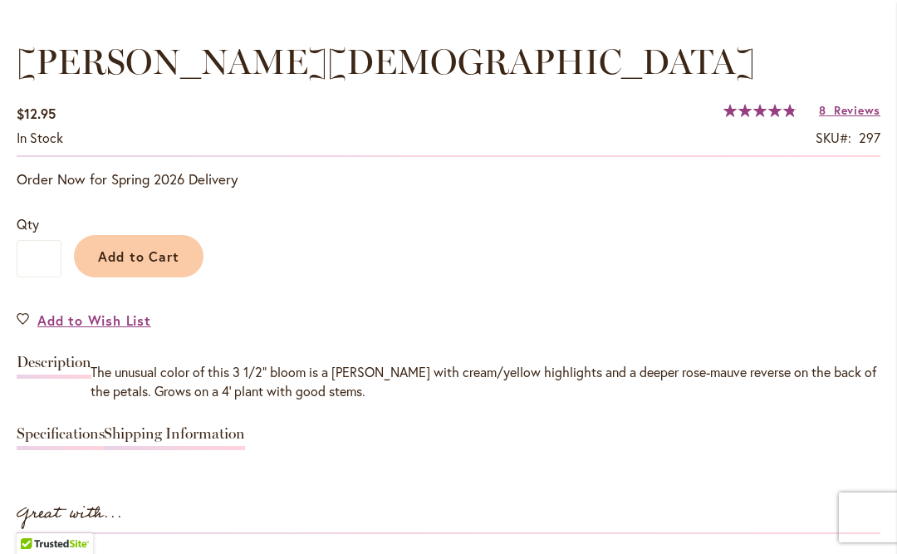
scroll to position [1218, 0]
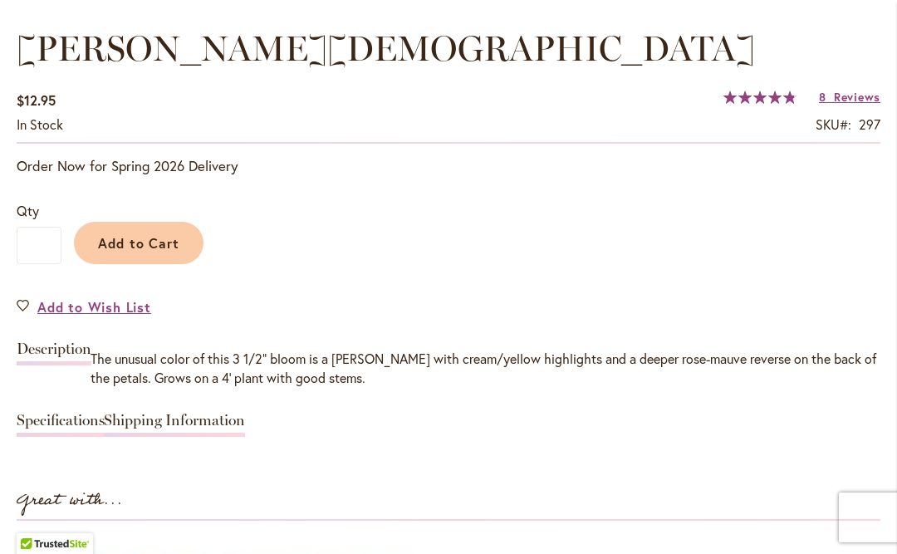
click at [30, 311] on link "Add to Wish List" at bounding box center [84, 306] width 135 height 19
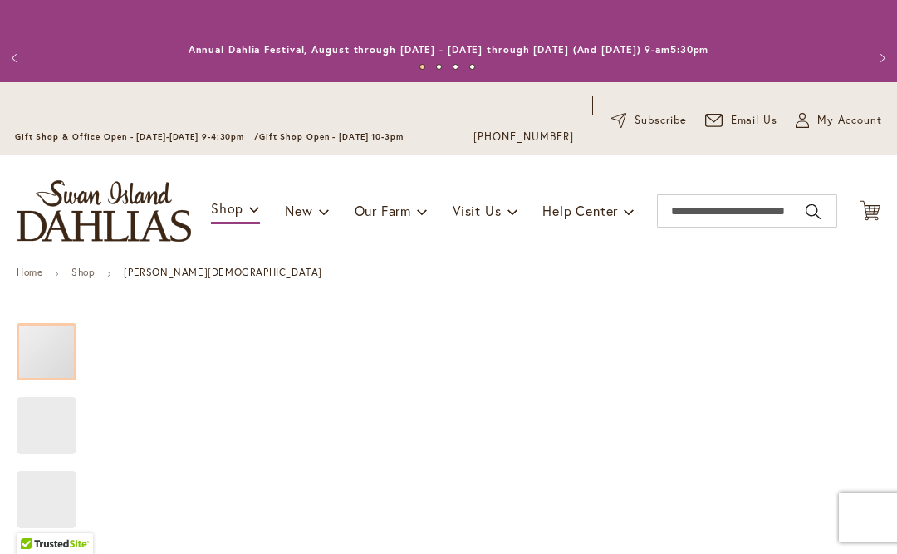
type input "*****"
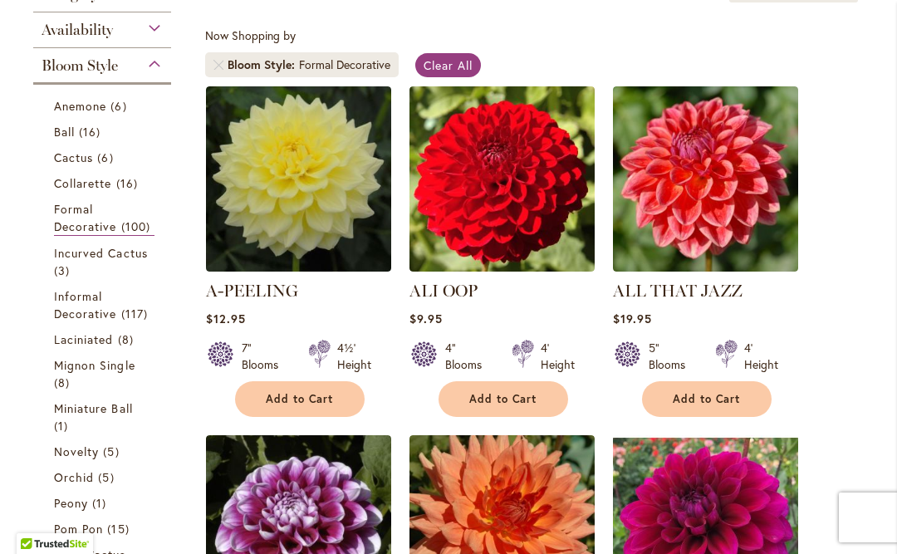
scroll to position [361, 0]
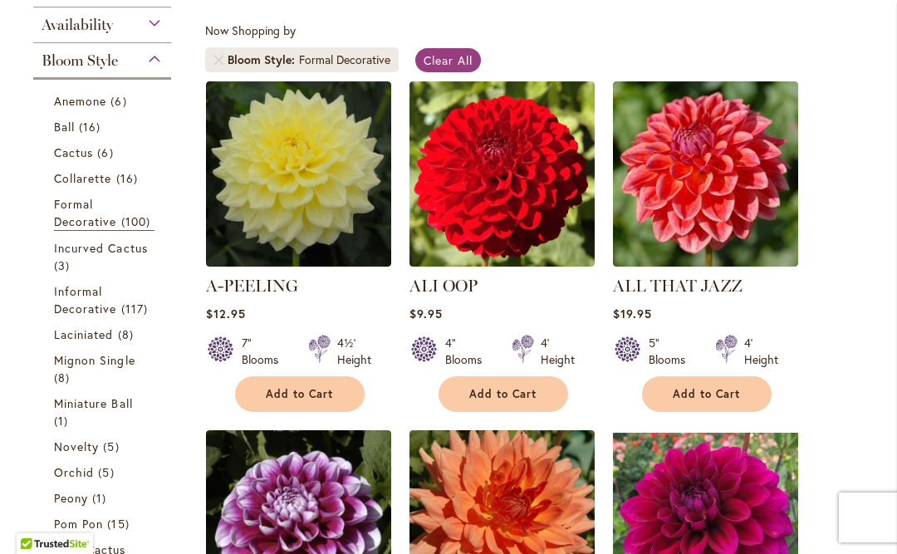
click at [97, 316] on span "Informal Decorative" at bounding box center [85, 299] width 63 height 33
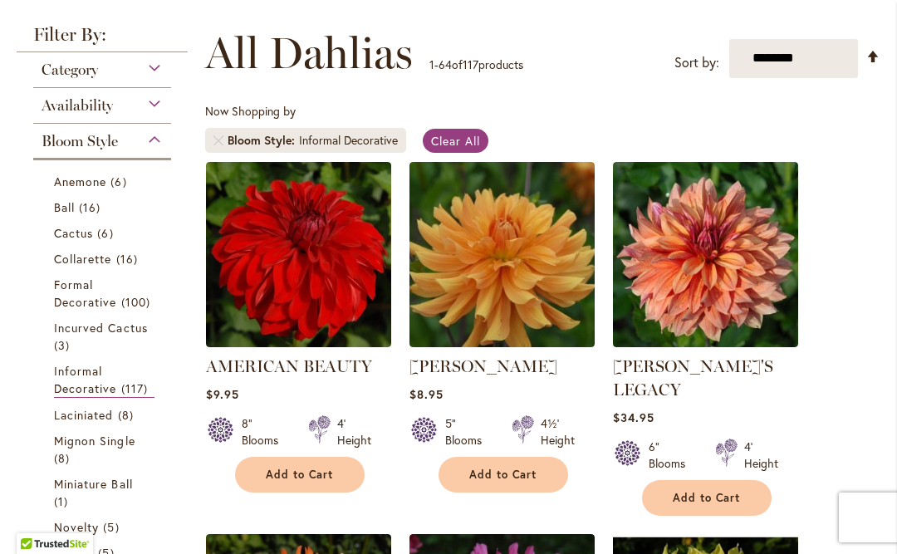
scroll to position [282, 0]
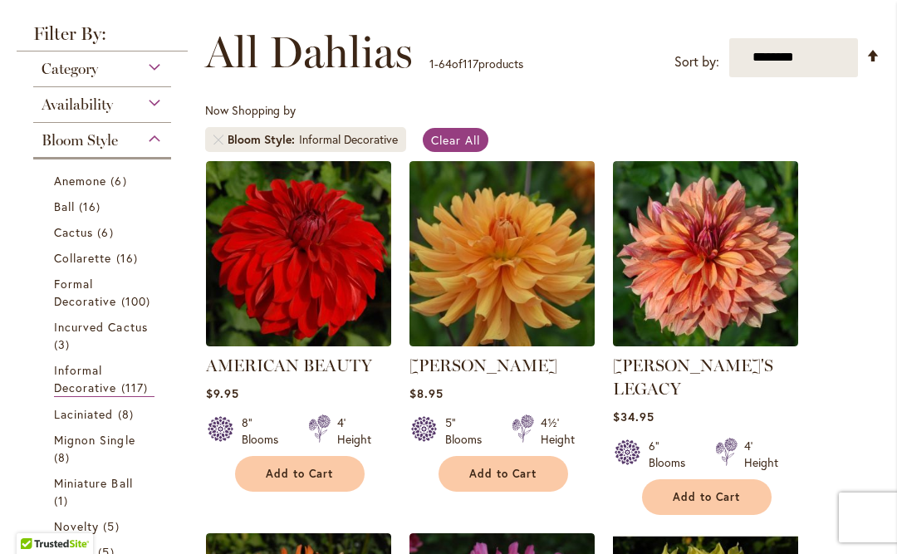
click at [72, 263] on span "Collarette" at bounding box center [83, 258] width 58 height 16
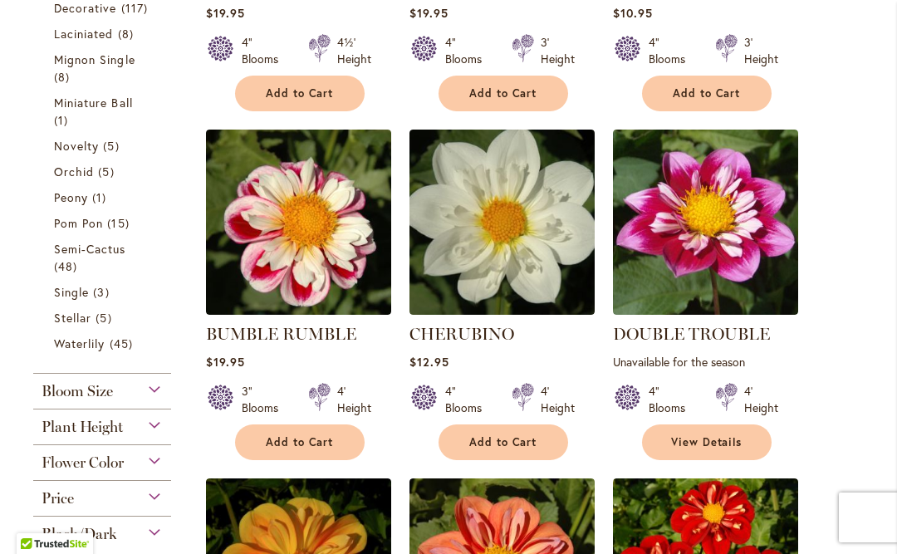
scroll to position [663, 0]
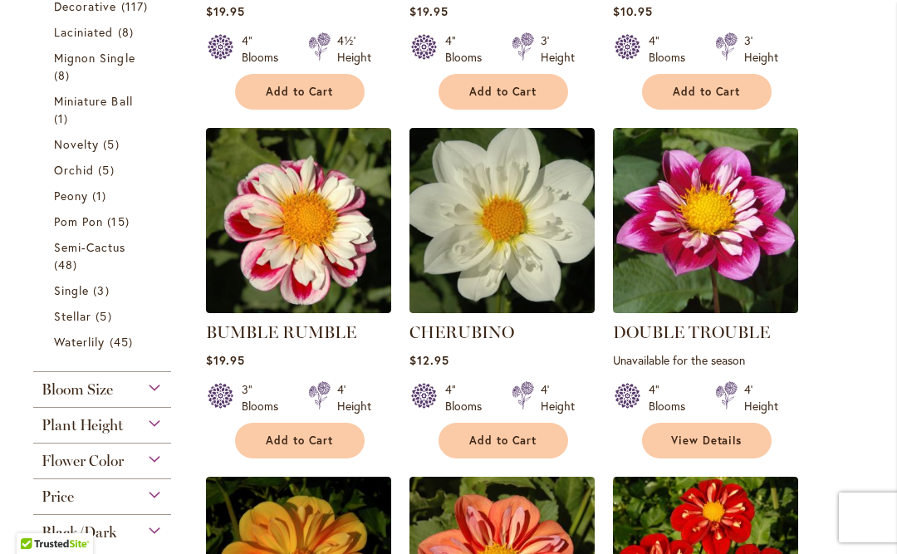
click at [67, 350] on span "Waterlily" at bounding box center [79, 342] width 51 height 16
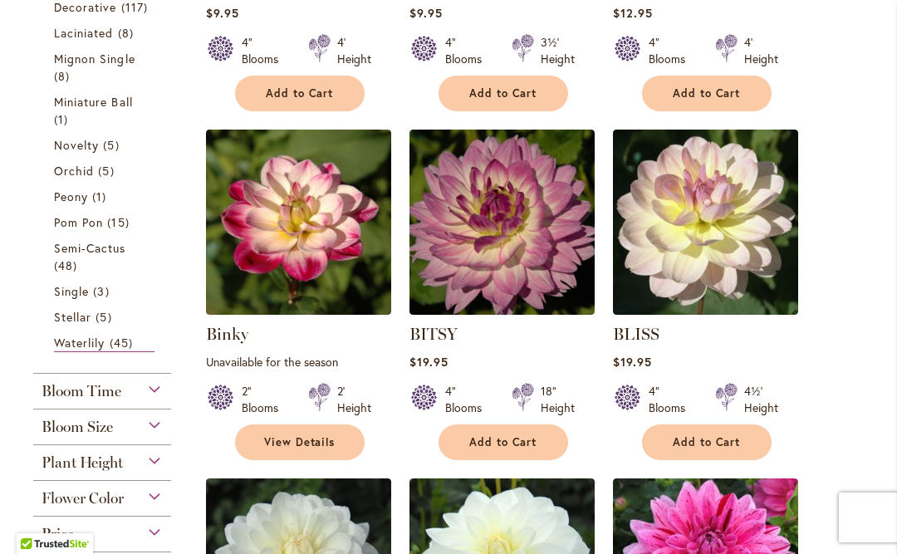
scroll to position [658, 0]
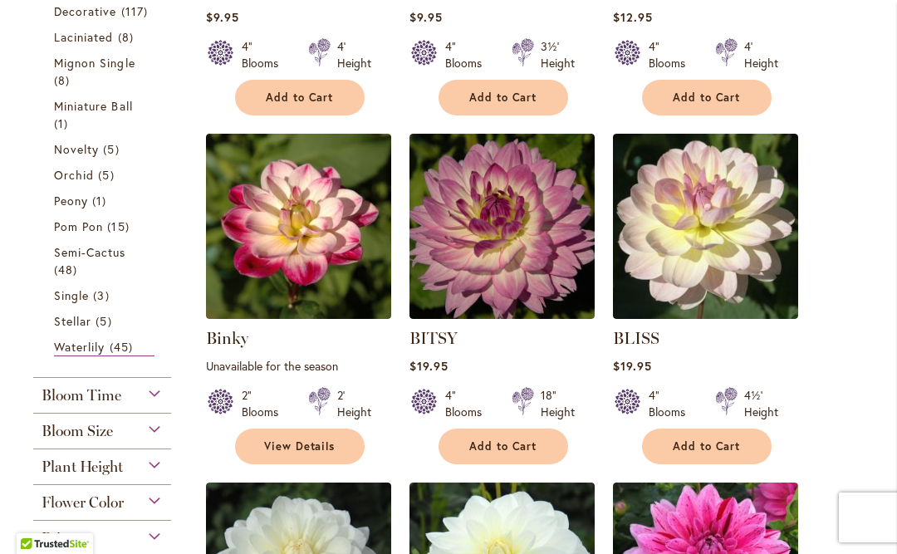
click at [73, 303] on span "Single" at bounding box center [71, 295] width 35 height 16
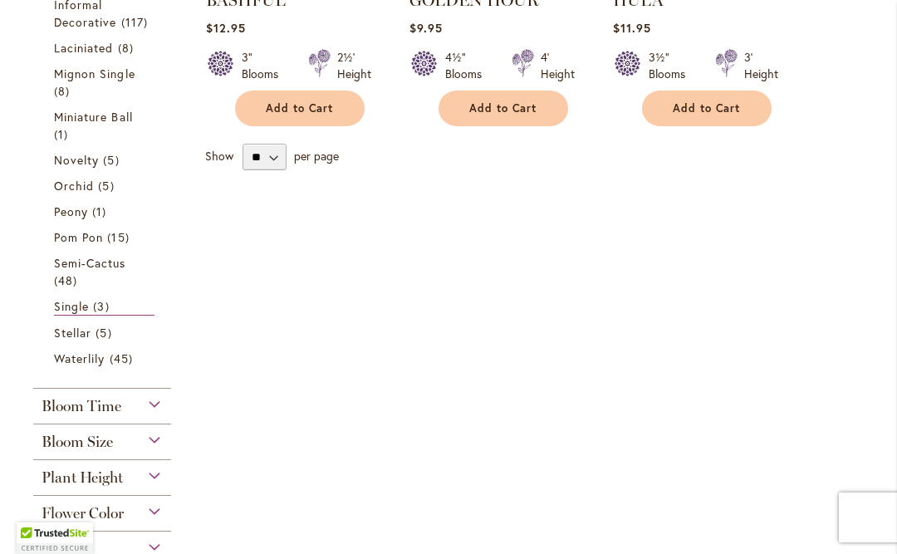
scroll to position [648, 0]
click at [67, 340] on span "Stellar" at bounding box center [72, 332] width 37 height 16
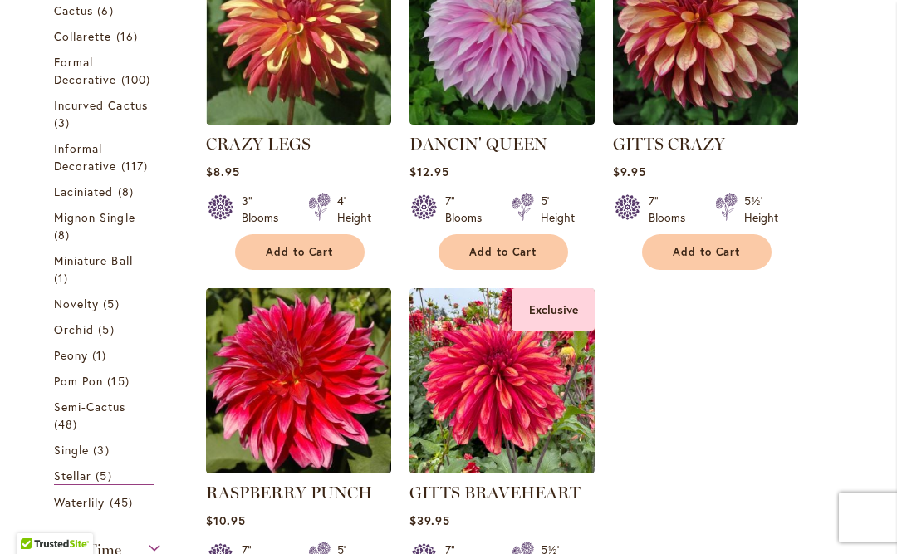
scroll to position [502, 0]
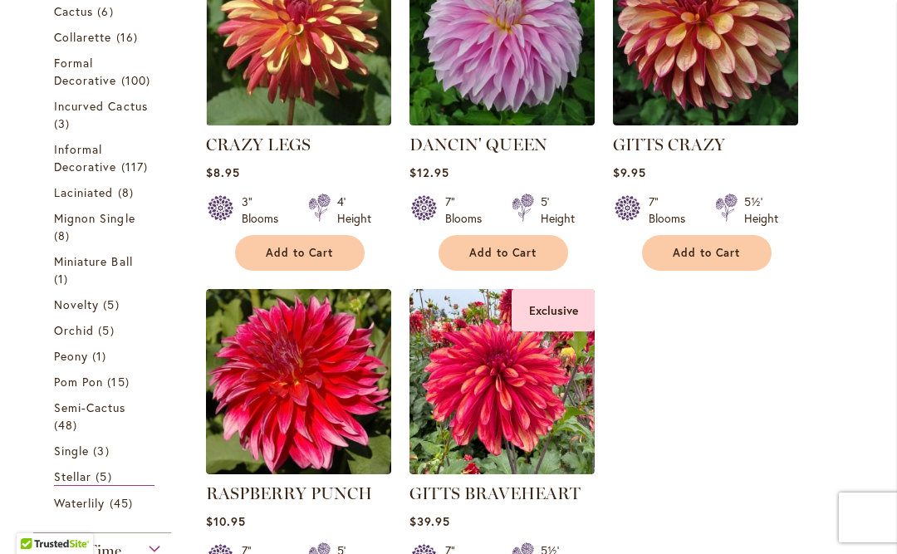
click at [76, 312] on span "Novelty" at bounding box center [76, 304] width 45 height 16
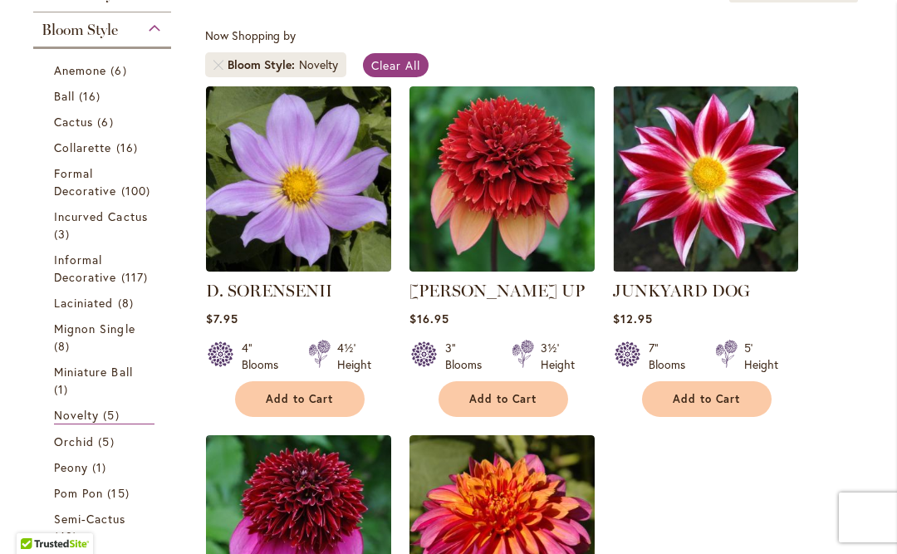
scroll to position [358, 0]
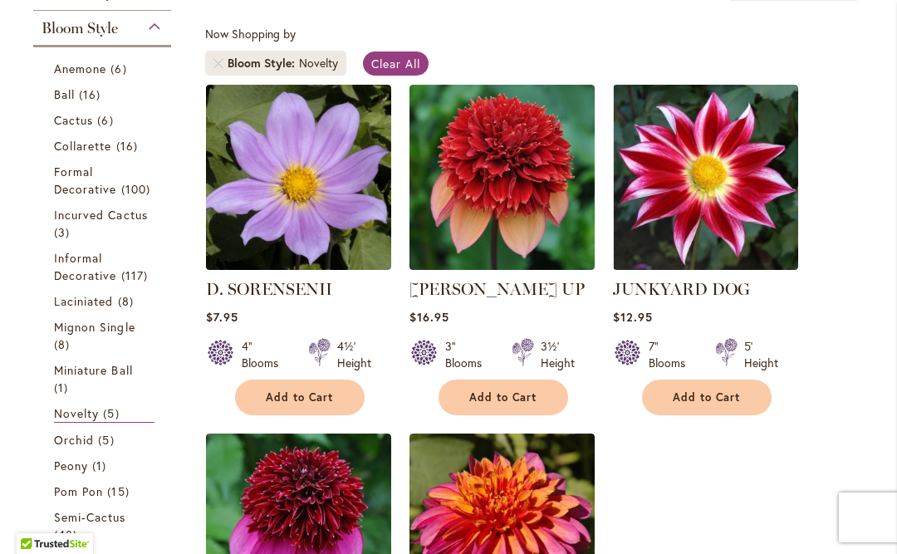
click at [71, 154] on link "Collarette 16 items" at bounding box center [104, 145] width 100 height 17
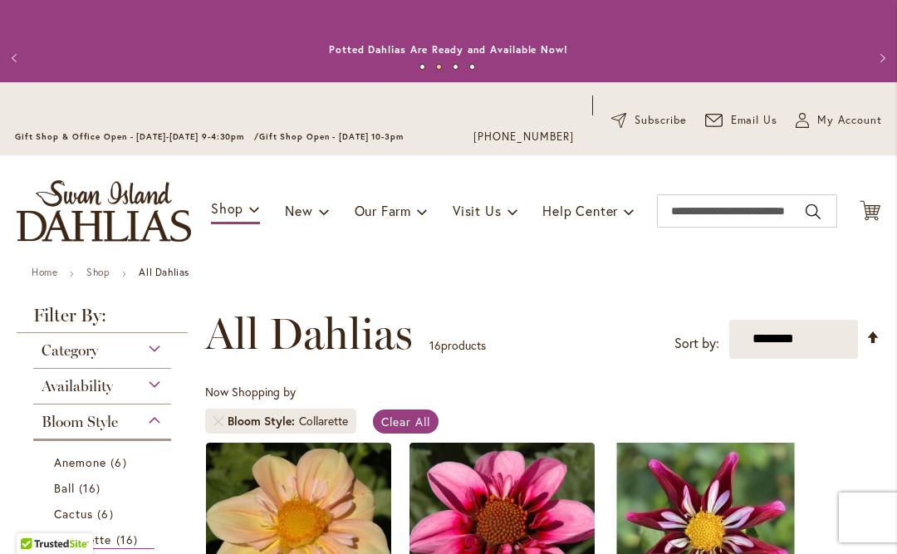
click at [806, 125] on icon "My Account" at bounding box center [802, 120] width 13 height 15
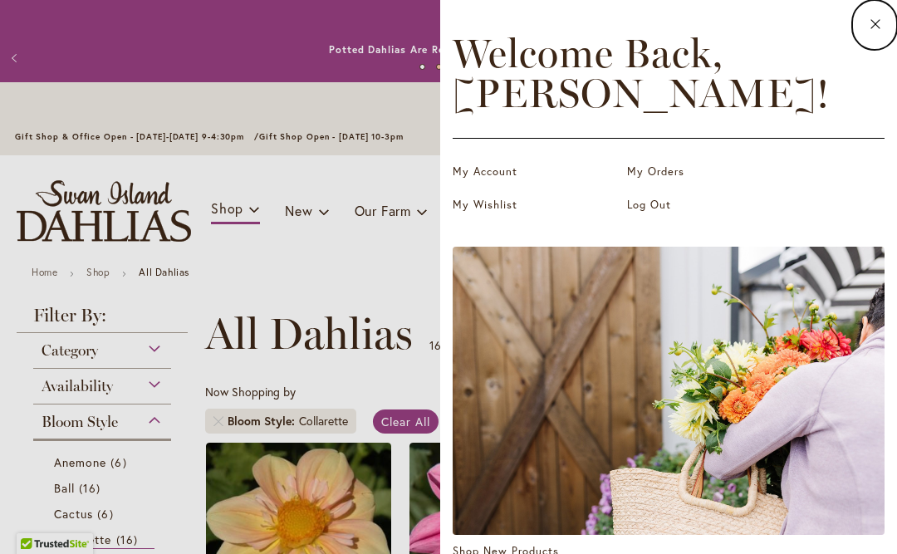
click at [509, 209] on link "My Wishlist" at bounding box center [536, 205] width 166 height 17
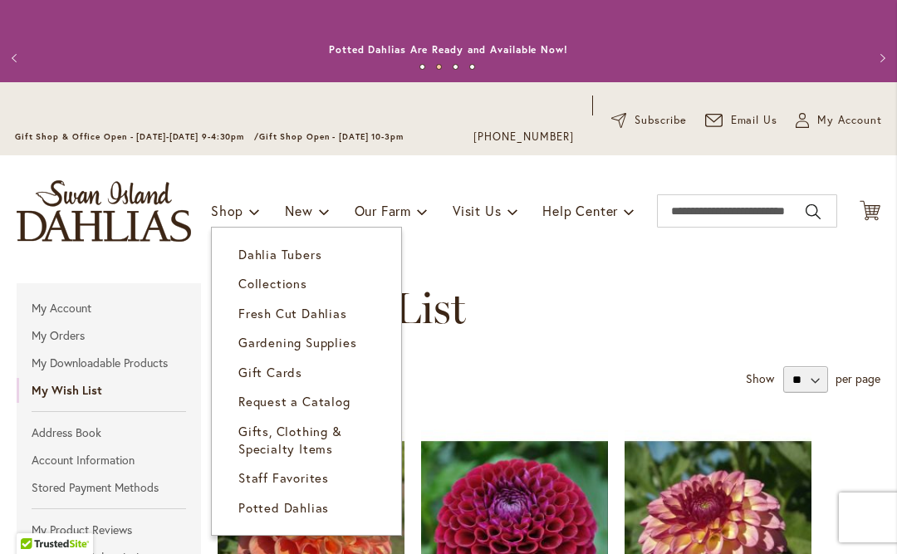
click at [242, 252] on span "Dahlia Tubers" at bounding box center [279, 254] width 83 height 17
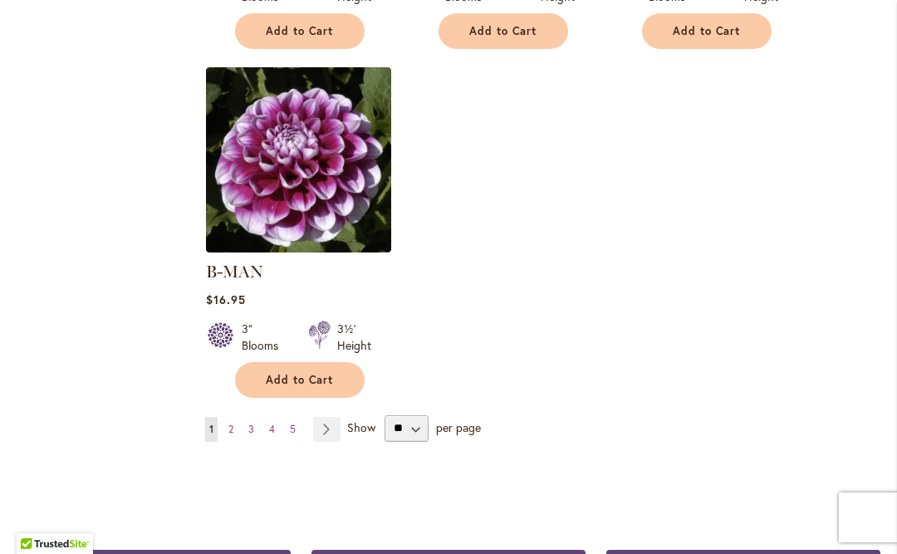
scroll to position [2242, 0]
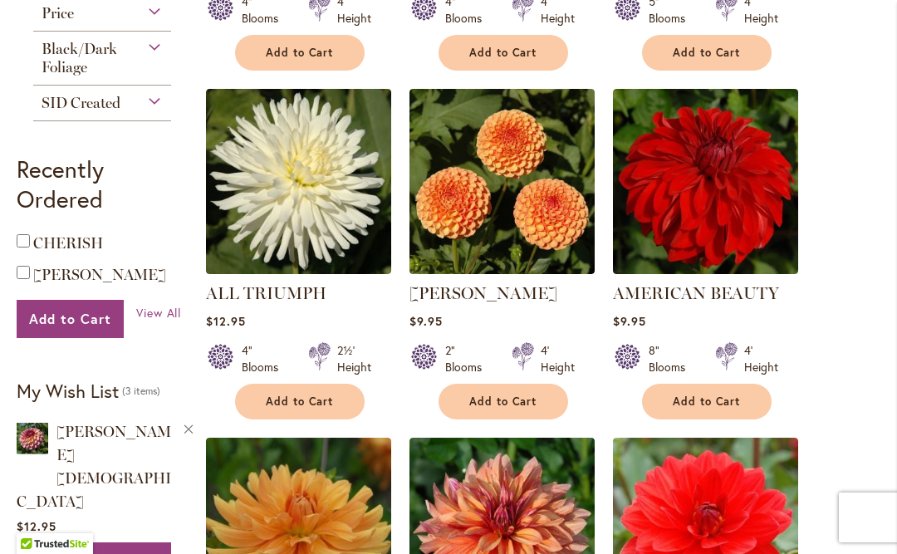
scroll to position [1094, 0]
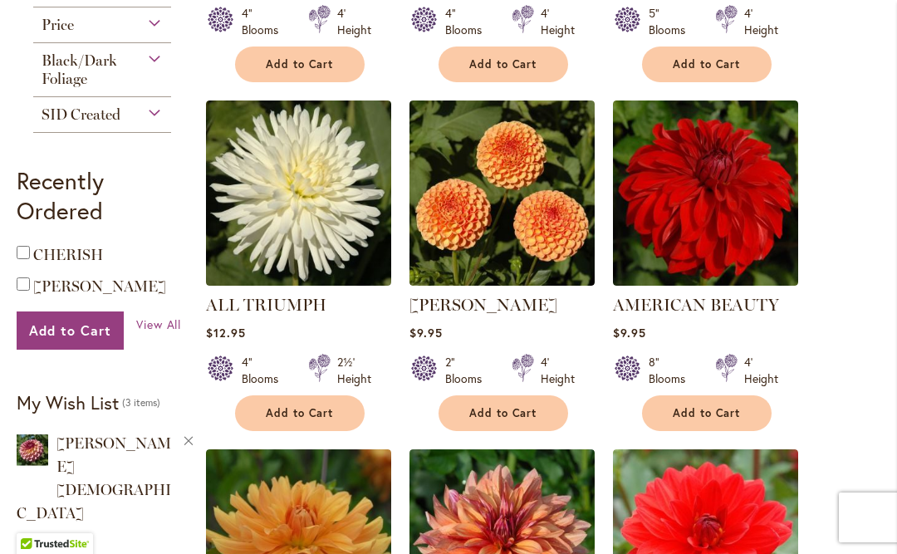
click at [556, 226] on img at bounding box center [501, 192] width 185 height 185
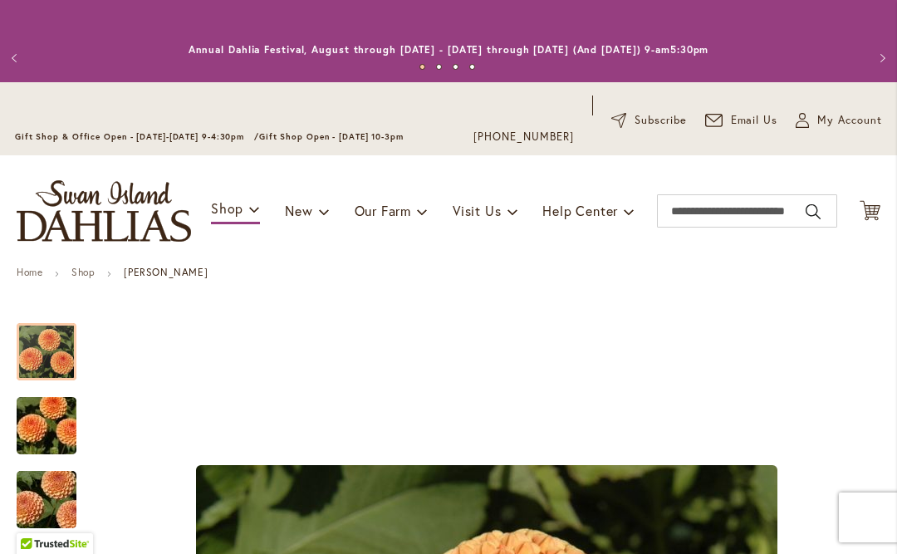
type input "*****"
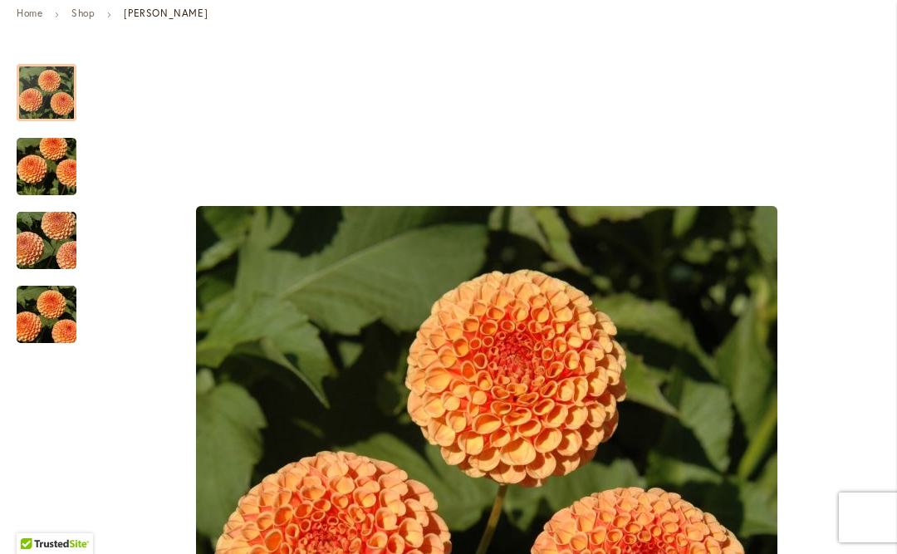
scroll to position [265, 0]
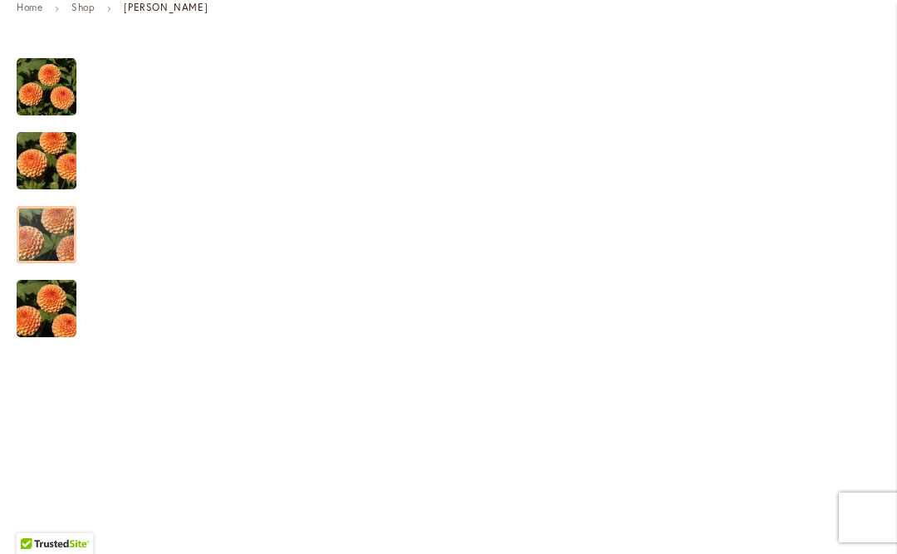
click at [49, 241] on img "AMBER QUEEN" at bounding box center [47, 235] width 120 height 80
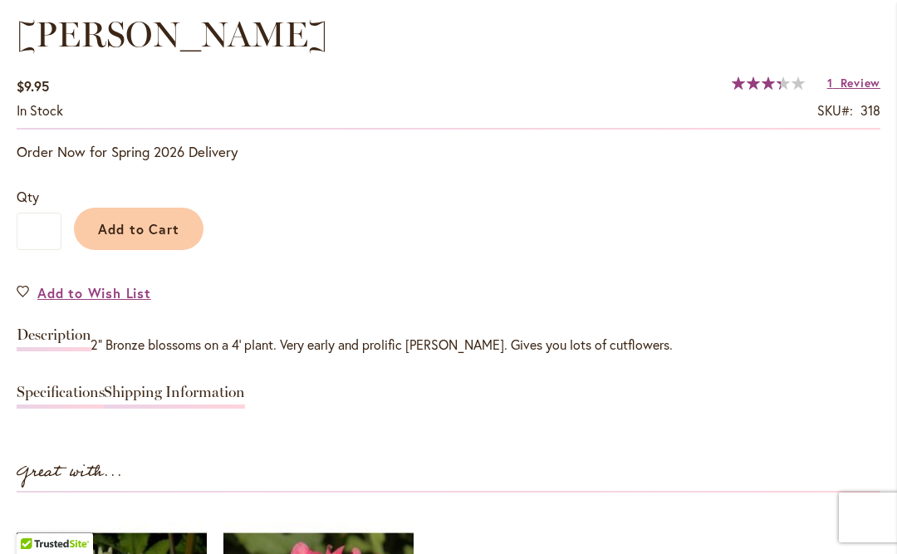
scroll to position [1236, 0]
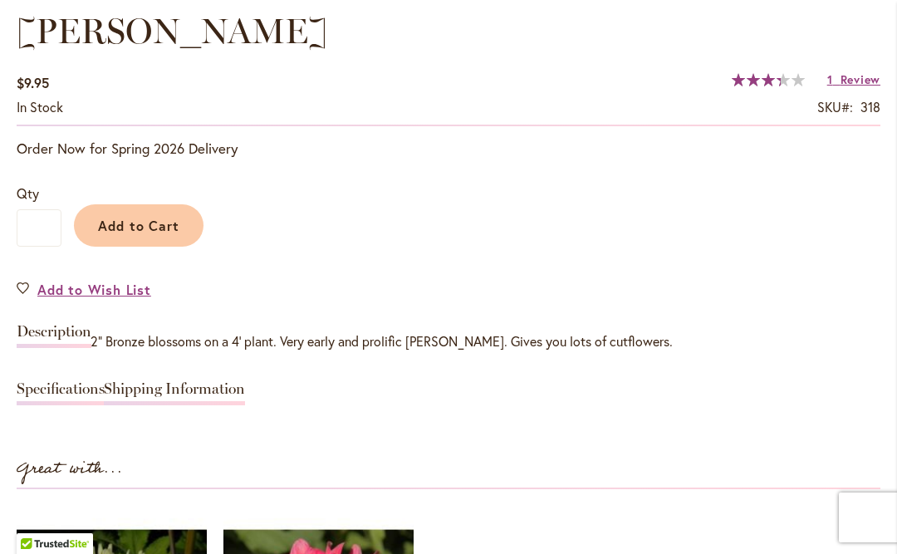
click at [32, 296] on link "Add to Wish List" at bounding box center [84, 289] width 135 height 19
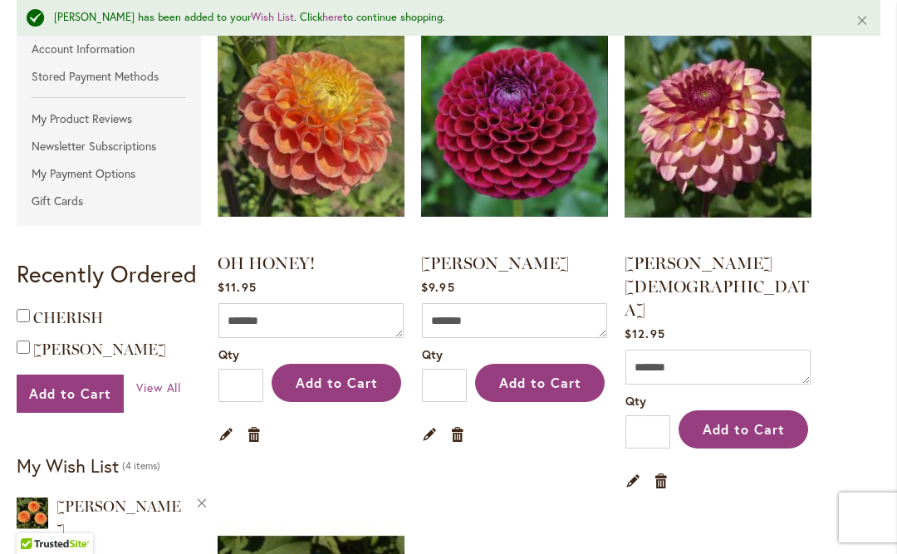
scroll to position [480, 0]
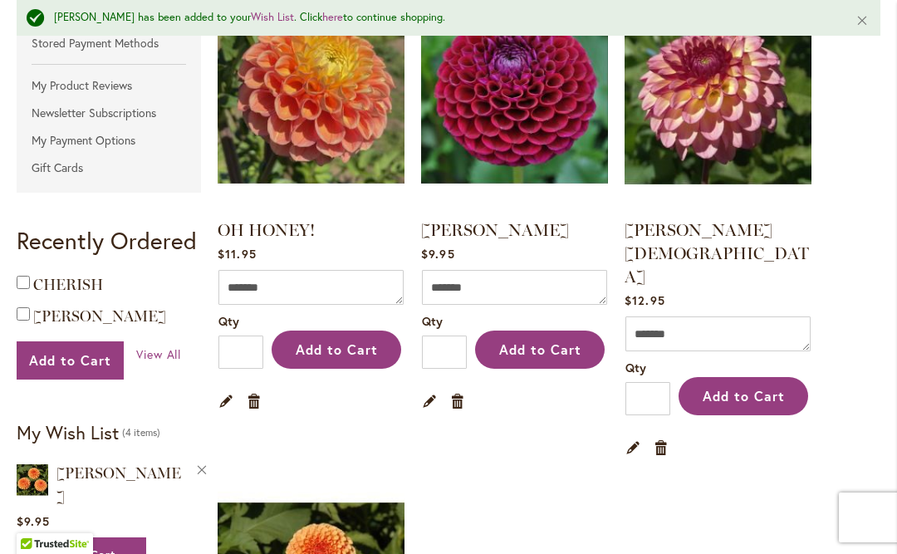
click at [65, 287] on span "CHERISH" at bounding box center [68, 285] width 70 height 18
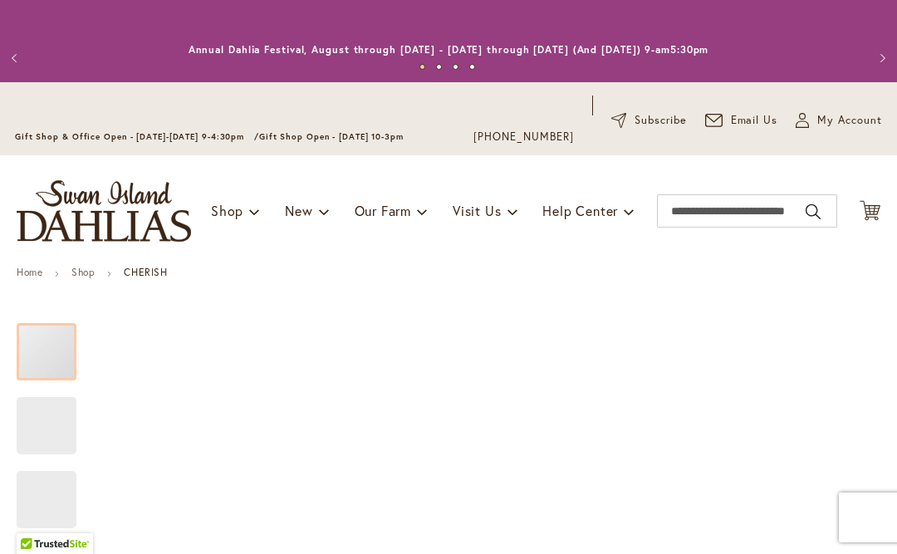
type input "*****"
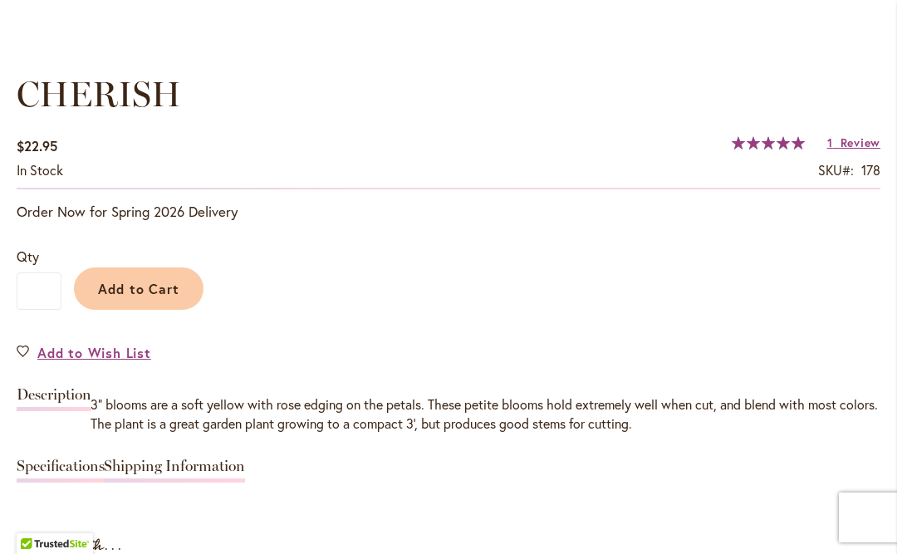
scroll to position [1174, 0]
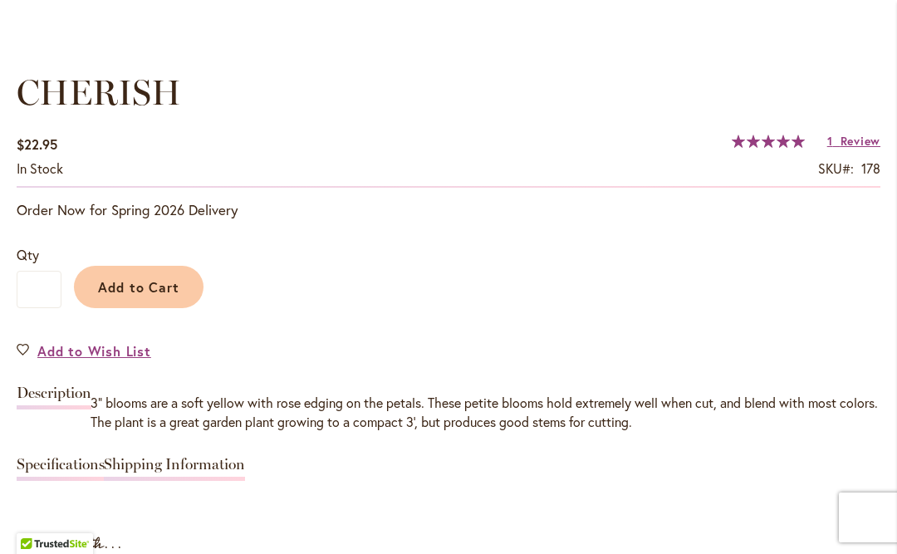
click at [42, 354] on span "Add to Wish List" at bounding box center [94, 350] width 114 height 19
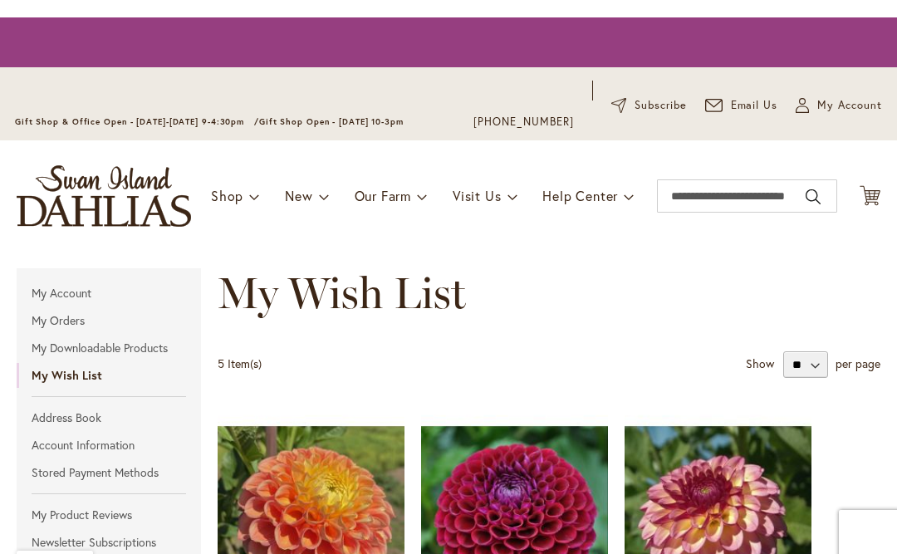
scroll to position [-5, 0]
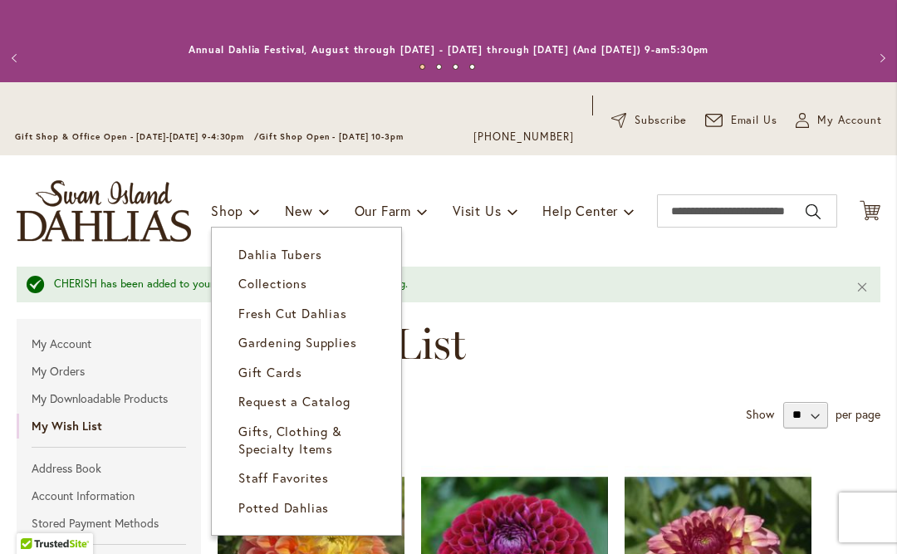
click at [244, 264] on link "Dahlia Tubers" at bounding box center [306, 254] width 189 height 29
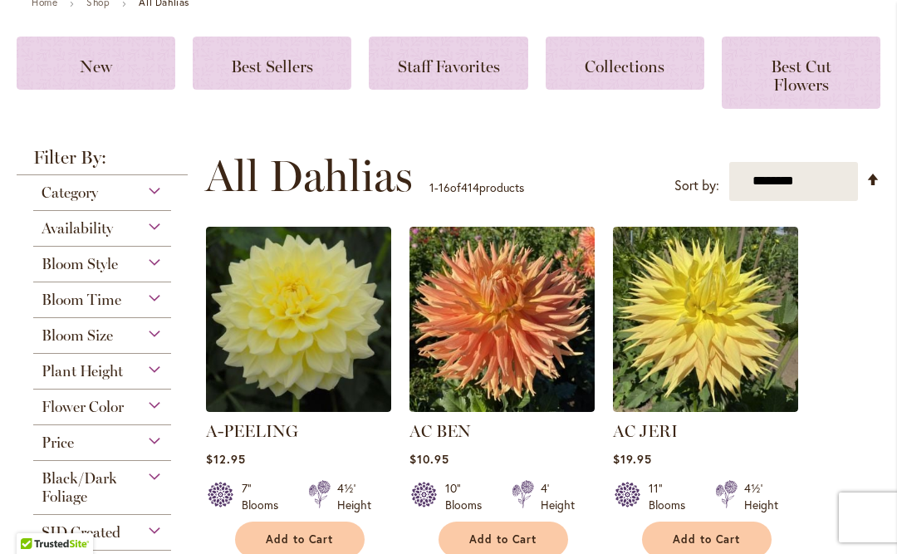
scroll to position [271, 0]
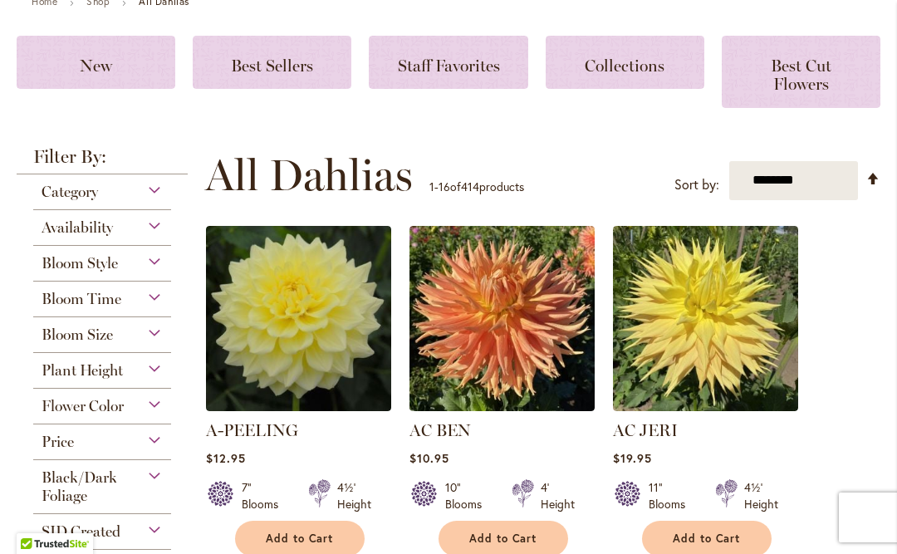
click at [100, 415] on span "Flower Color" at bounding box center [83, 406] width 82 height 18
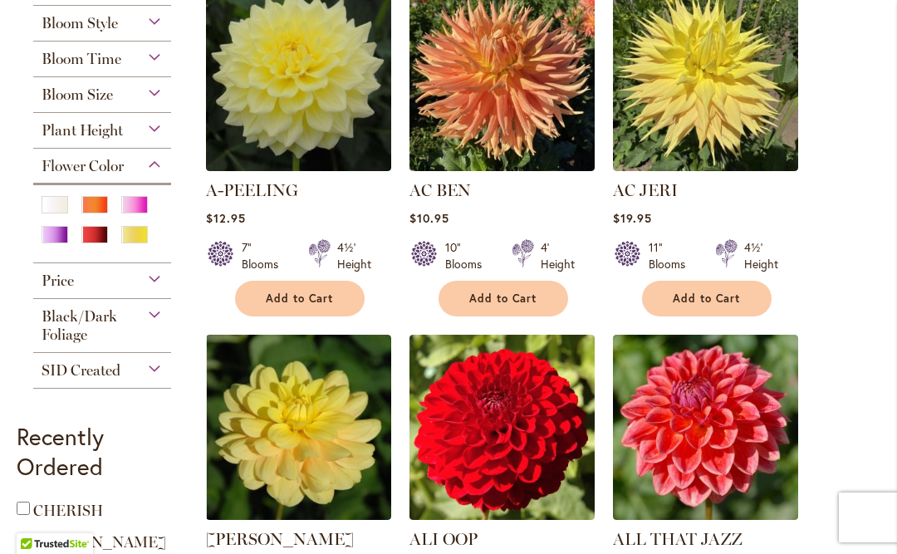
scroll to position [512, 0]
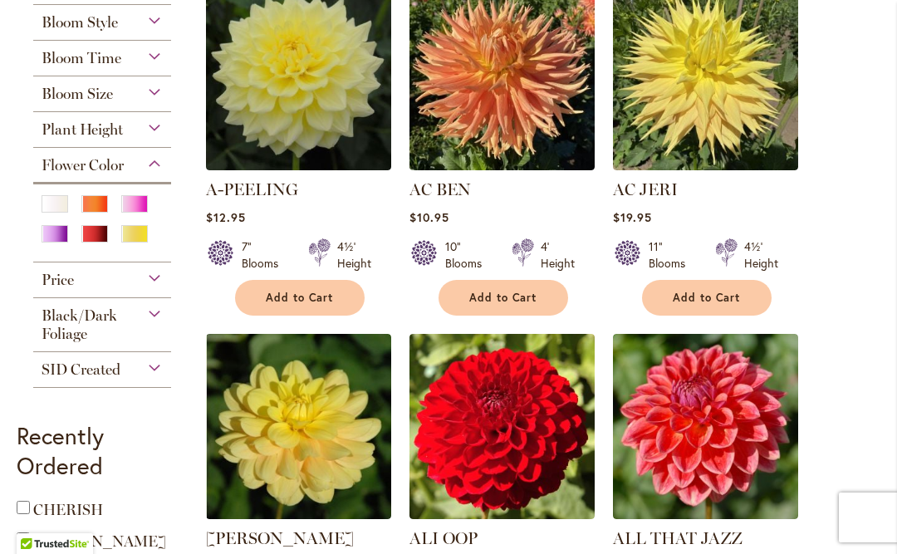
click at [91, 242] on div "Red" at bounding box center [94, 233] width 27 height 17
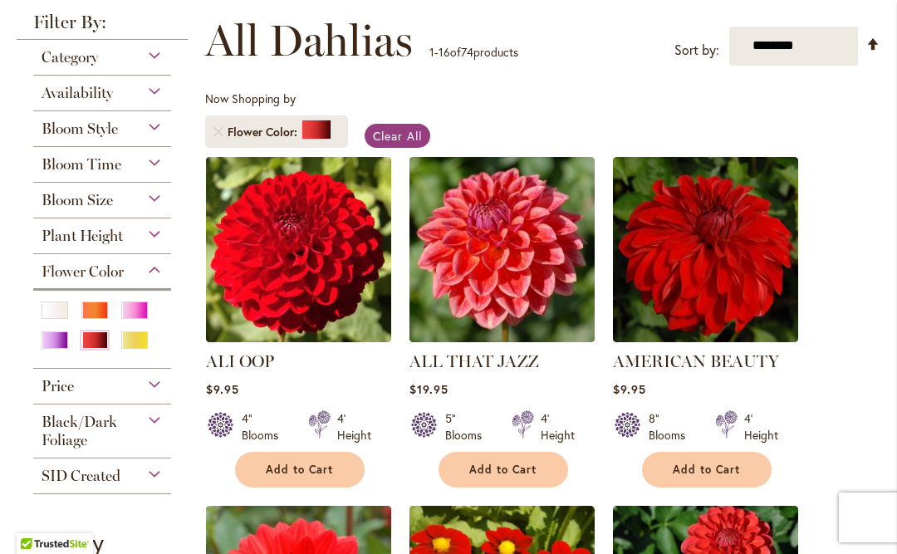
scroll to position [294, 0]
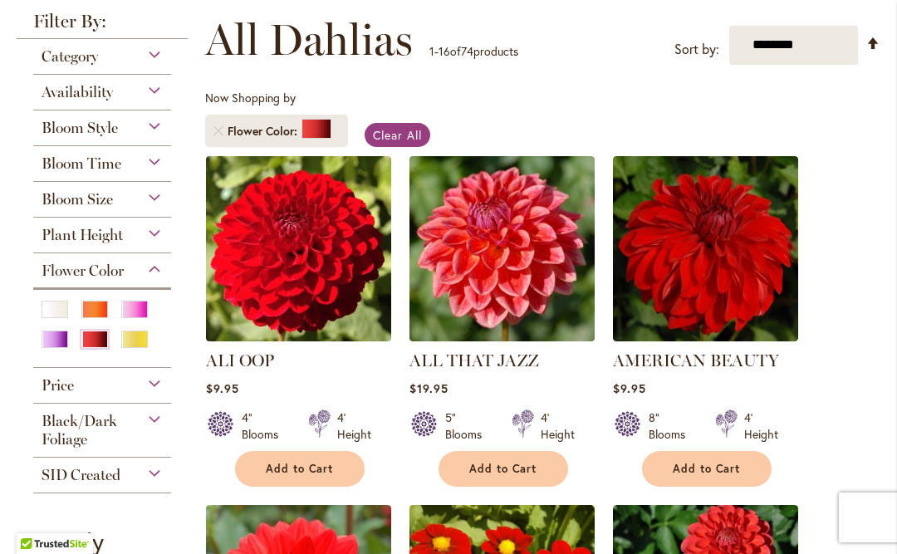
click at [93, 318] on div "Orange/Peach" at bounding box center [94, 309] width 27 height 17
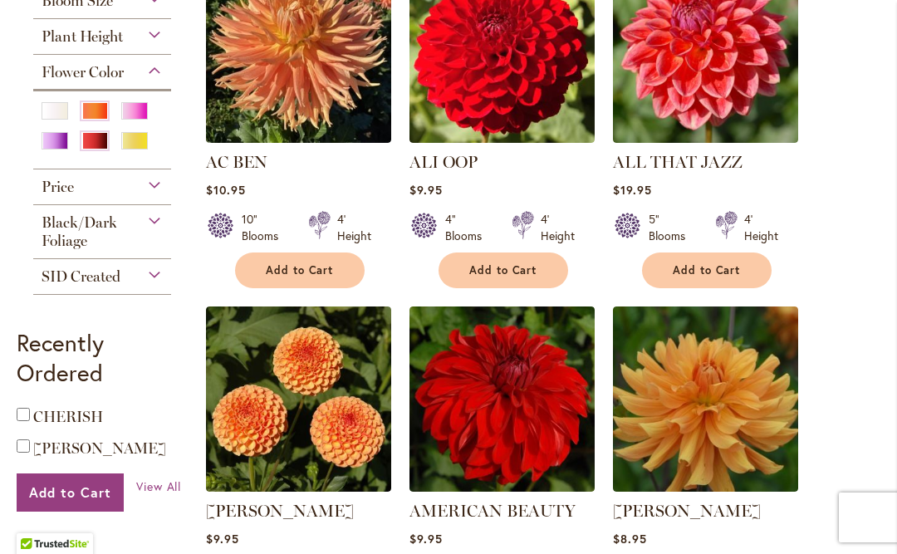
scroll to position [452, 0]
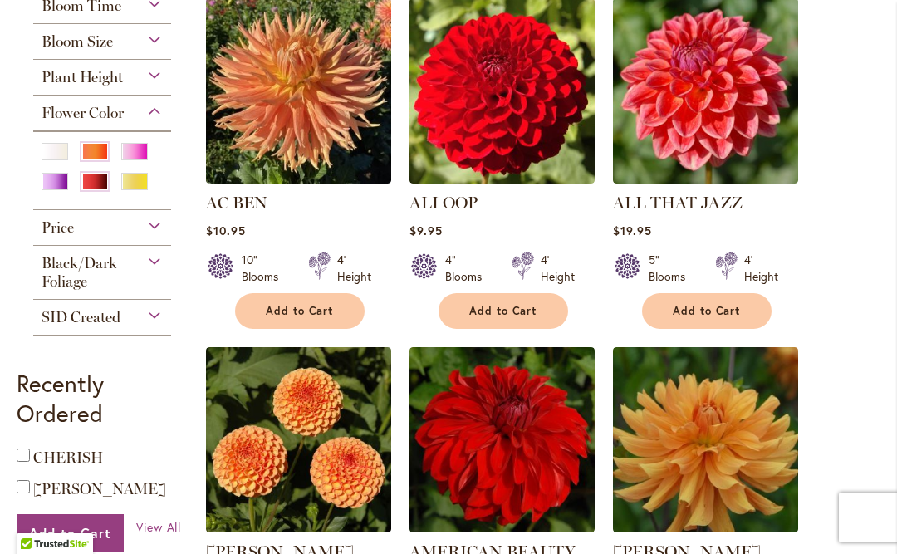
click at [98, 189] on div "Red" at bounding box center [94, 181] width 27 height 17
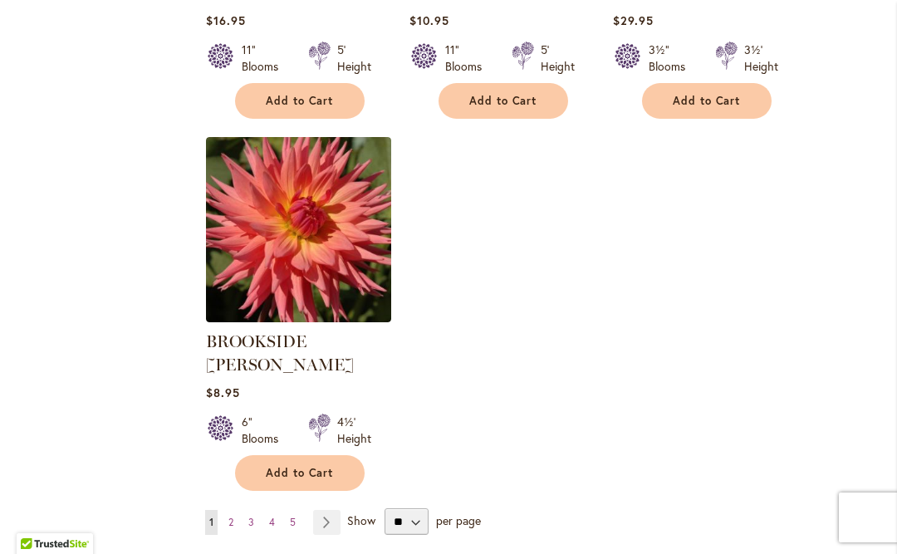
scroll to position [2093, 0]
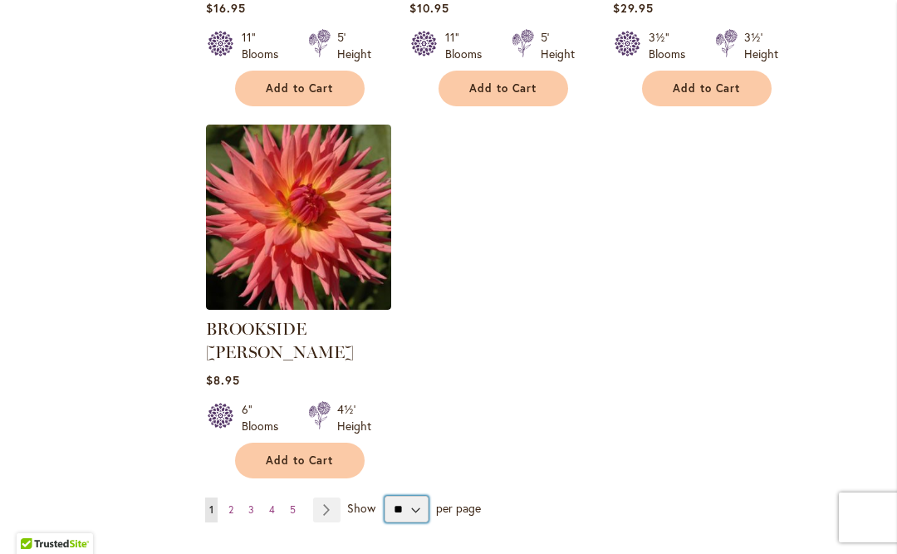
click at [409, 496] on select "** ** ** **" at bounding box center [406, 509] width 44 height 27
select select "**"
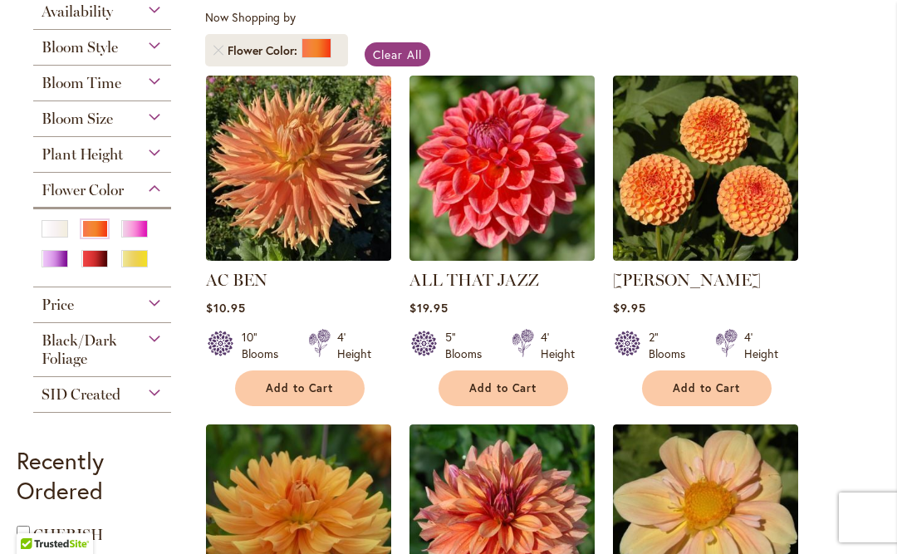
scroll to position [379, 0]
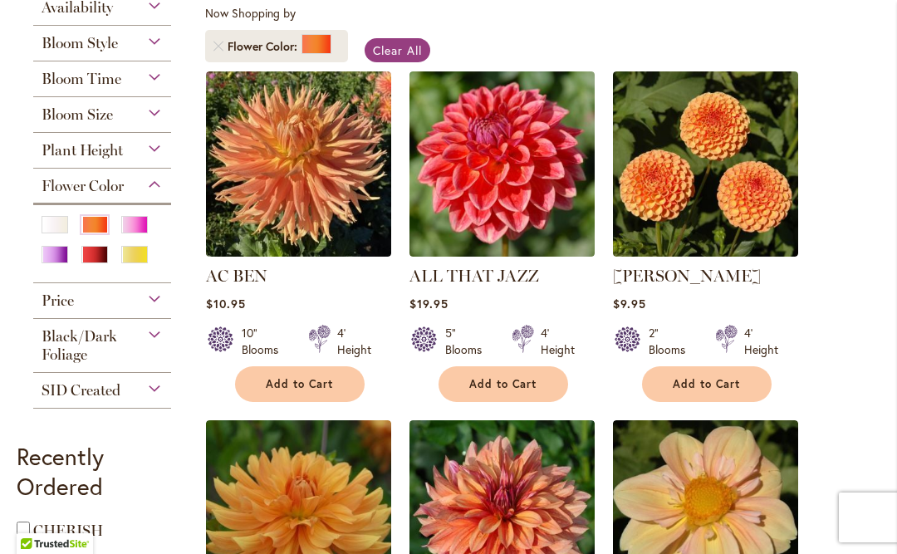
click at [51, 263] on div "Purple" at bounding box center [55, 254] width 27 height 17
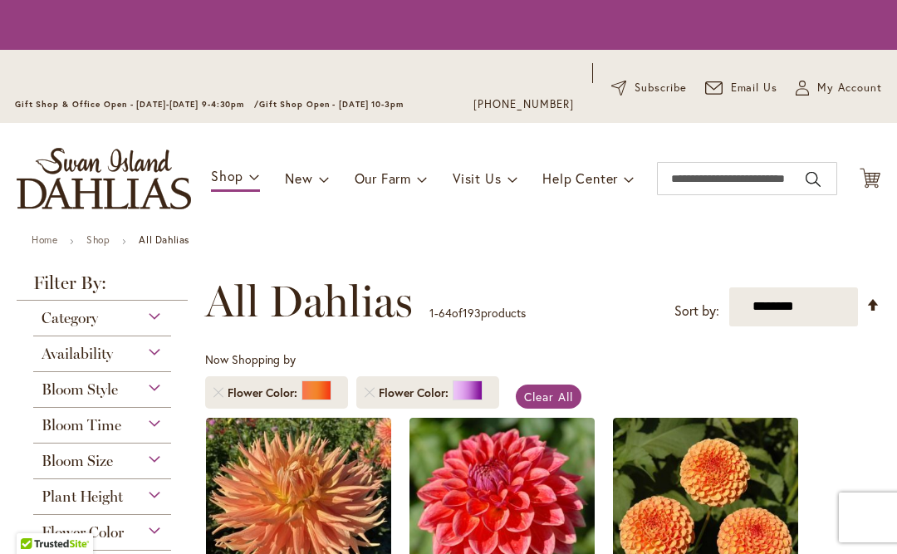
scroll to position [371, 0]
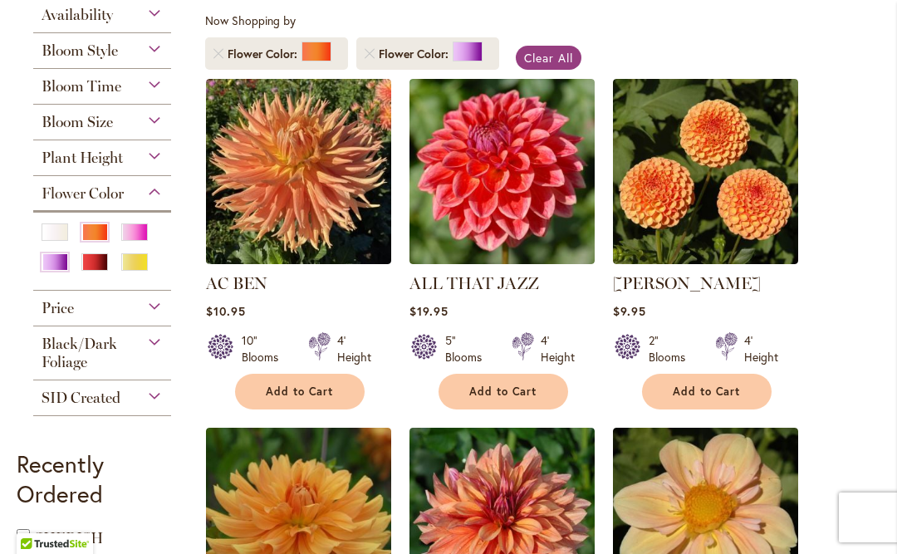
click at [221, 52] on link "Remove Flower Color Orange/Peach" at bounding box center [218, 54] width 10 height 10
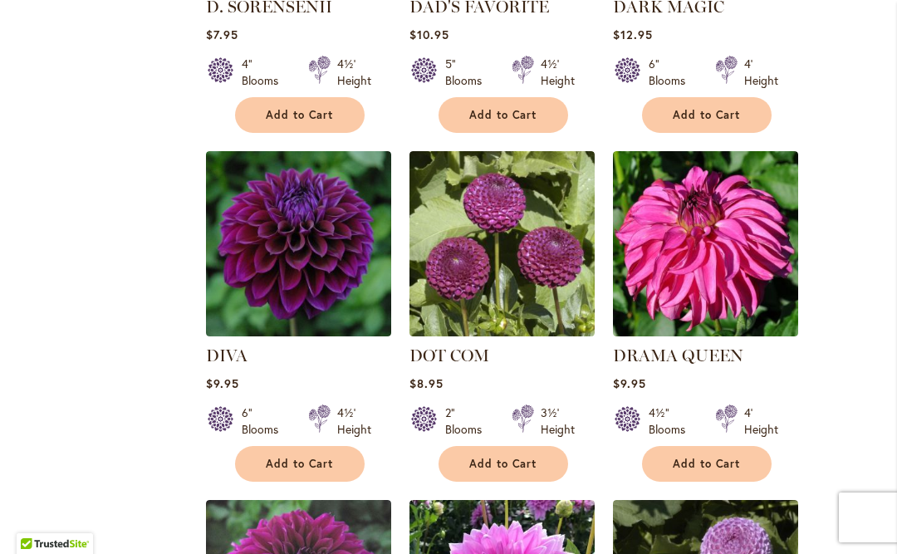
scroll to position [2416, 0]
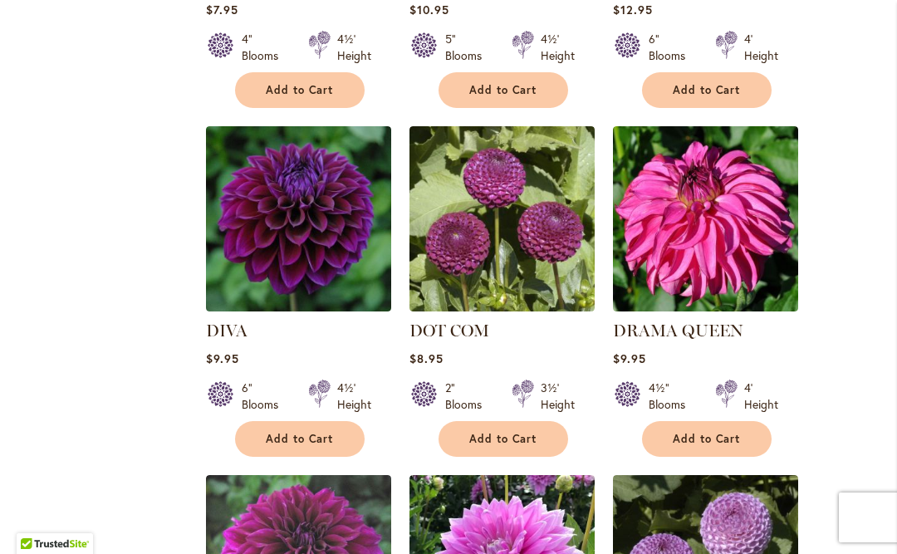
click at [242, 267] on img at bounding box center [298, 218] width 185 height 185
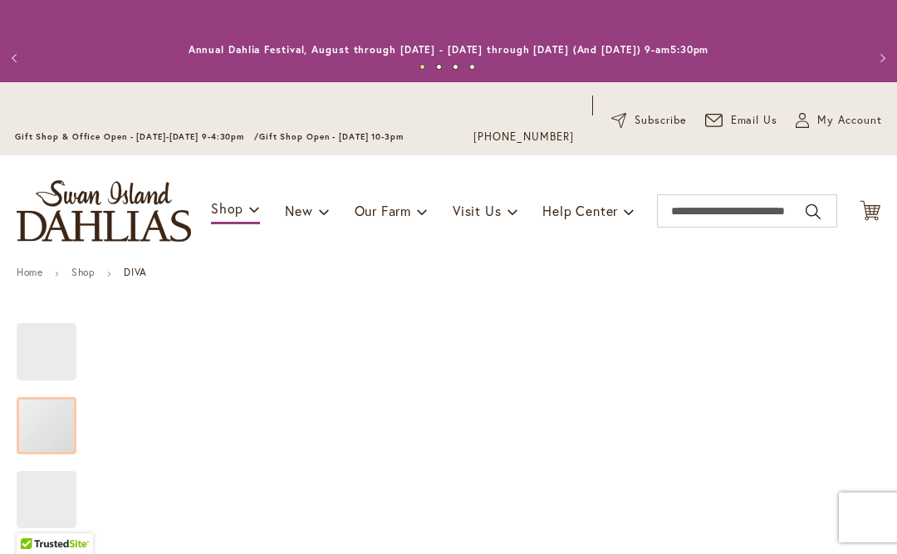
type input "*****"
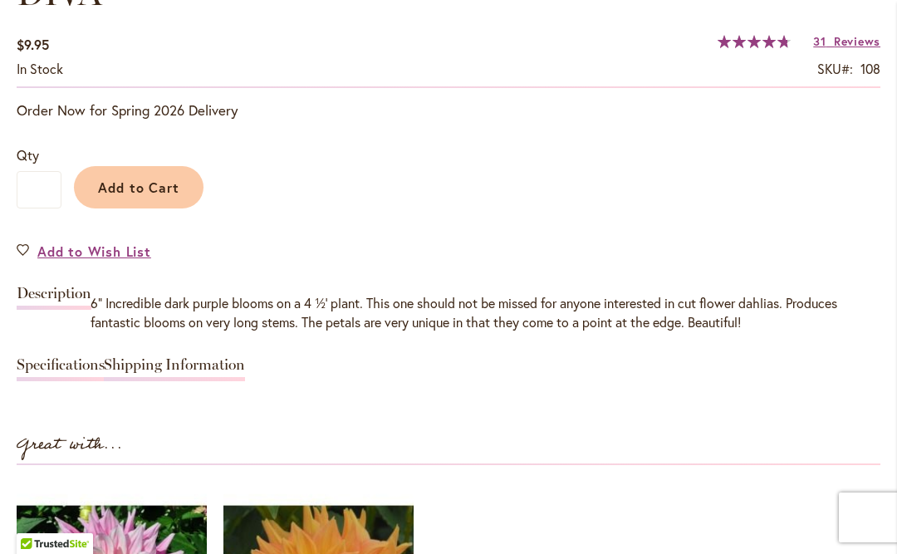
scroll to position [1275, 0]
click at [36, 257] on link "Add to Wish List" at bounding box center [84, 250] width 135 height 19
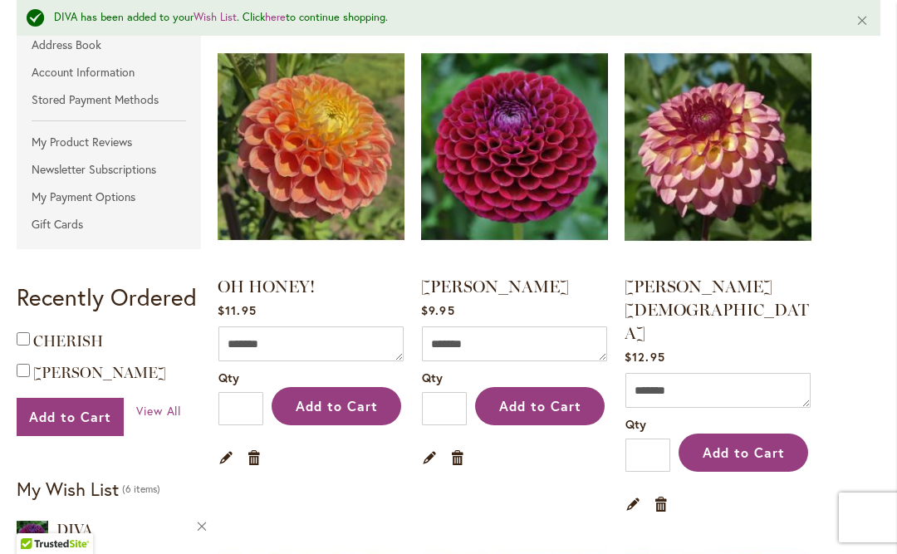
scroll to position [397, 0]
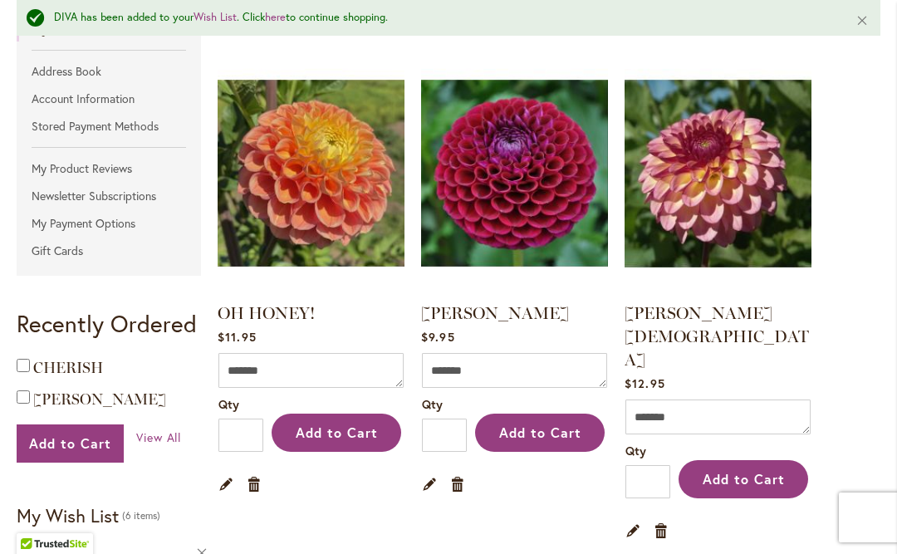
click at [660, 521] on link "Remove item" at bounding box center [662, 530] width 16 height 18
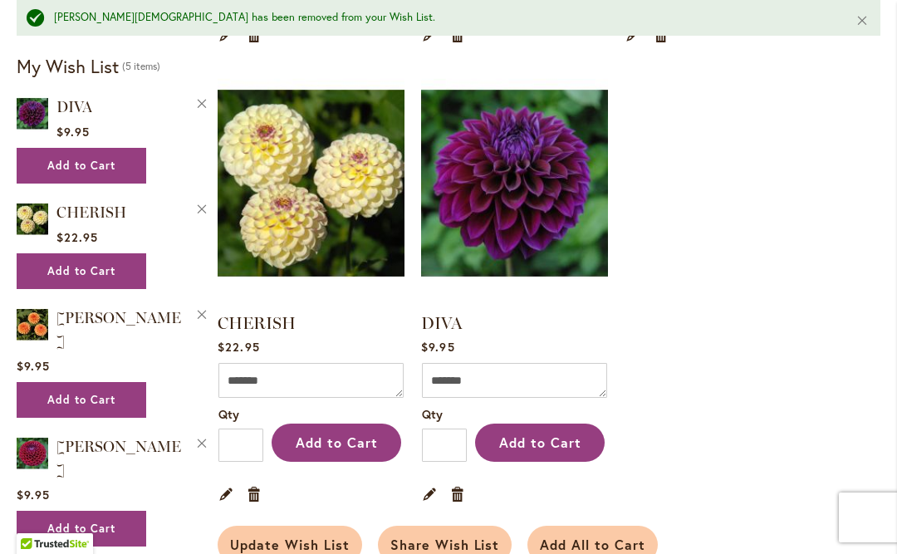
scroll to position [848, 0]
